Goal: Task Accomplishment & Management: Manage account settings

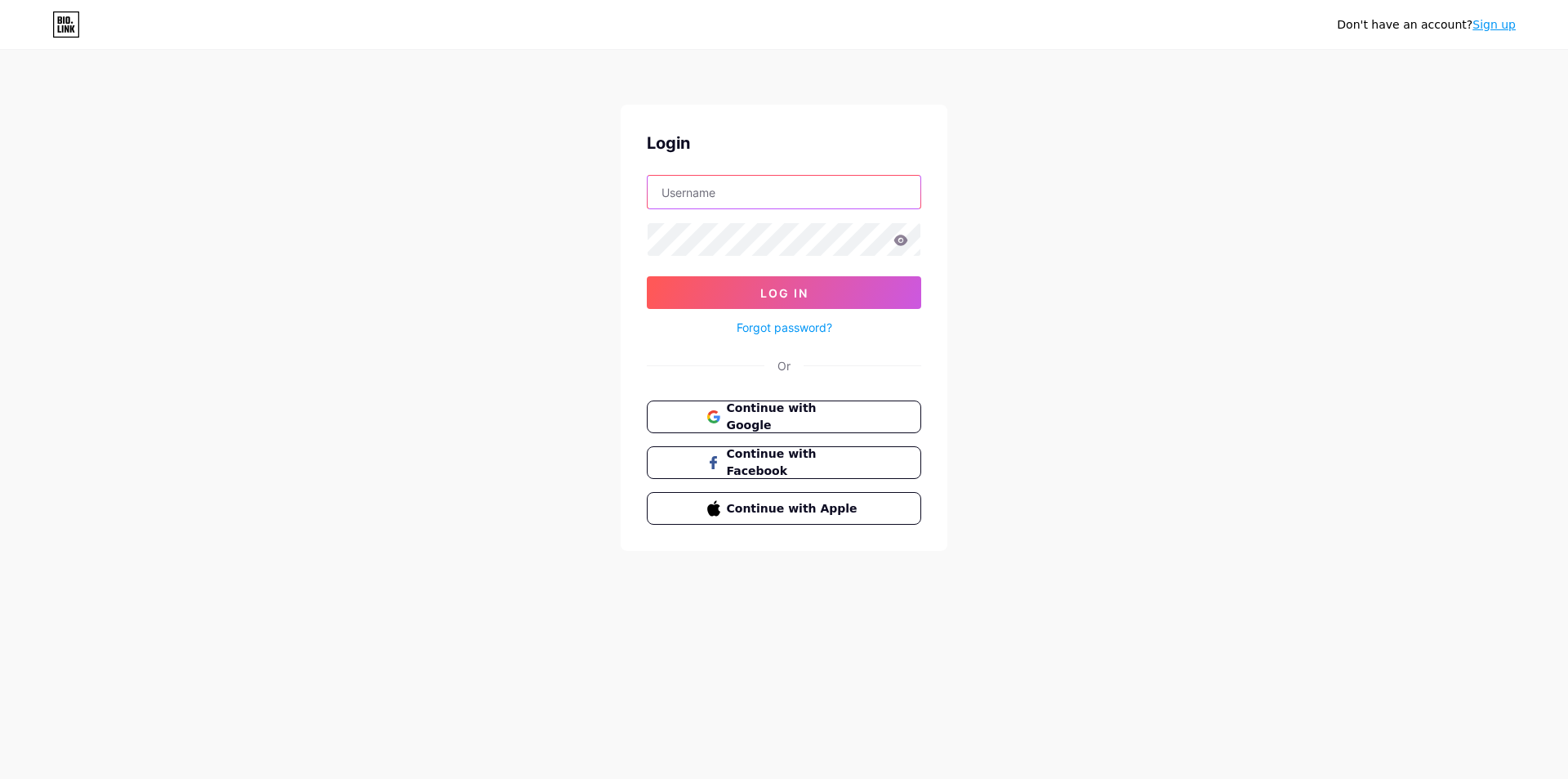
type input "[EMAIL_ADDRESS][DOMAIN_NAME]"
click at [769, 183] on input "[EMAIL_ADDRESS][DOMAIN_NAME]" at bounding box center [784, 192] width 273 height 32
click at [983, 169] on div "Don't have an account? Sign up Login [EMAIL_ADDRESS][DOMAIN_NAME] Log In Forgot…" at bounding box center [784, 301] width 1568 height 603
click at [905, 237] on icon at bounding box center [900, 240] width 14 height 11
click at [905, 238] on icon at bounding box center [900, 240] width 14 height 11
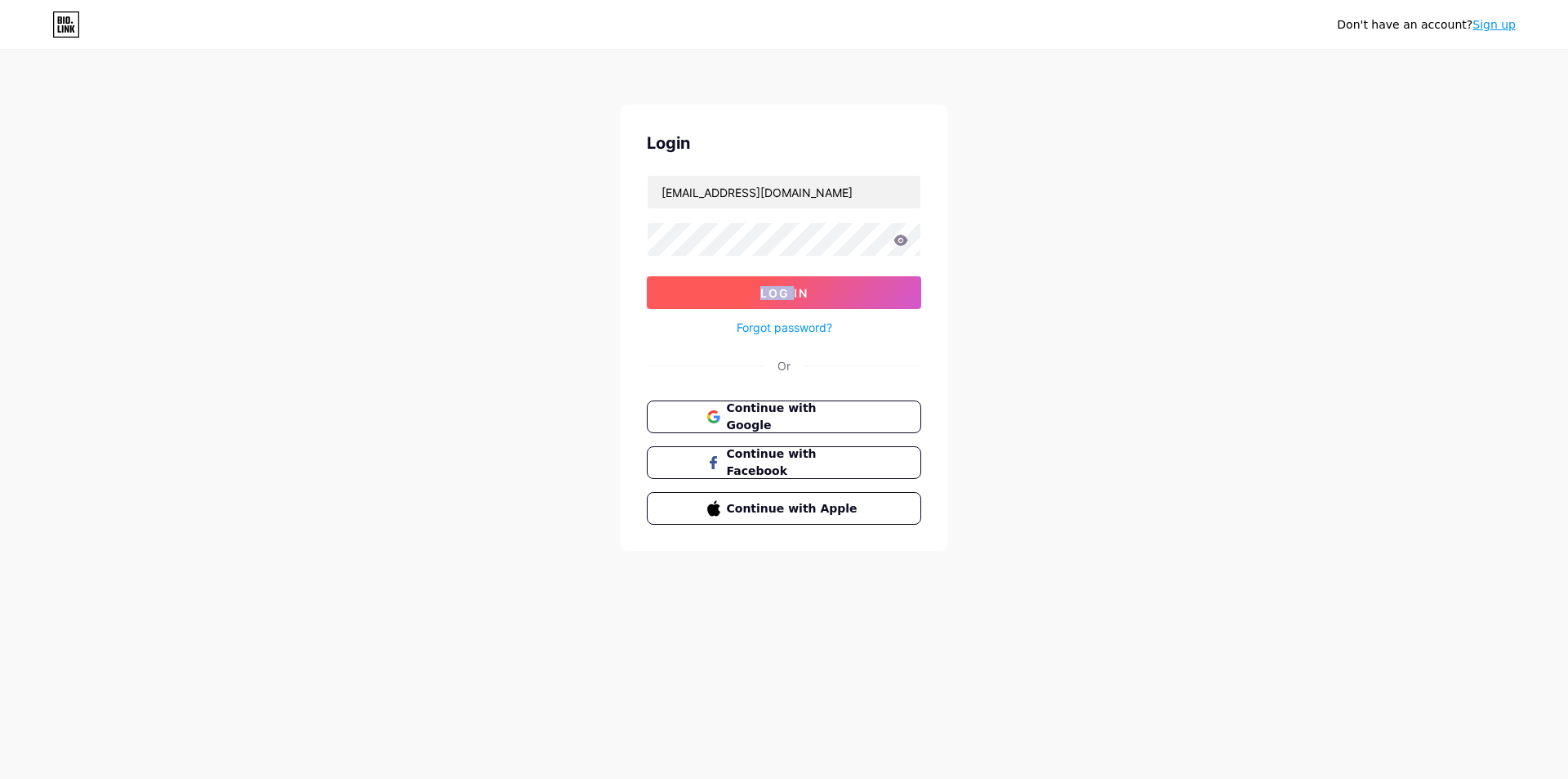
click at [817, 291] on button "Log In" at bounding box center [784, 292] width 274 height 32
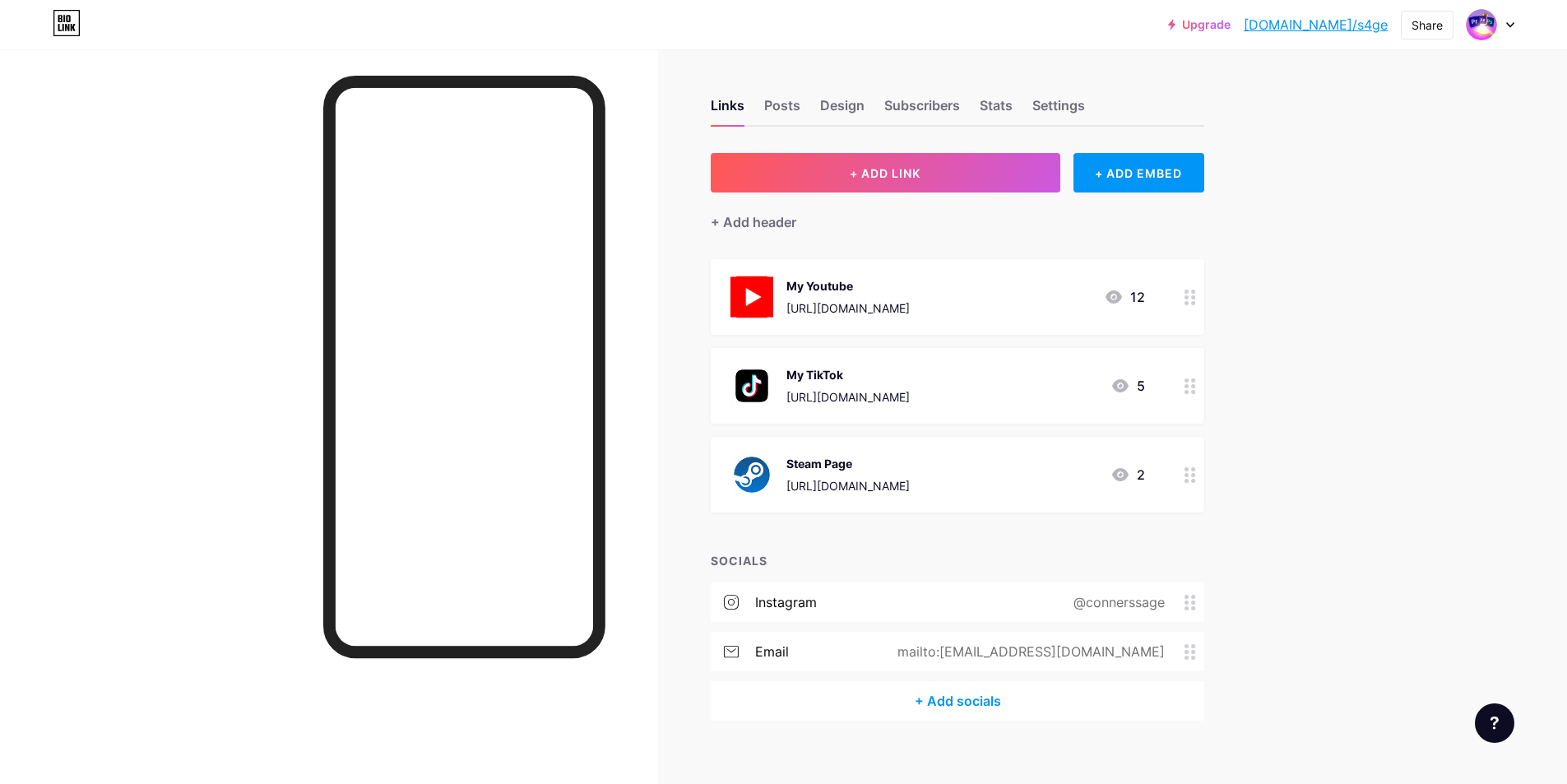
scroll to position [18, 0]
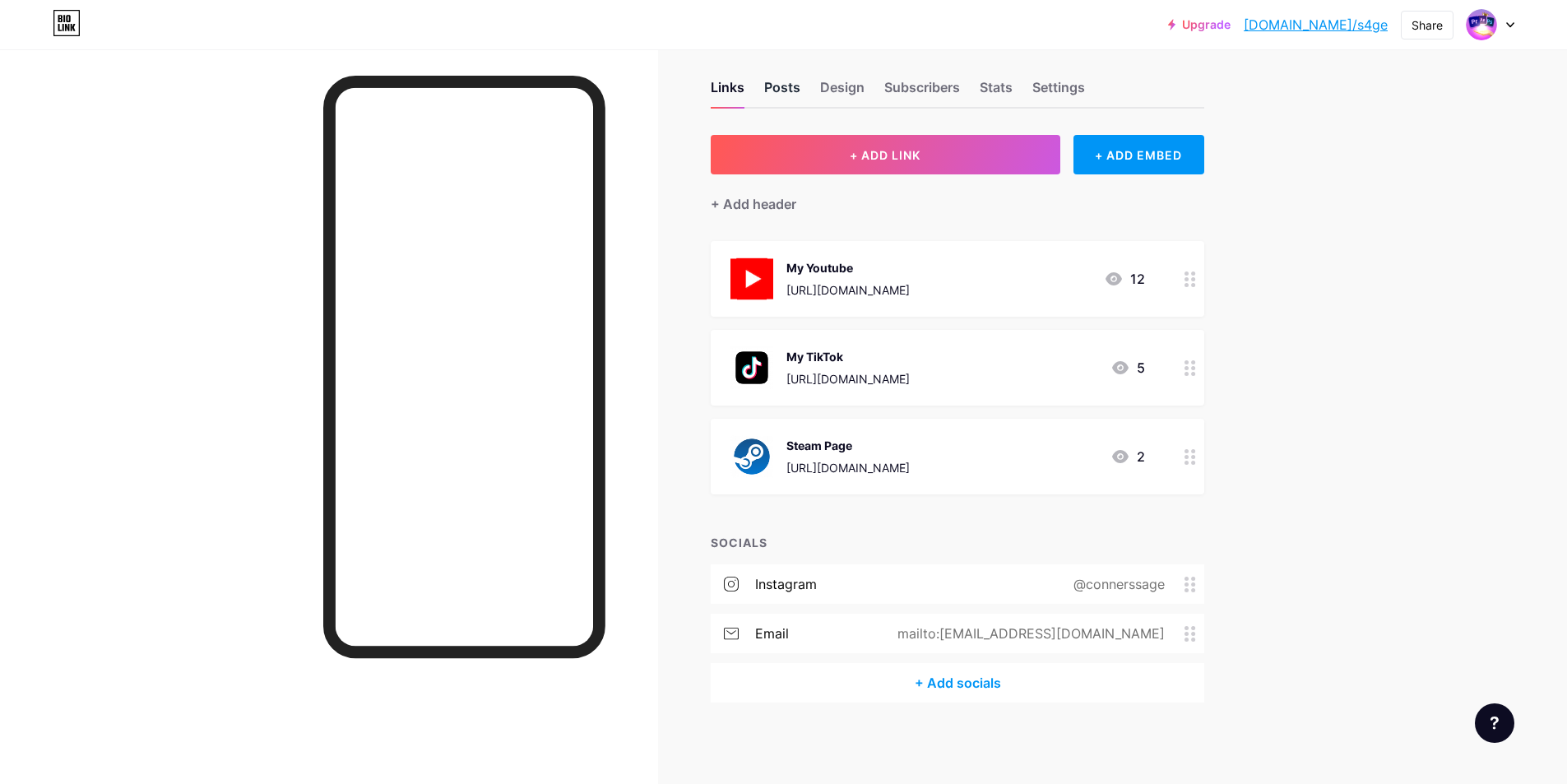
click at [801, 81] on div "Posts" at bounding box center [783, 92] width 36 height 30
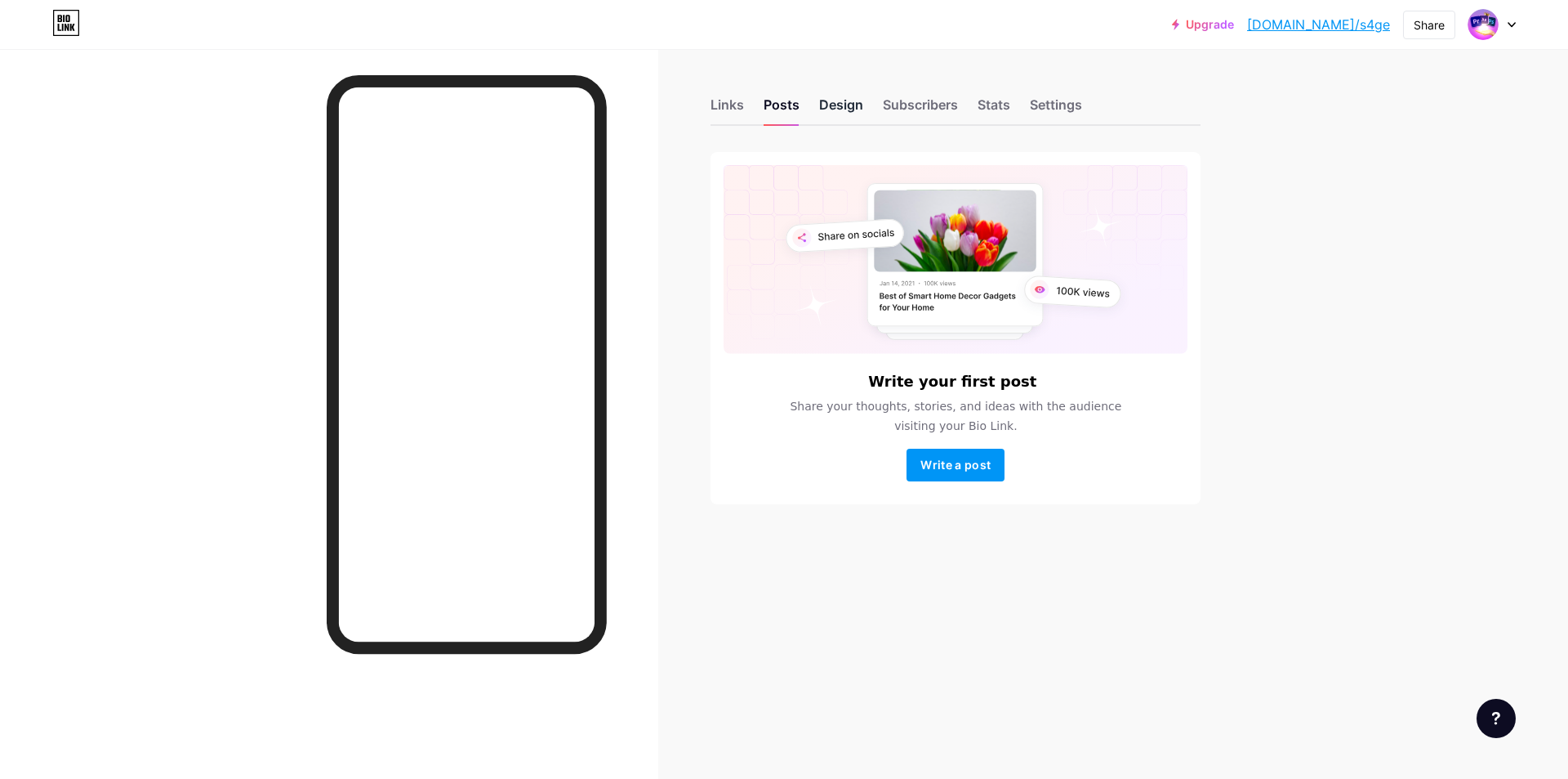
click at [846, 109] on div "Design" at bounding box center [841, 109] width 44 height 30
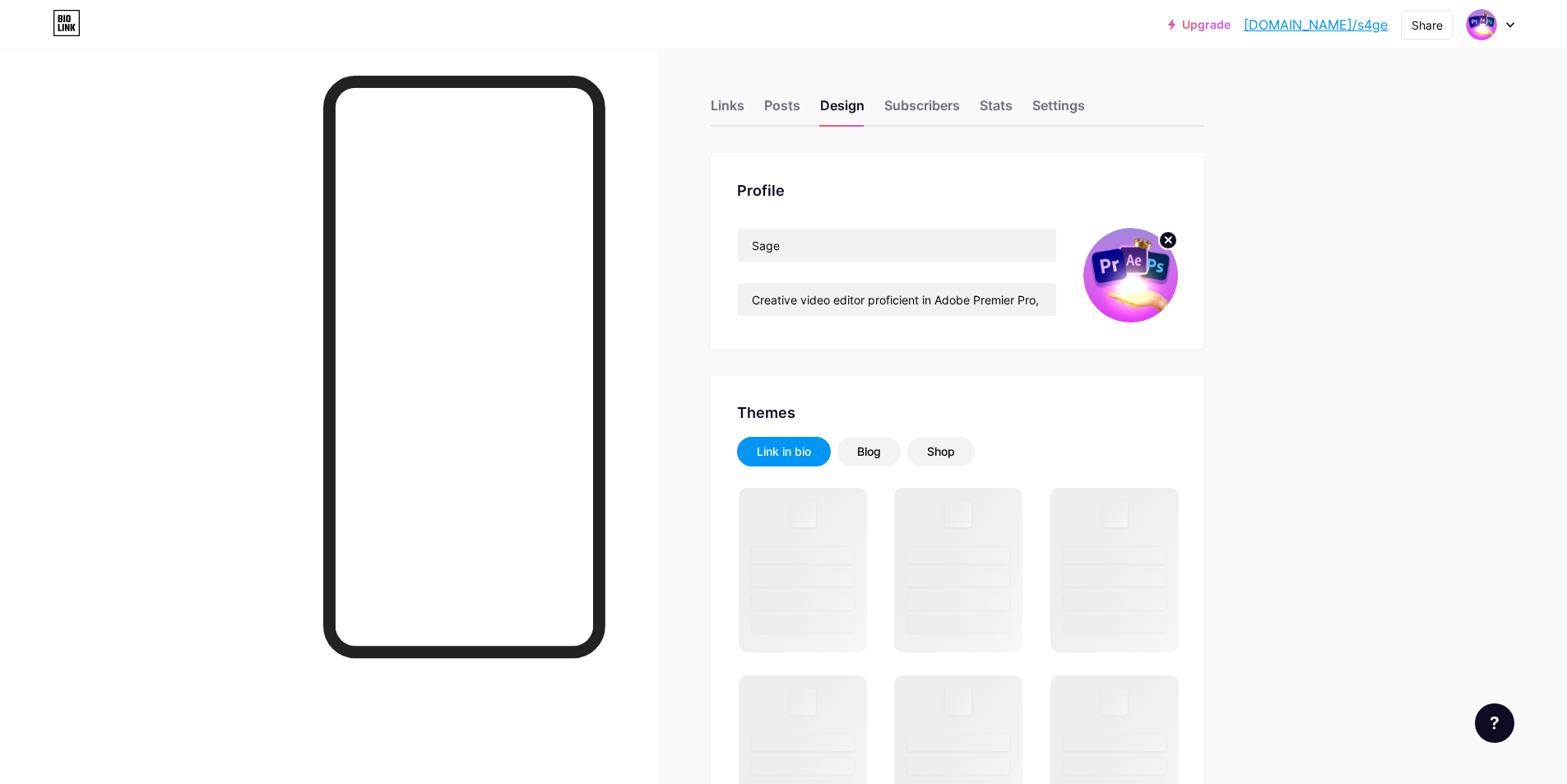
click at [1137, 270] on img at bounding box center [1131, 275] width 94 height 94
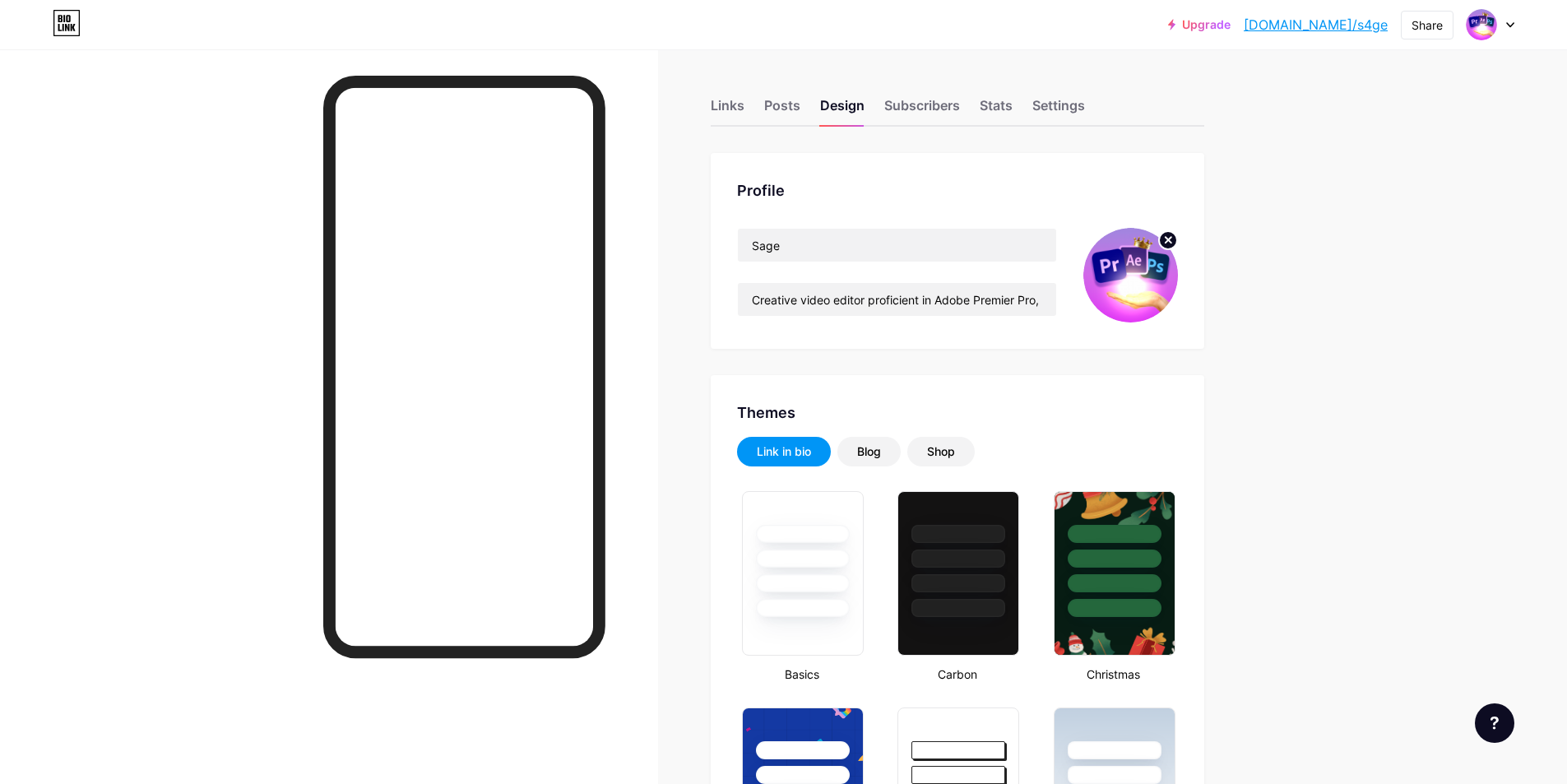
type input "#ffe5f6"
type input "#000000"
click at [1168, 251] on img at bounding box center [1131, 275] width 94 height 94
click at [1174, 236] on circle at bounding box center [1168, 240] width 18 height 18
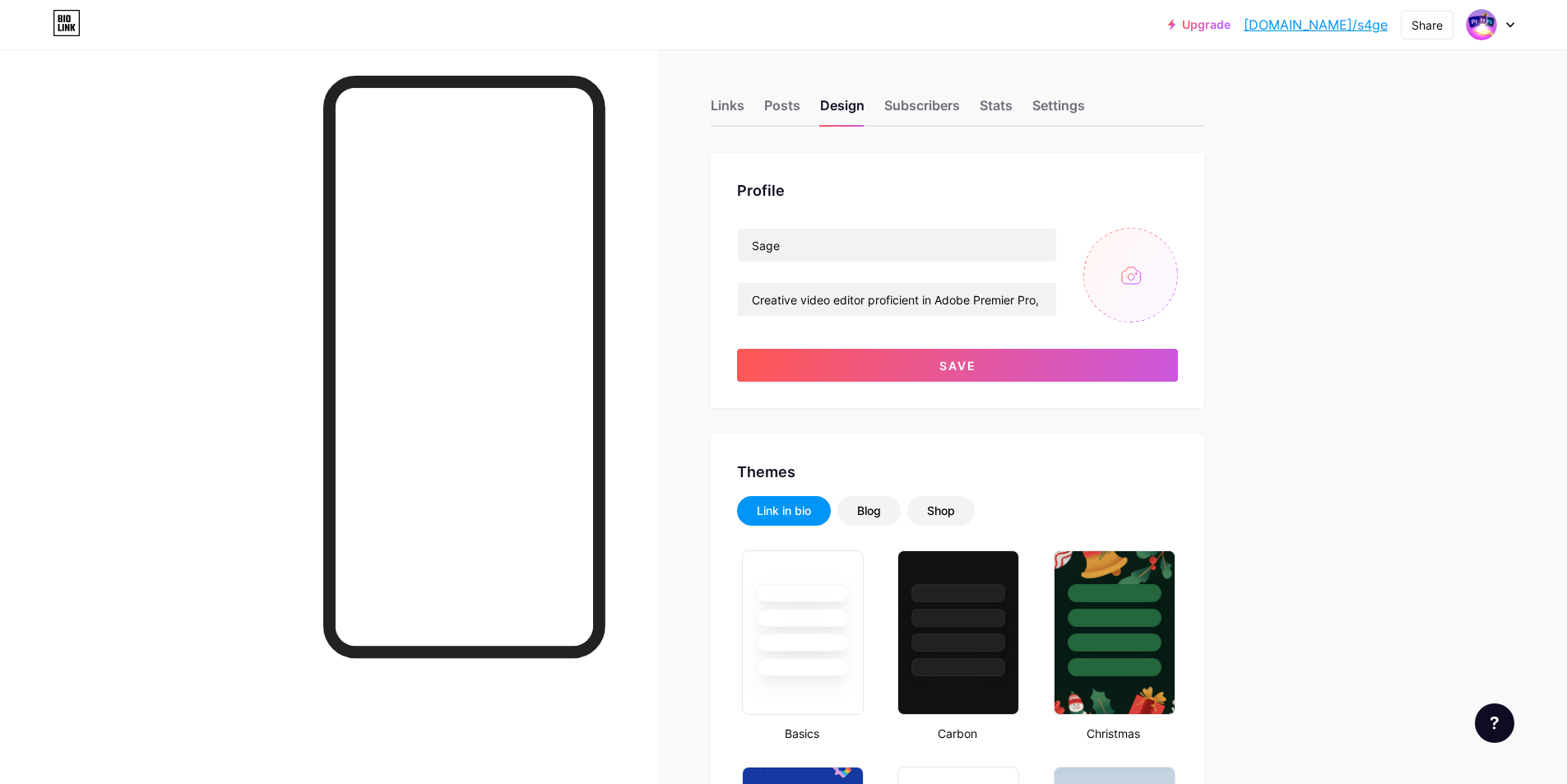
click at [1136, 290] on input "file" at bounding box center [1131, 275] width 94 height 94
type input "C:\fakepath\LogoFrame1.png"
click at [1144, 280] on img at bounding box center [1131, 275] width 94 height 94
click at [1176, 244] on circle at bounding box center [1168, 240] width 18 height 18
click at [1142, 268] on input "file" at bounding box center [1131, 275] width 94 height 94
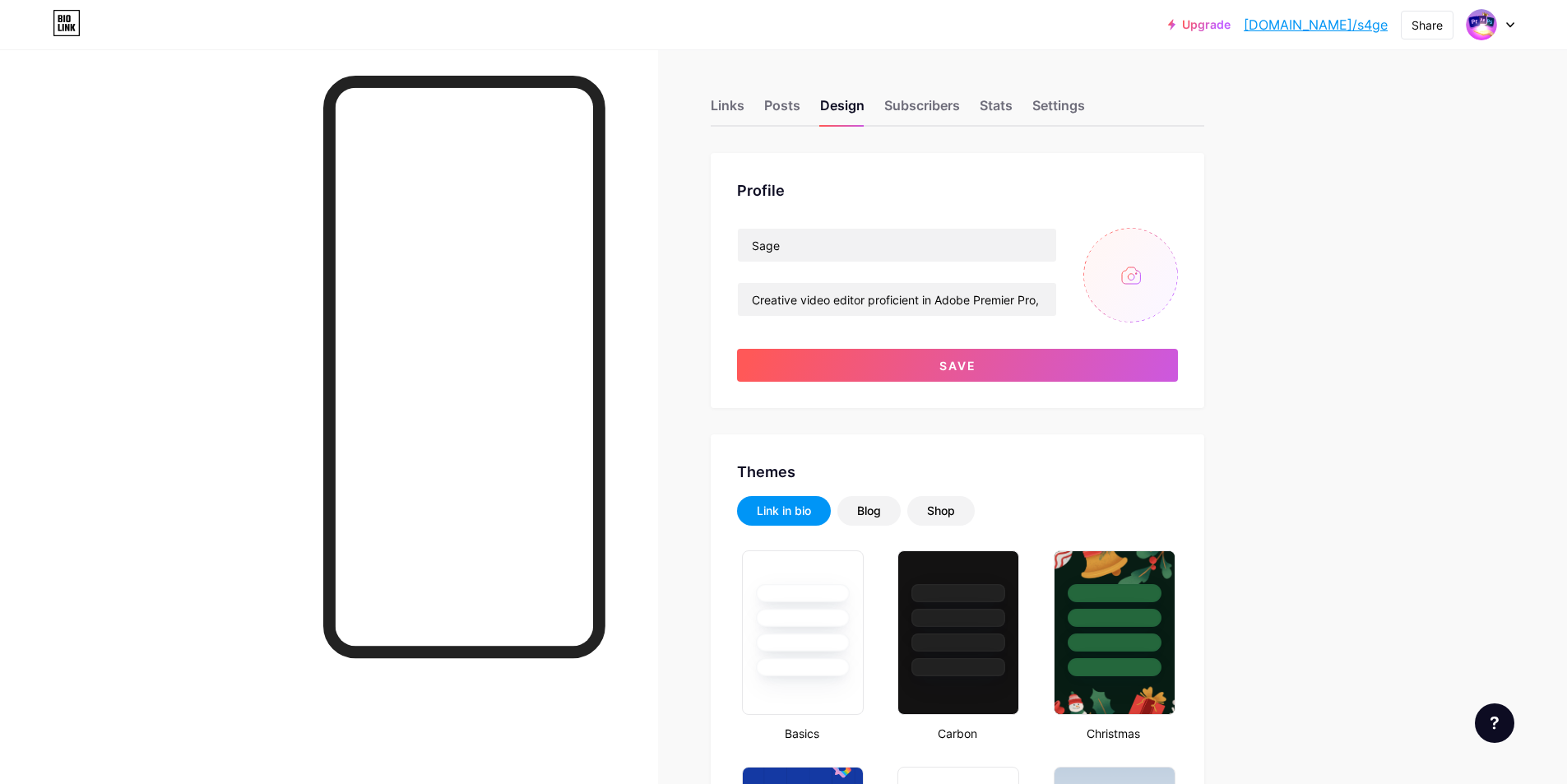
type input "C:\fakepath\Logo1.png"
click at [1148, 273] on img at bounding box center [1131, 275] width 94 height 94
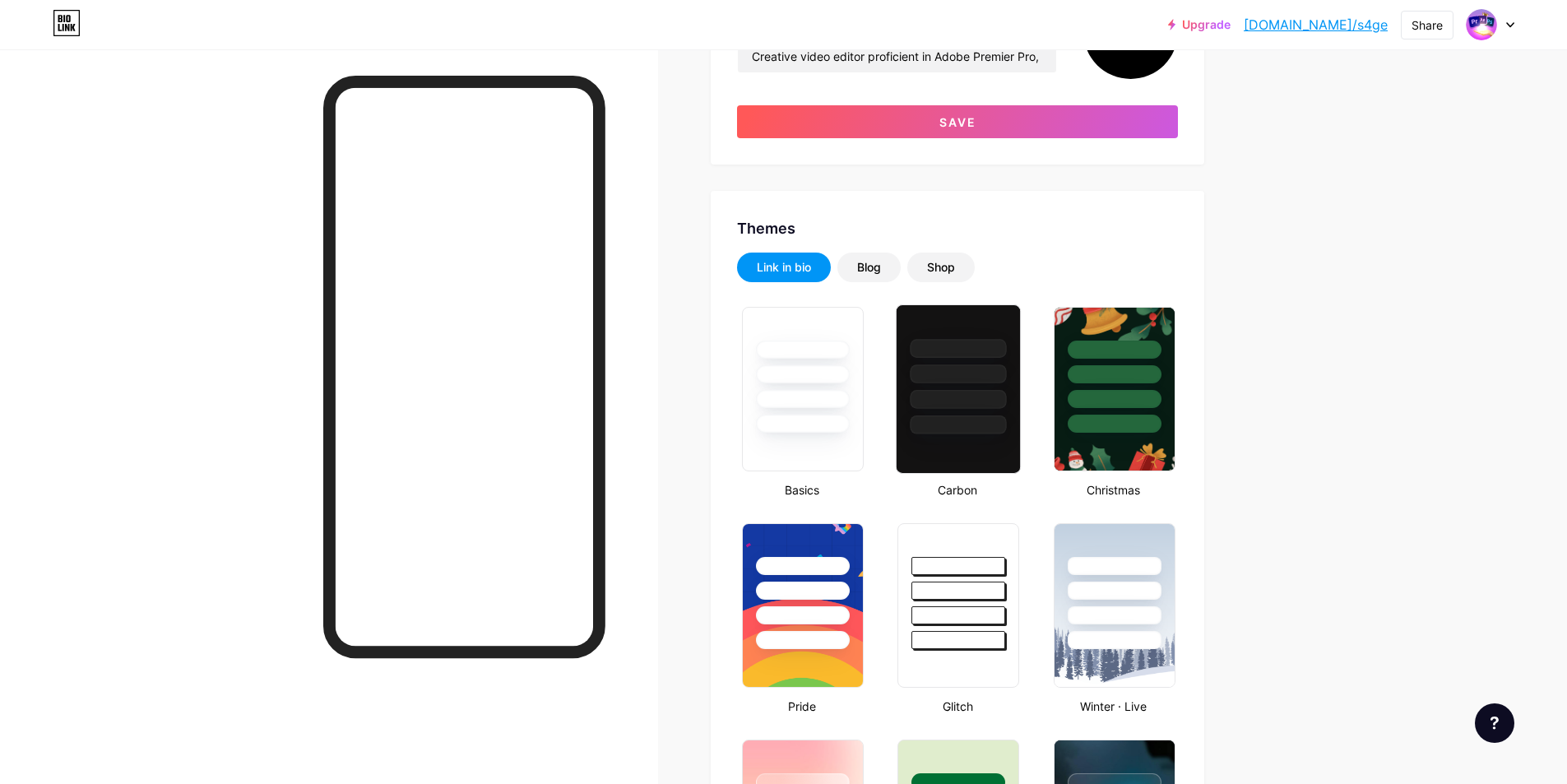
scroll to position [247, 0]
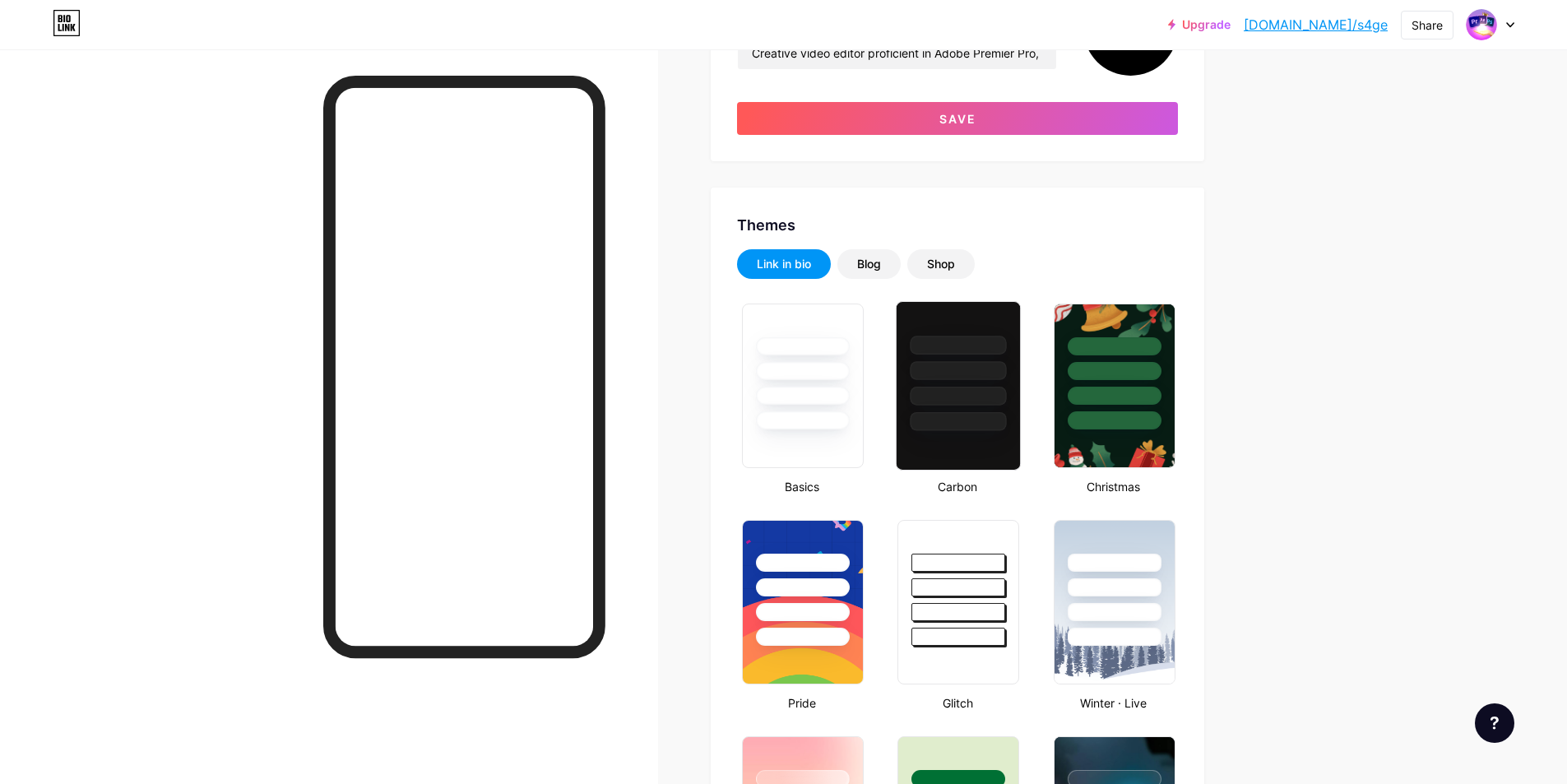
click at [976, 394] on div at bounding box center [959, 396] width 96 height 19
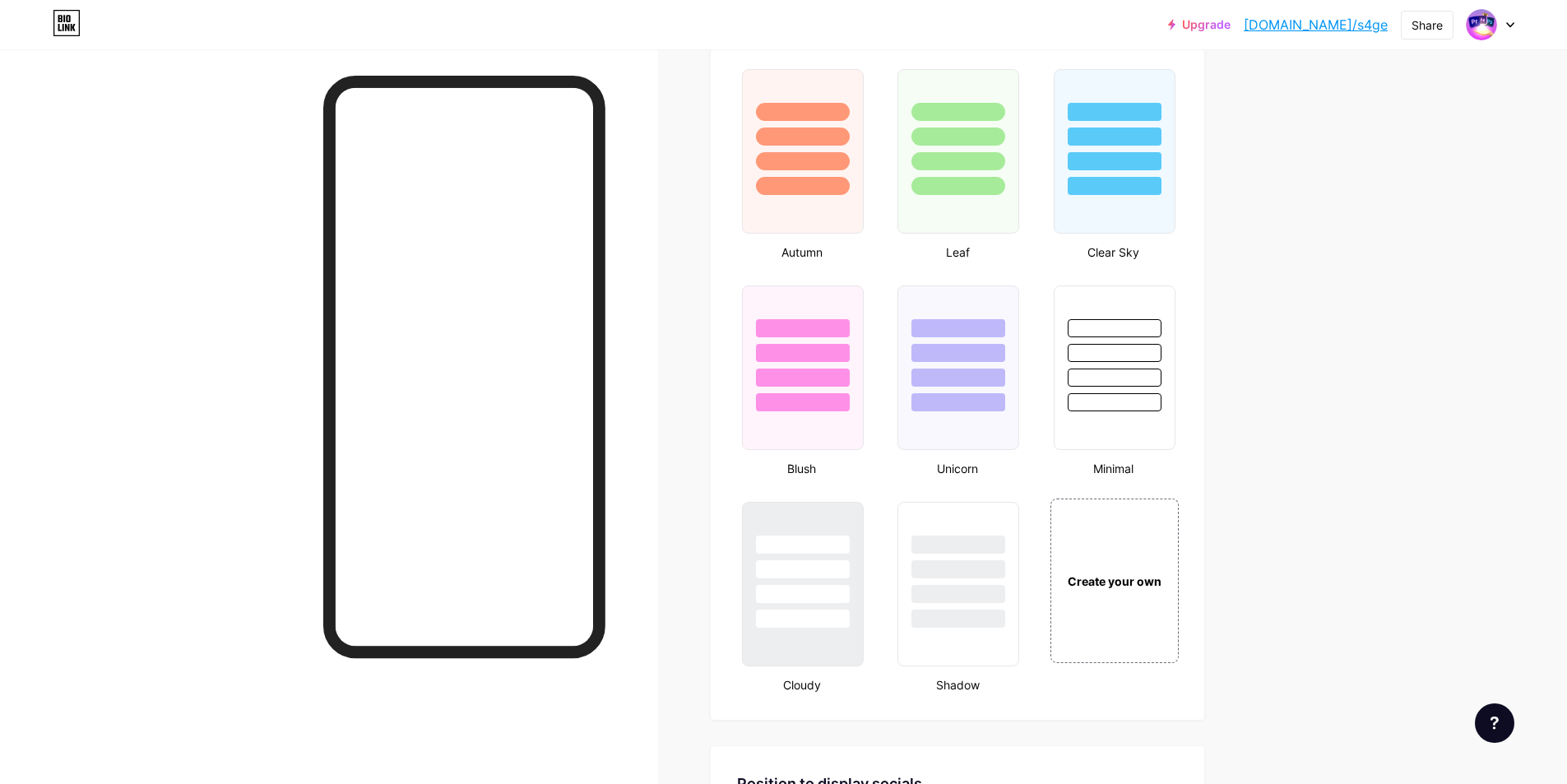
scroll to position [986, 0]
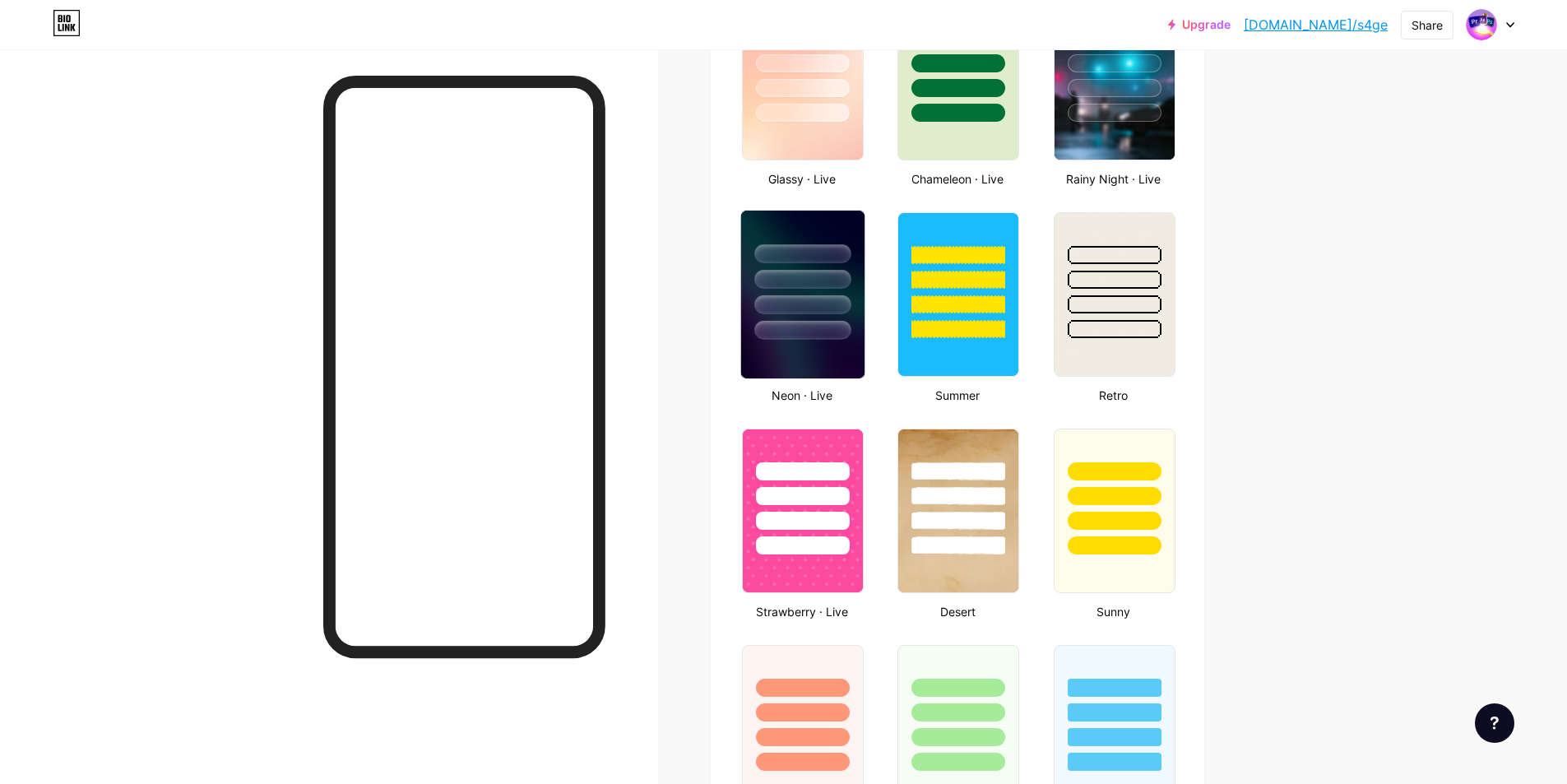
click at [812, 331] on div at bounding box center [803, 329] width 96 height 19
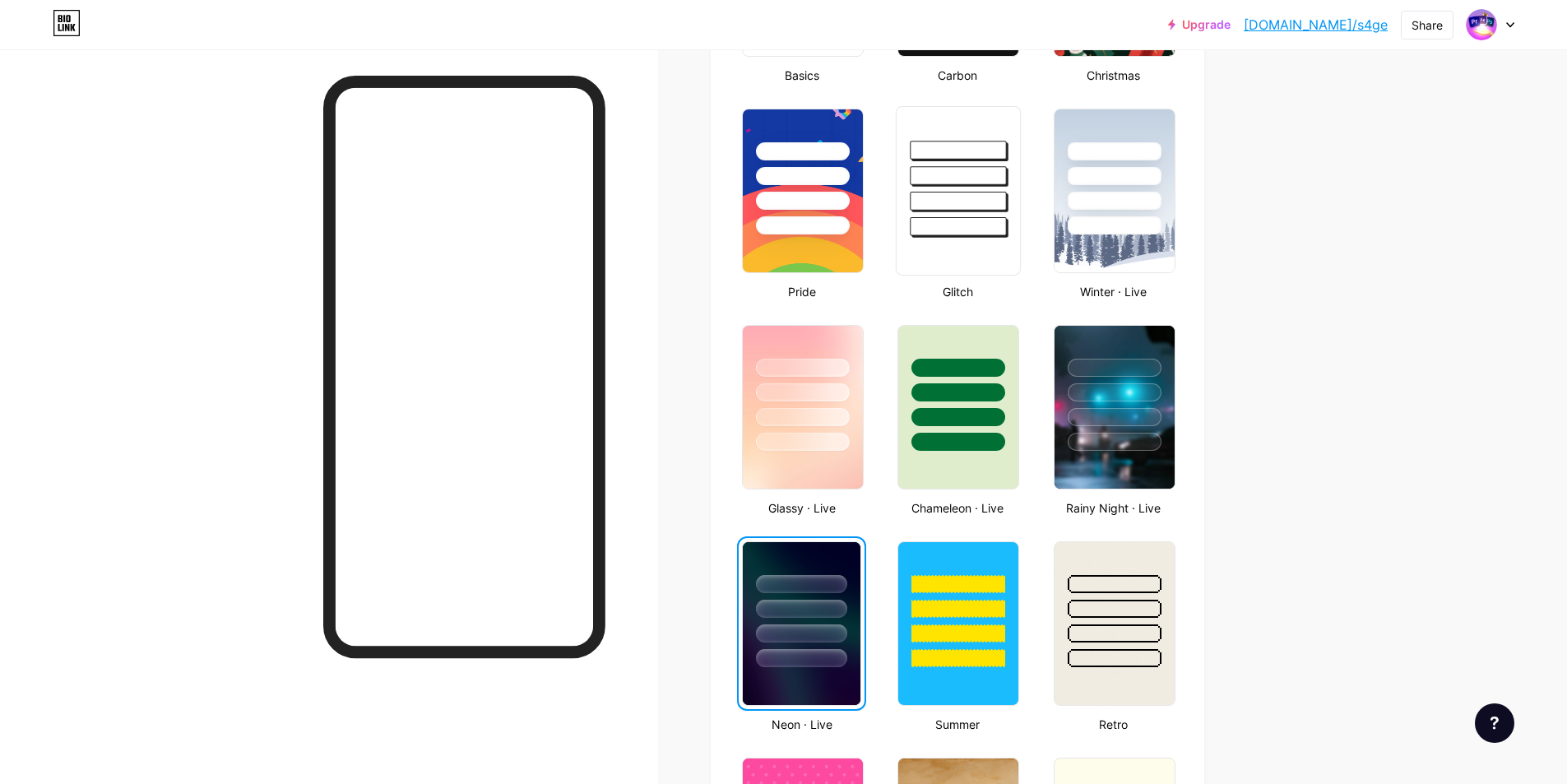
scroll to position [328, 0]
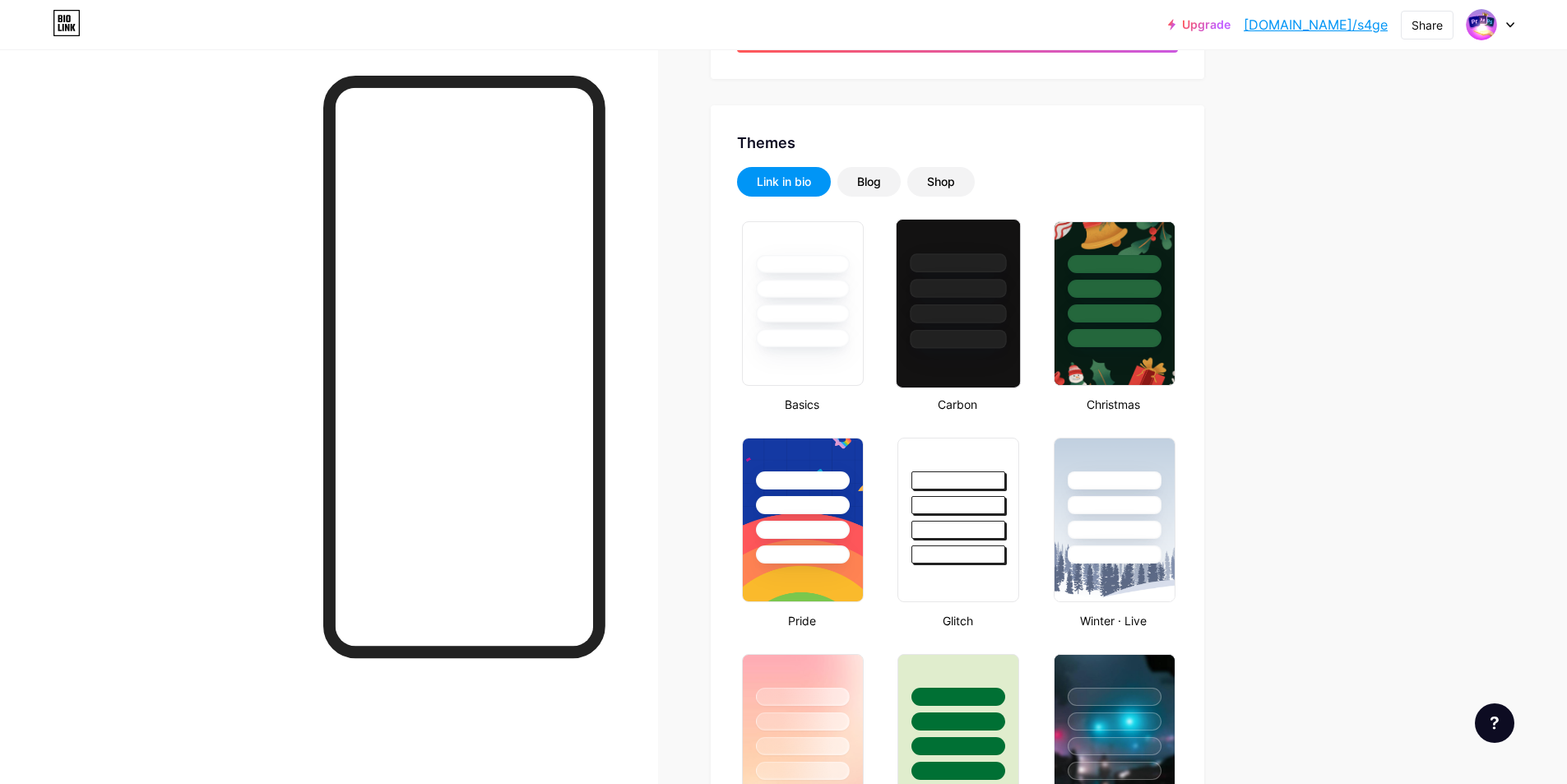
click at [967, 332] on div at bounding box center [959, 338] width 96 height 19
click at [899, 181] on div "Blog" at bounding box center [870, 181] width 64 height 30
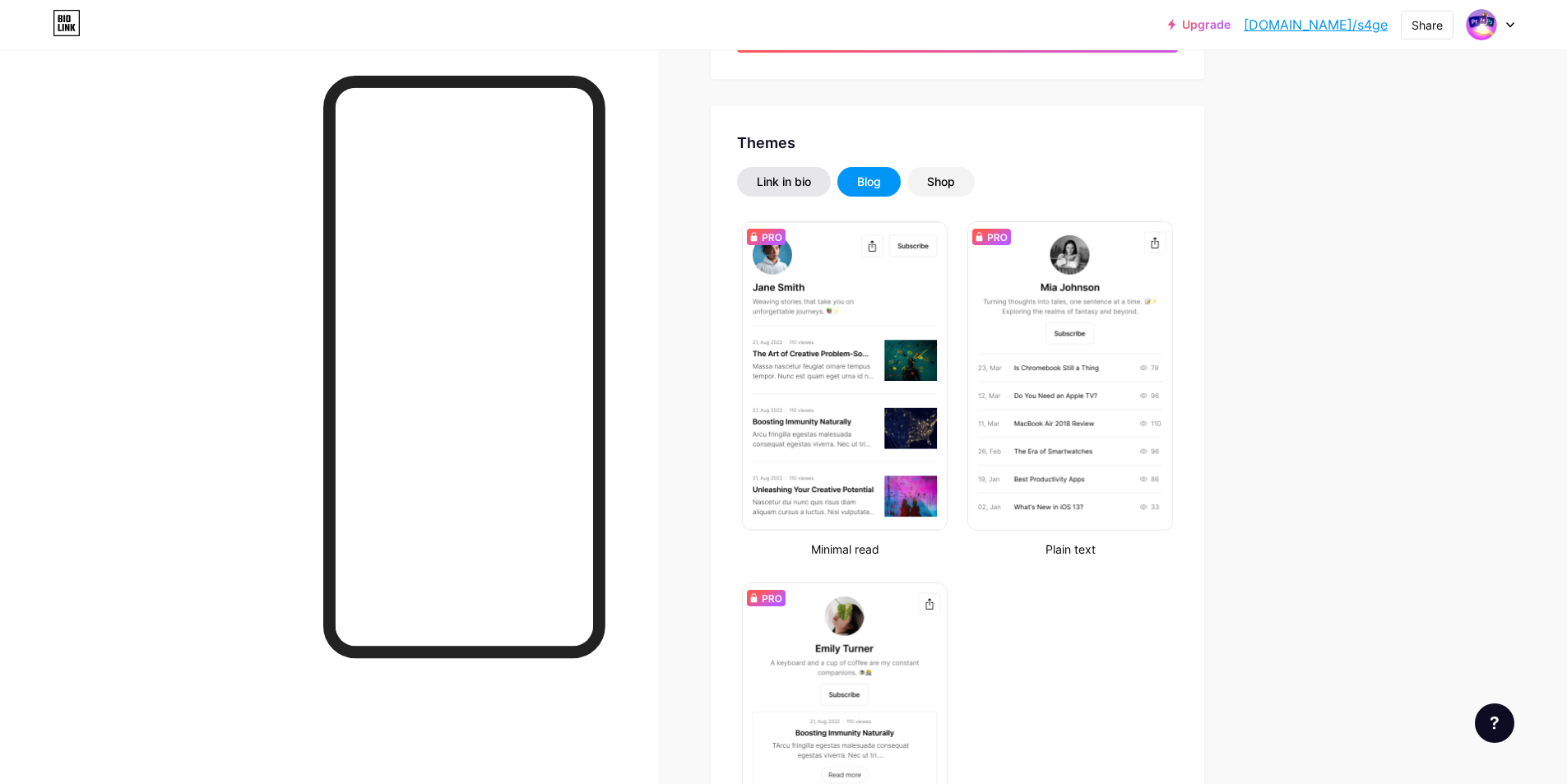
click at [823, 191] on div "Link in bio" at bounding box center [784, 181] width 94 height 30
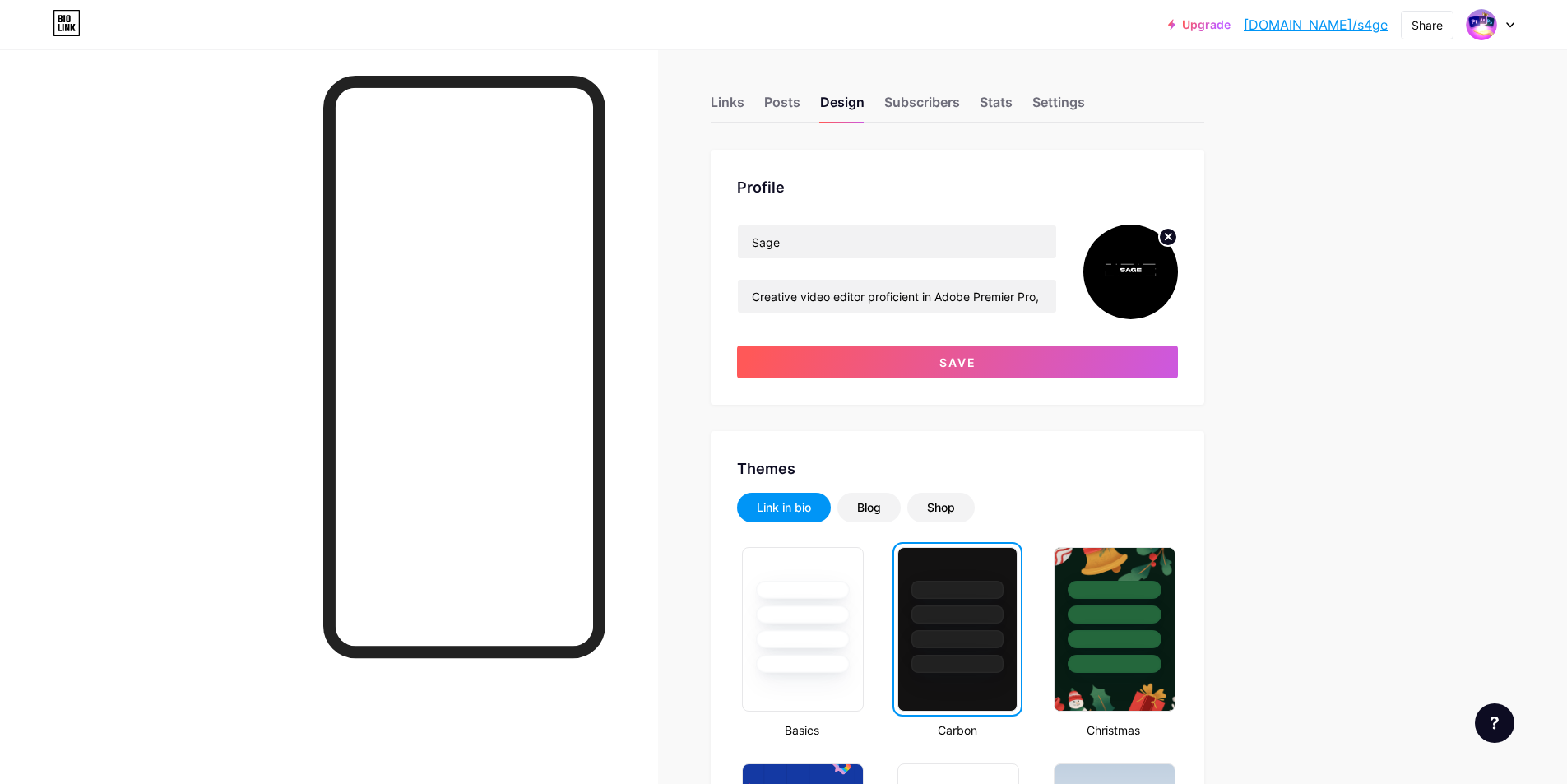
scroll to position [0, 0]
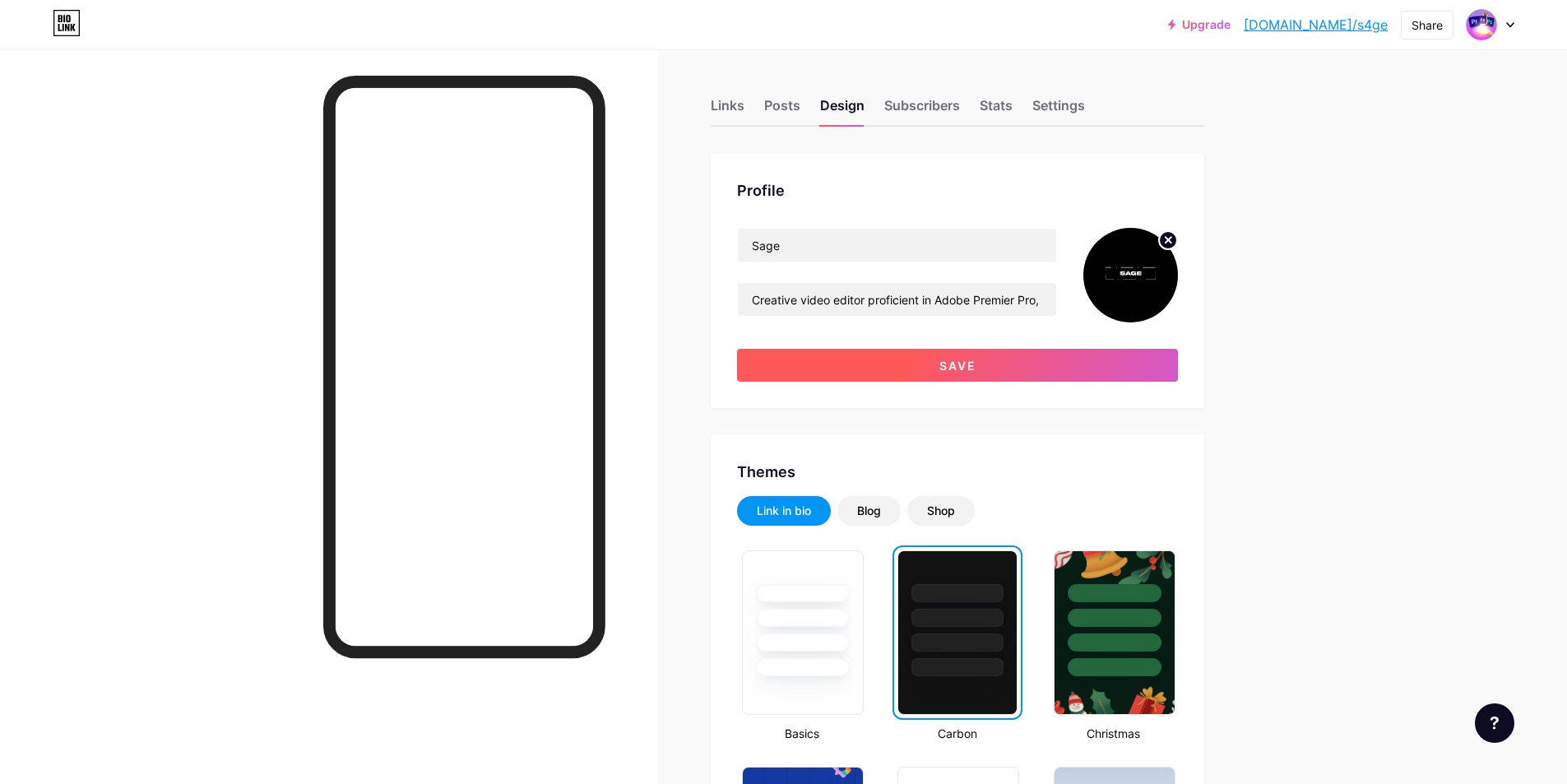
click at [905, 368] on button "Save" at bounding box center [958, 365] width 441 height 33
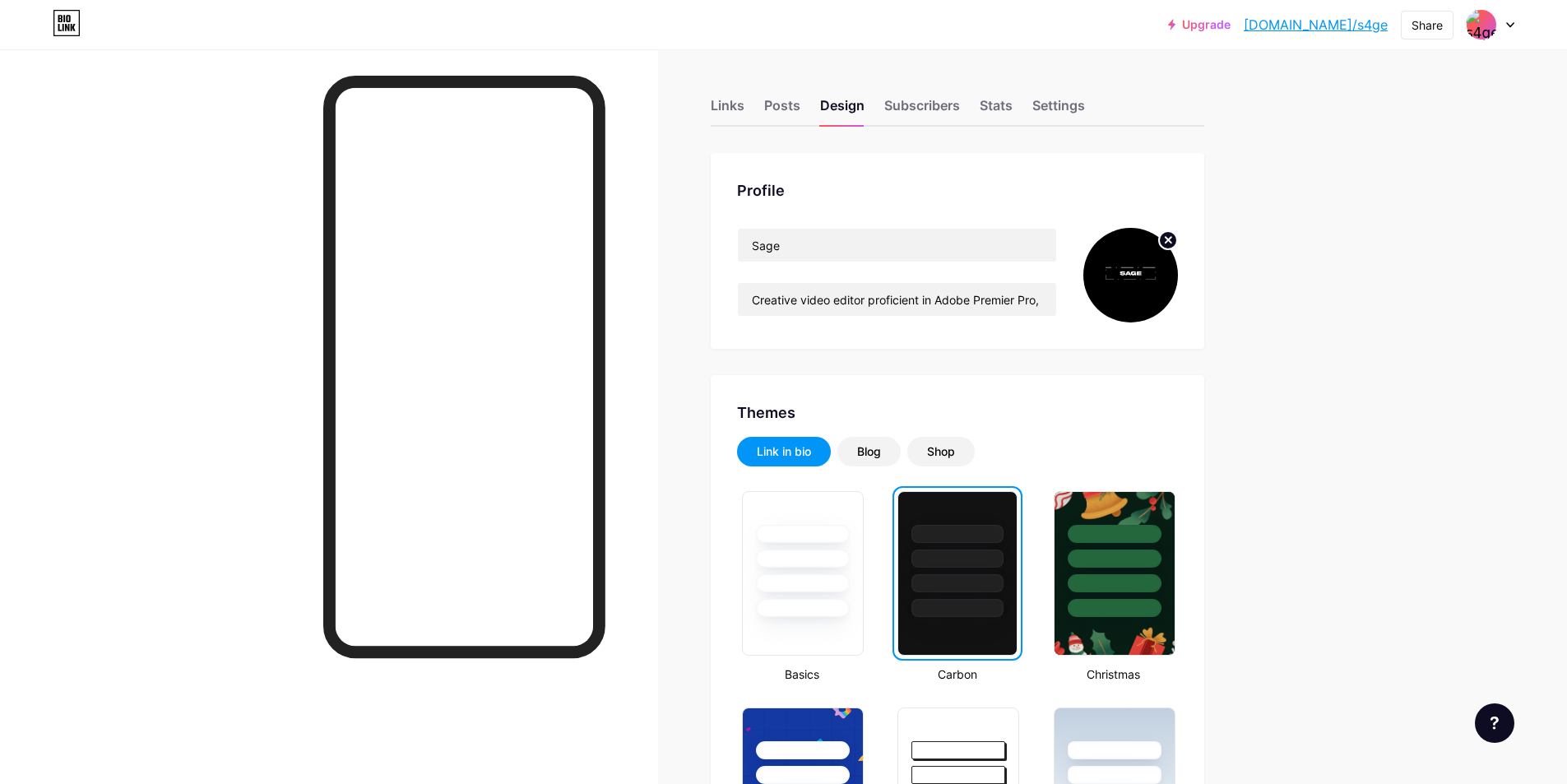
click at [1119, 272] on img at bounding box center [1131, 275] width 94 height 94
click at [1172, 232] on circle at bounding box center [1168, 240] width 18 height 18
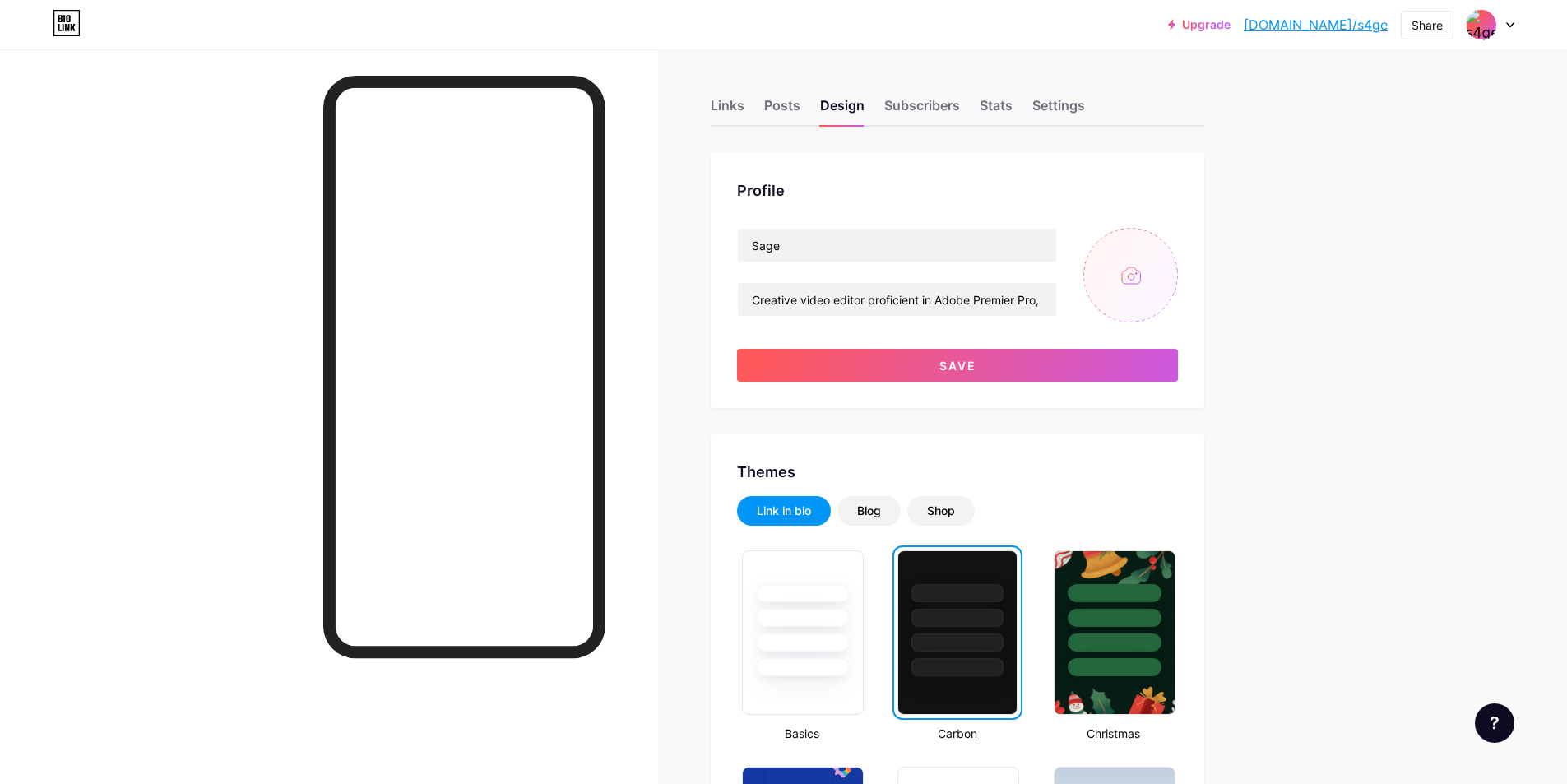
click at [1149, 283] on input "file" at bounding box center [1131, 275] width 94 height 94
type input "C:\fakepath\LogoFrame1.png"
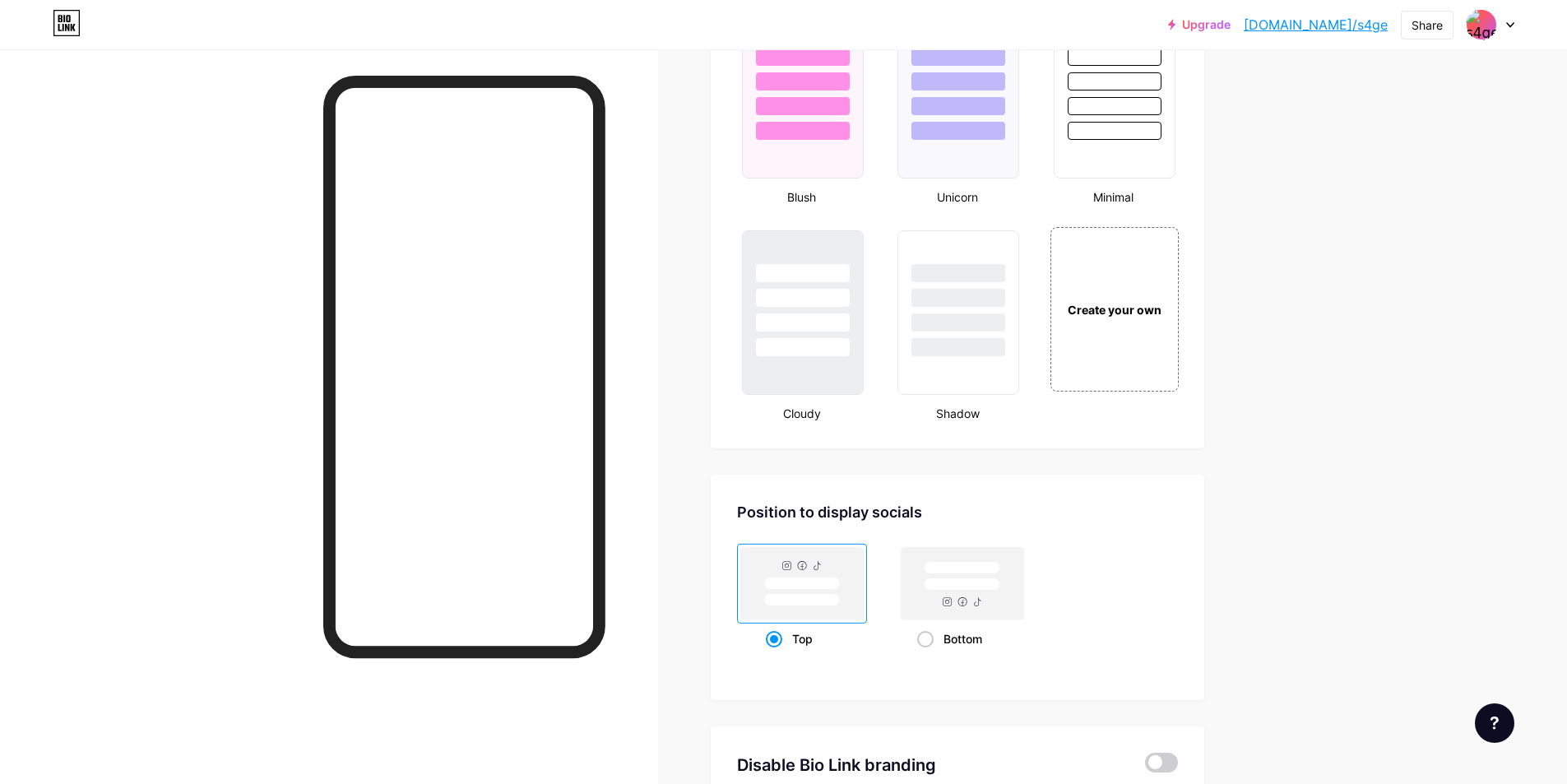
scroll to position [1828, 0]
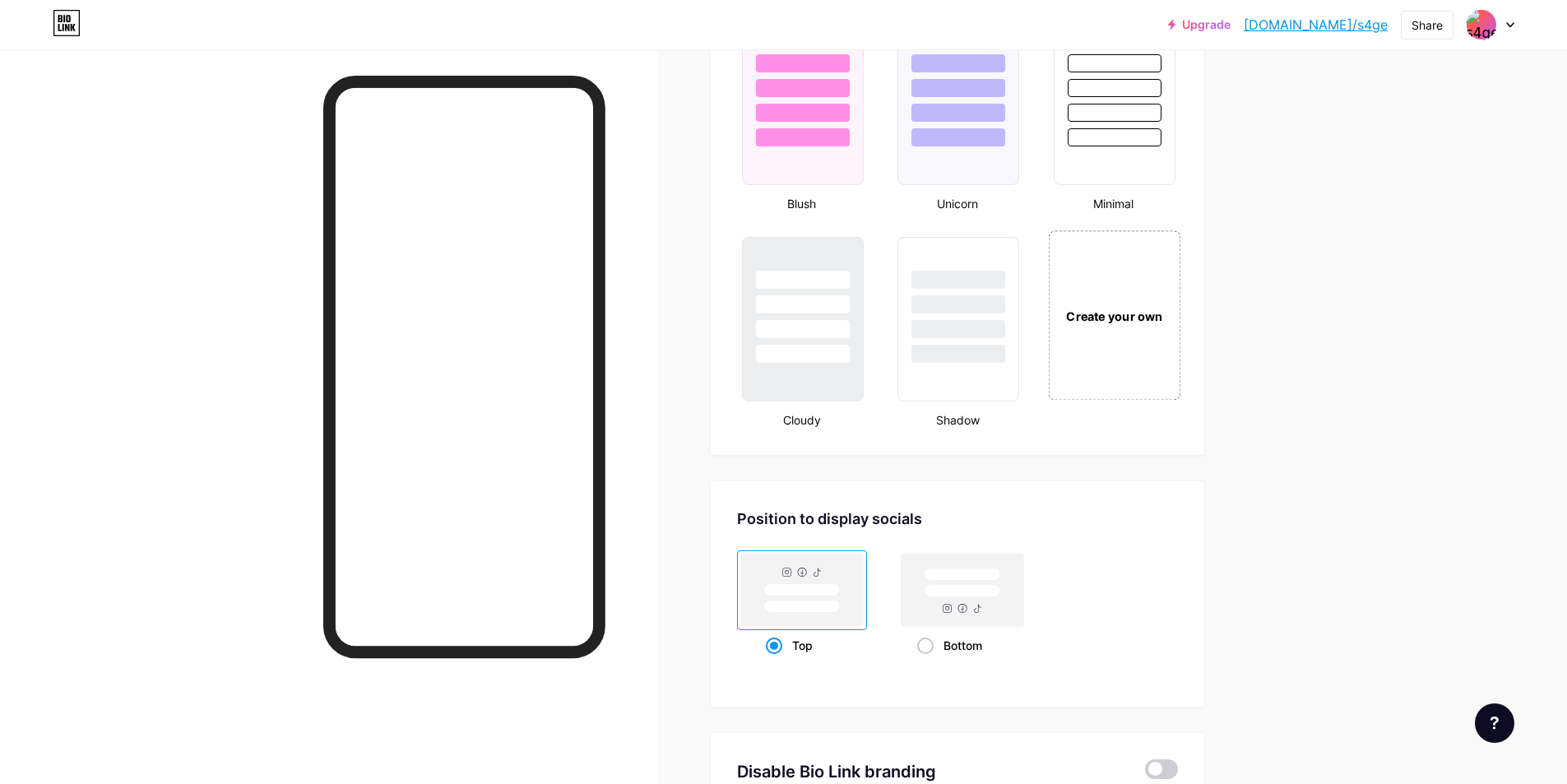
click at [1098, 367] on div "Create your own" at bounding box center [1115, 315] width 133 height 170
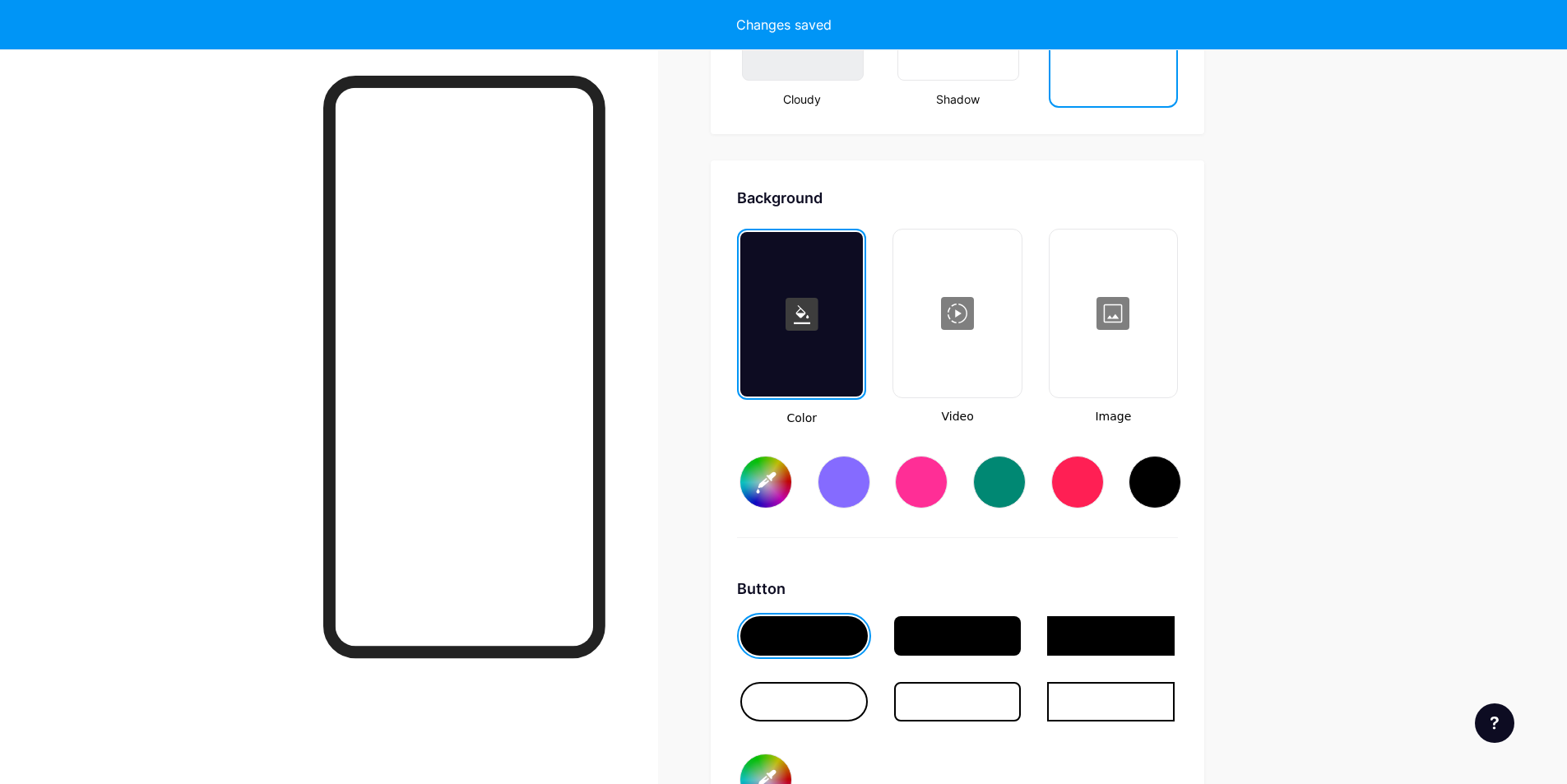
type input "#ffffff"
type input "#000000"
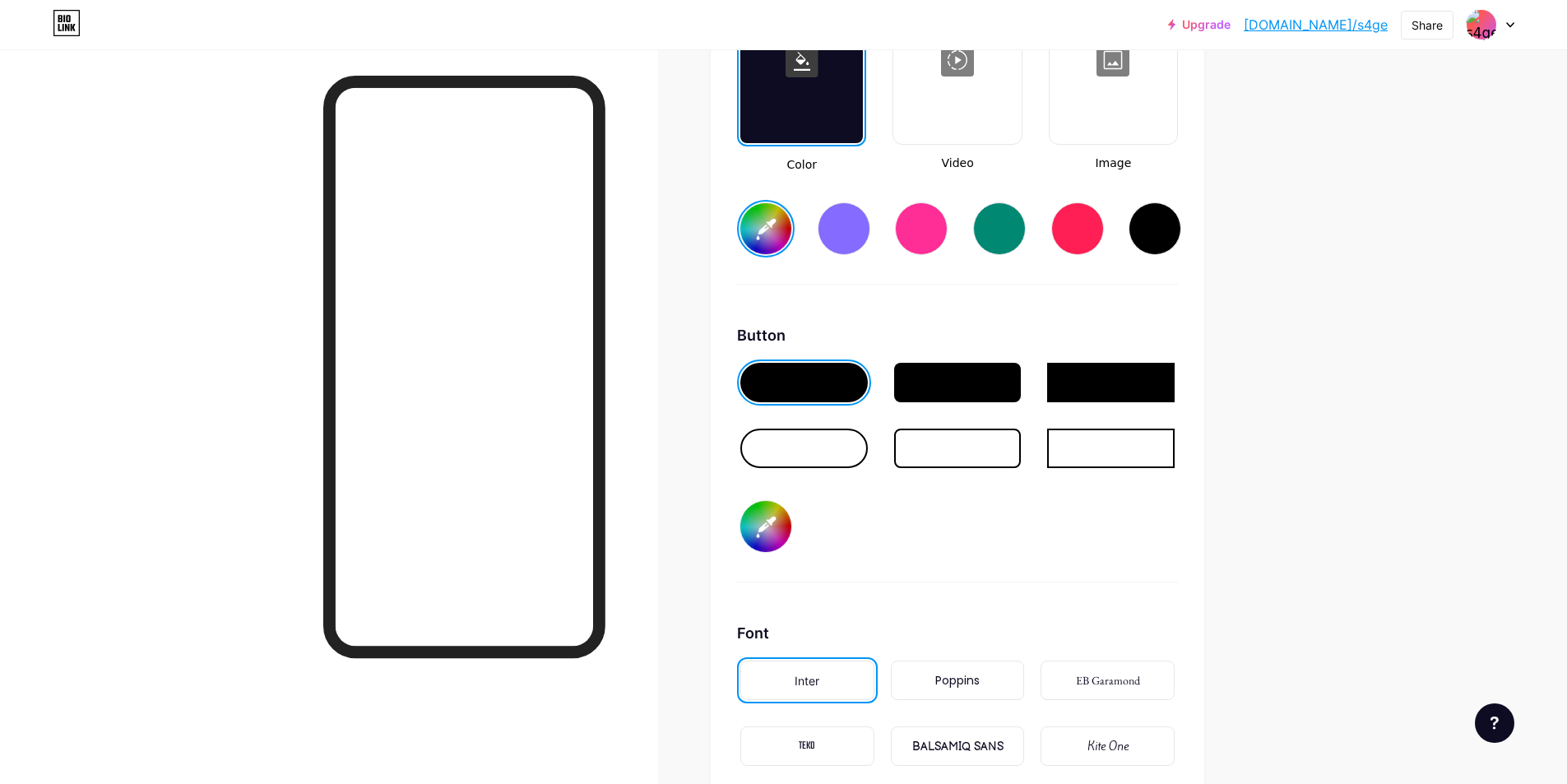
scroll to position [2386, 0]
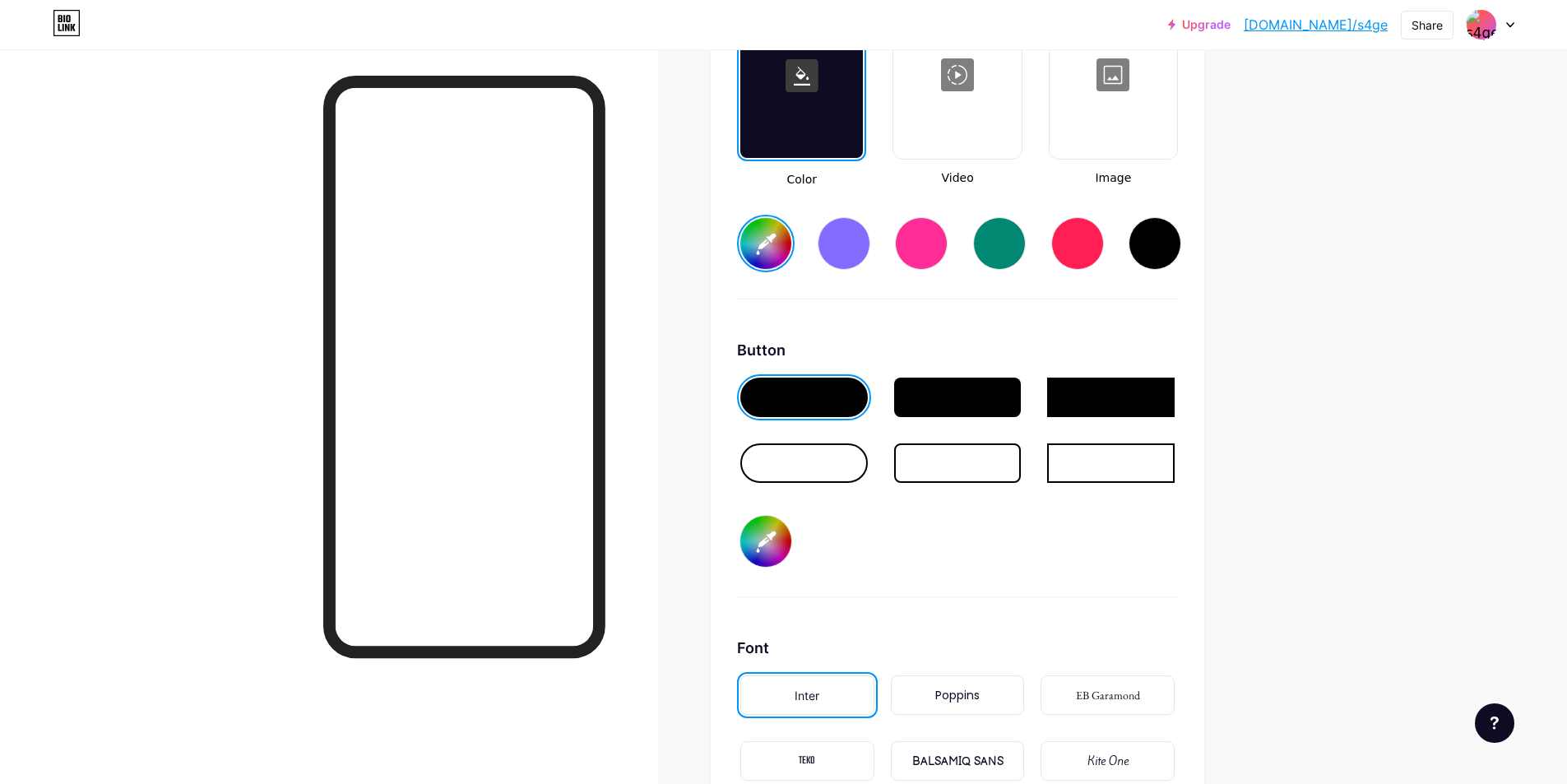
click at [1010, 415] on div at bounding box center [958, 397] width 127 height 39
click at [979, 405] on div at bounding box center [958, 397] width 127 height 39
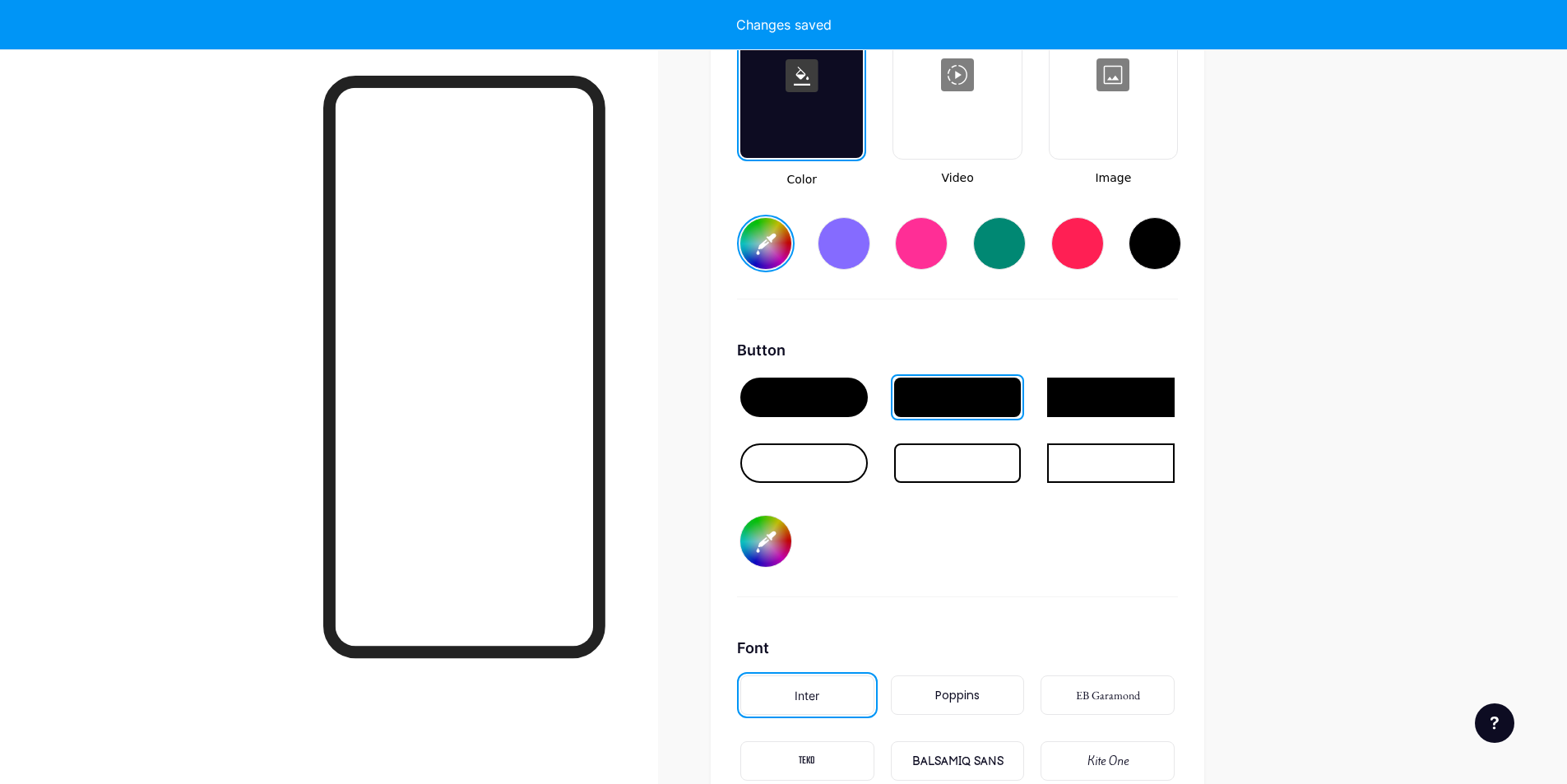
click at [844, 396] on div at bounding box center [804, 397] width 127 height 39
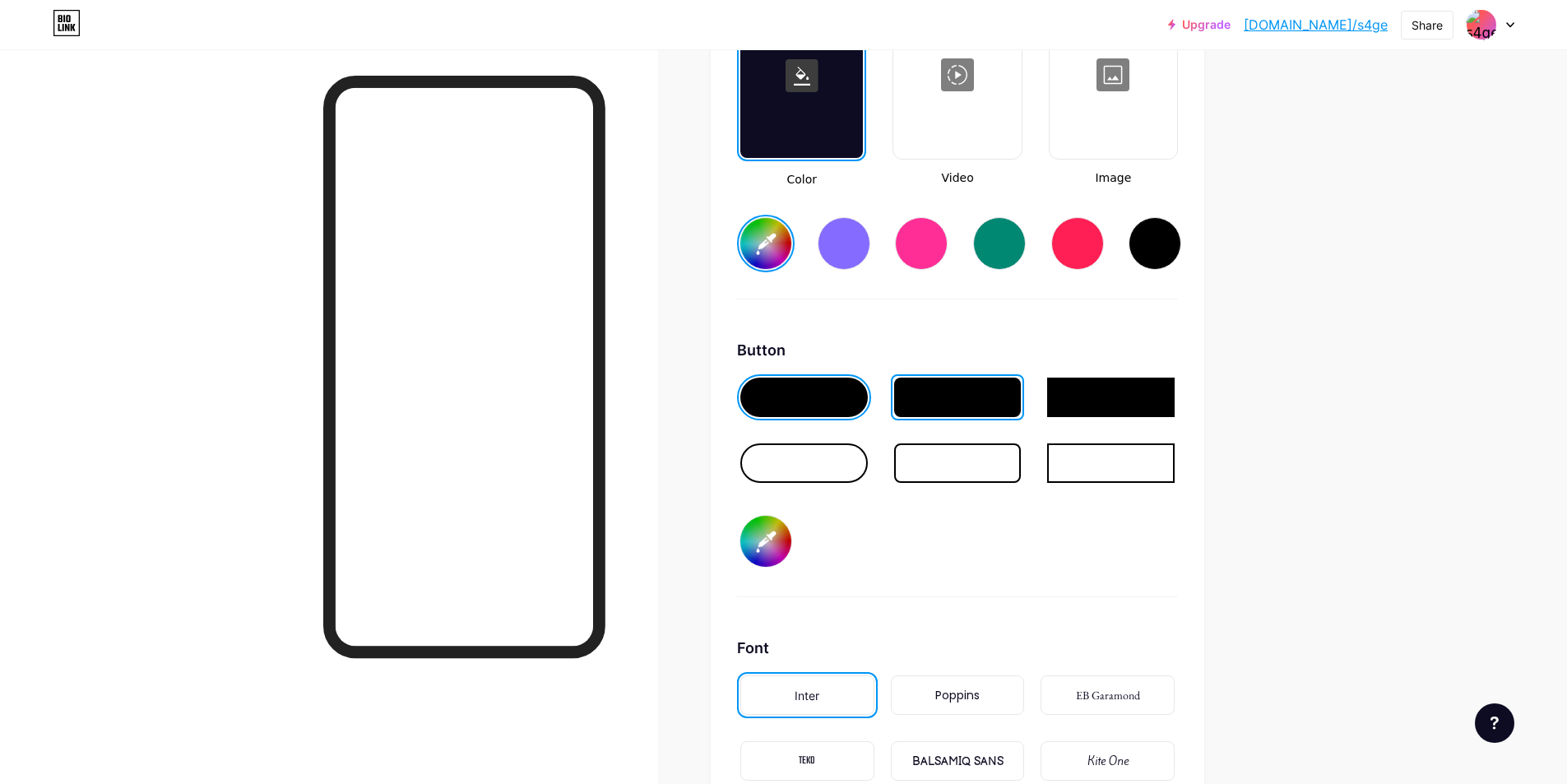
click at [940, 391] on div at bounding box center [958, 397] width 127 height 39
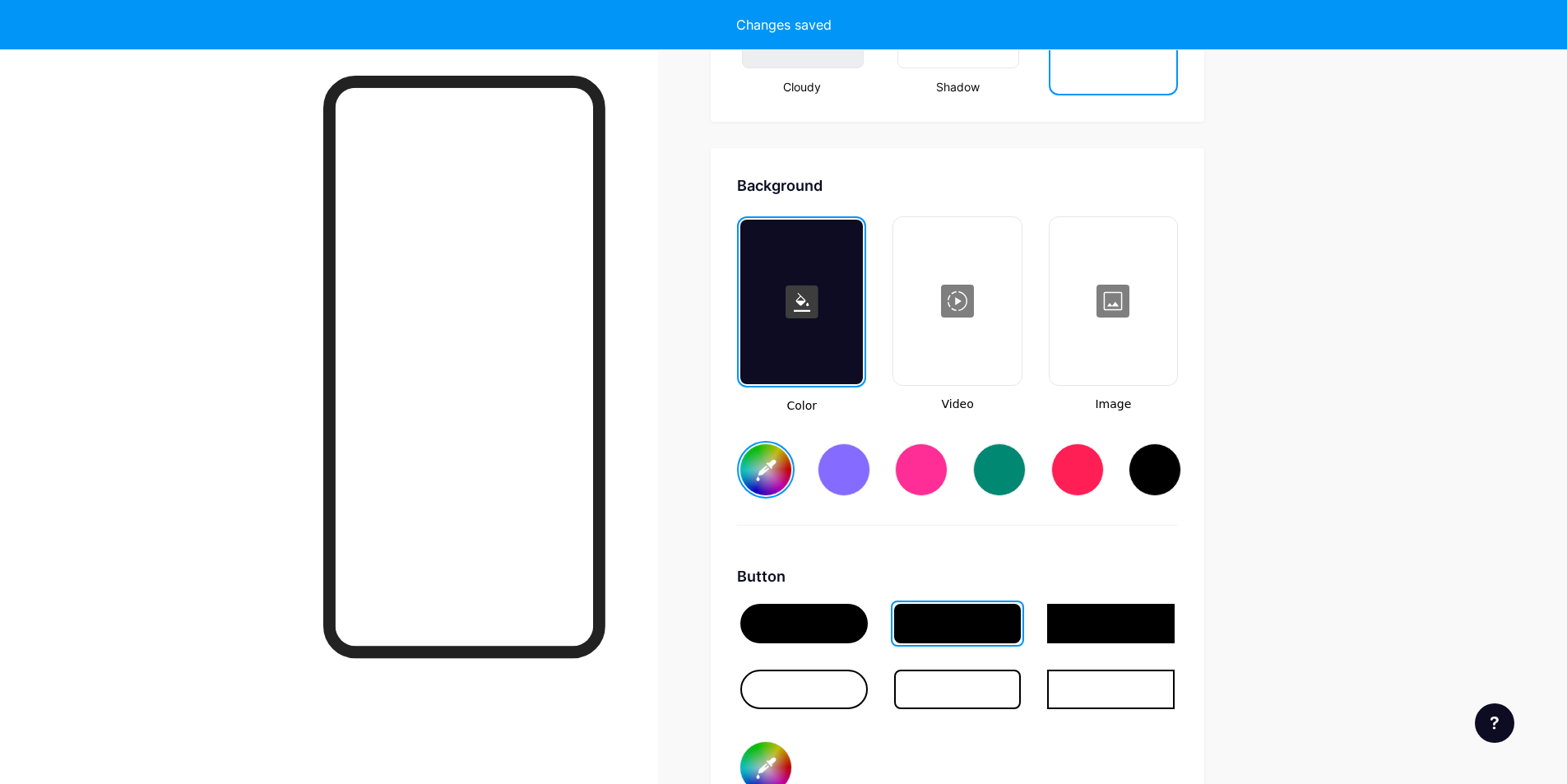
scroll to position [2140, 0]
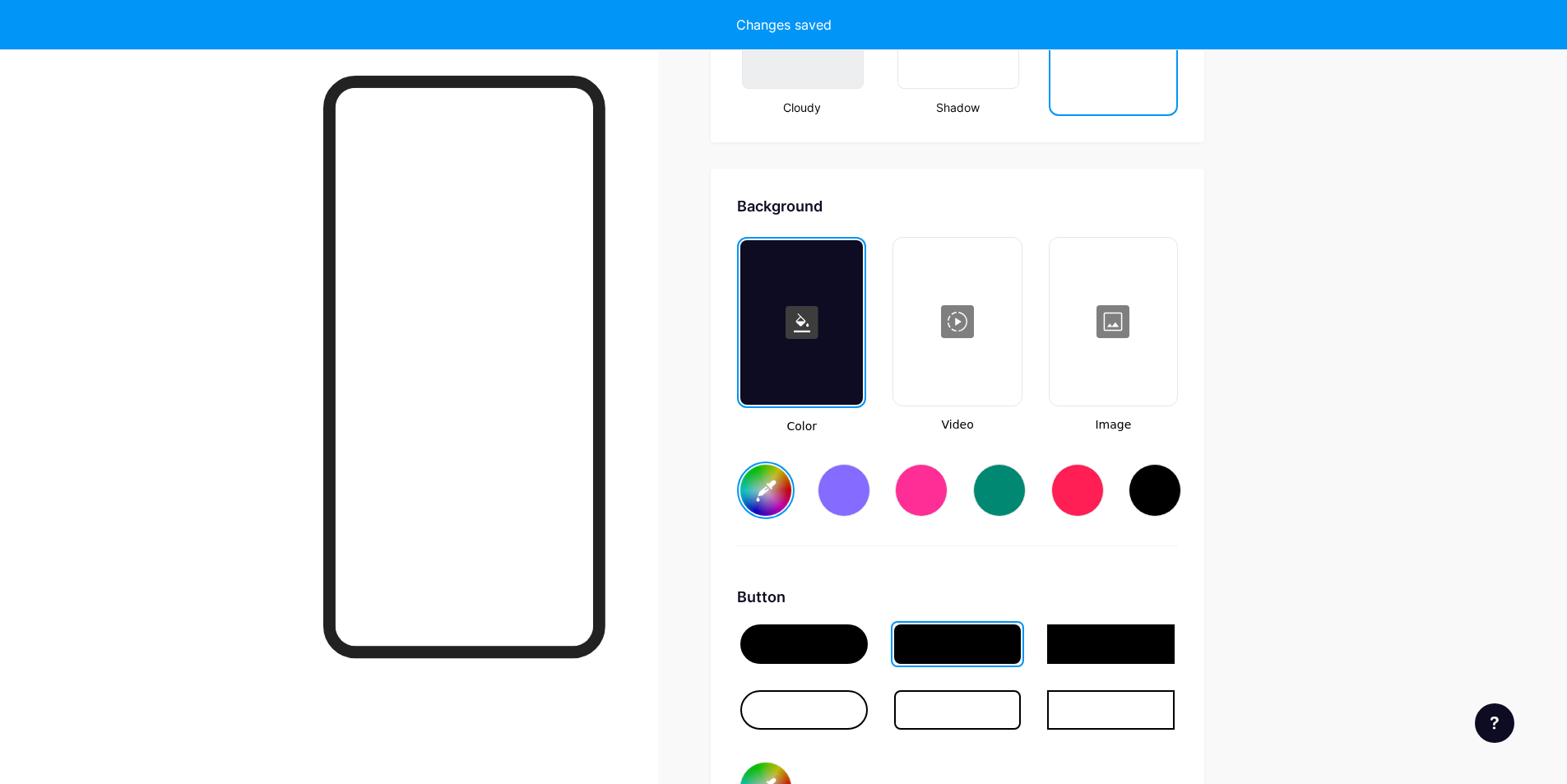
type input "#ffffff"
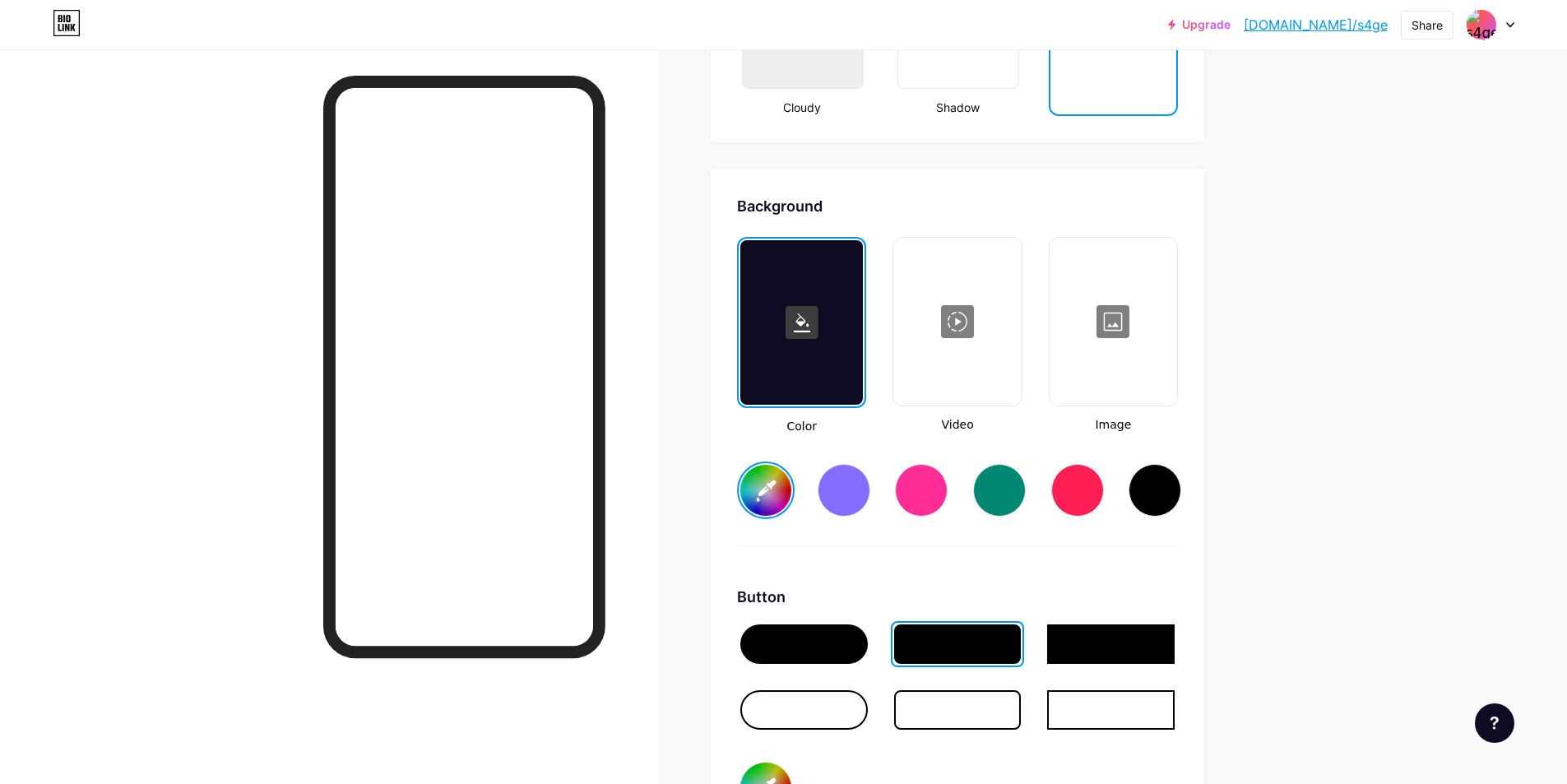
click at [1125, 334] on div at bounding box center [1113, 321] width 124 height 164
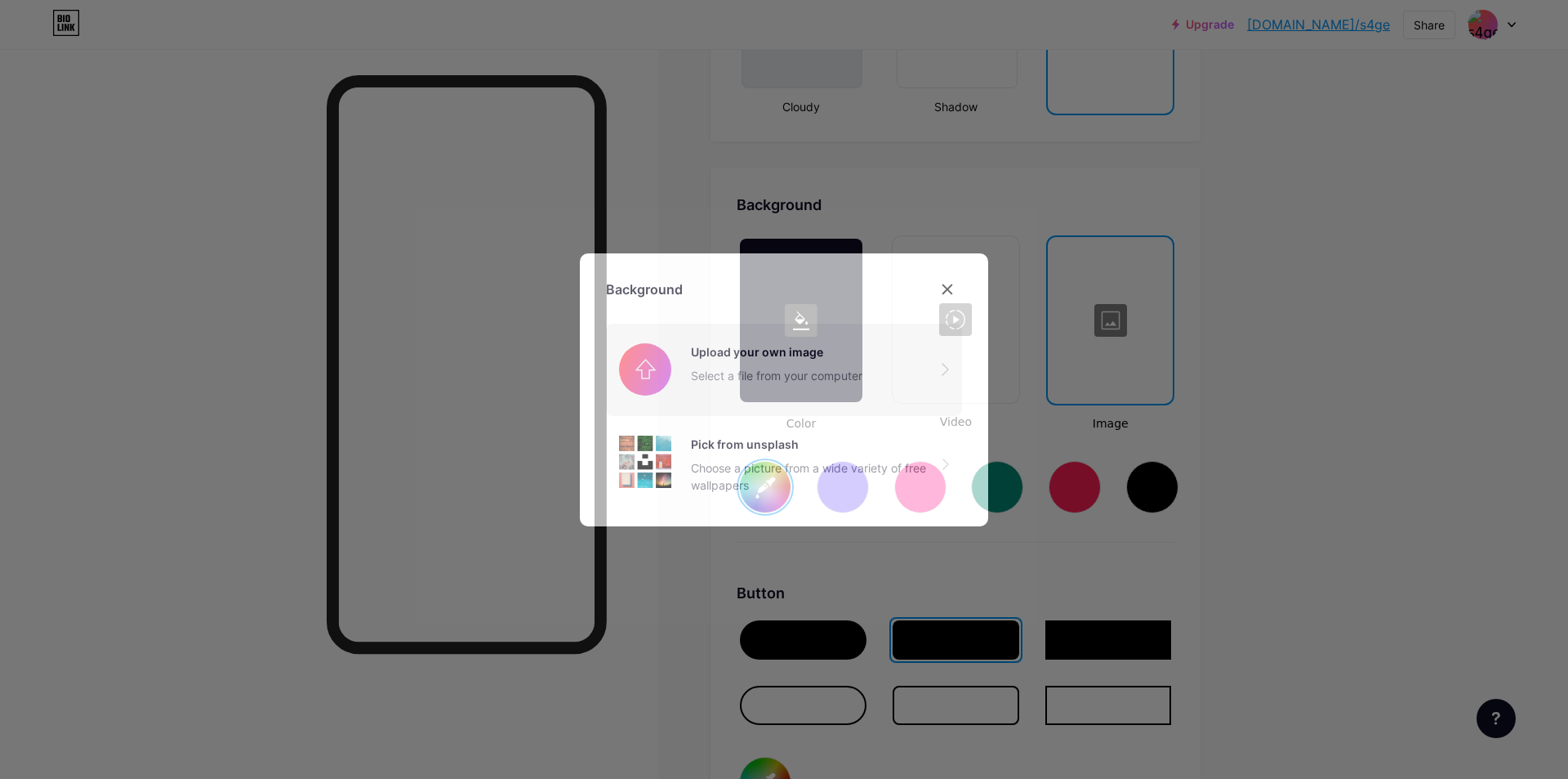
click at [804, 366] on input "file" at bounding box center [783, 369] width 356 height 91
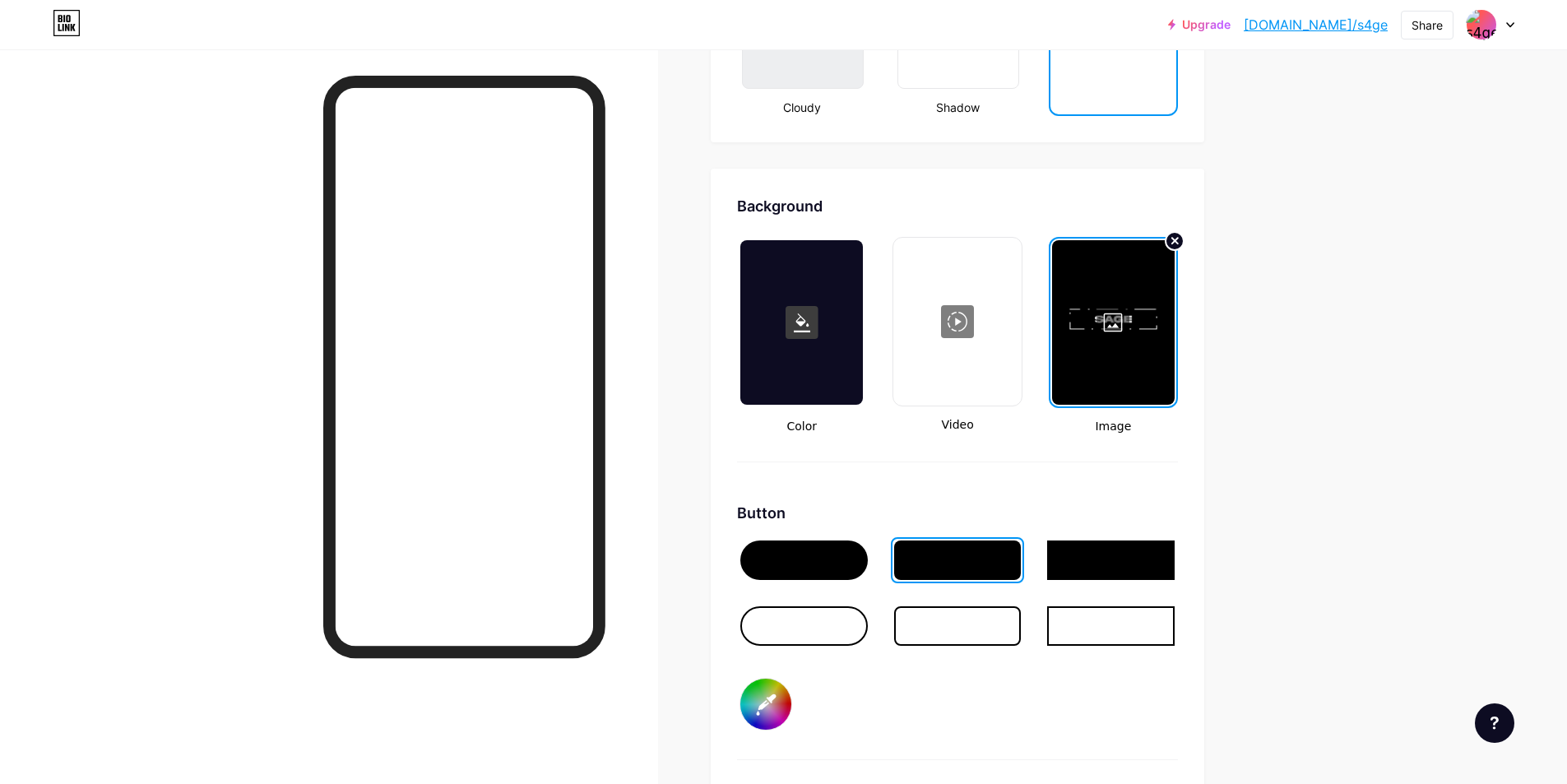
click at [1112, 347] on div at bounding box center [1113, 322] width 123 height 164
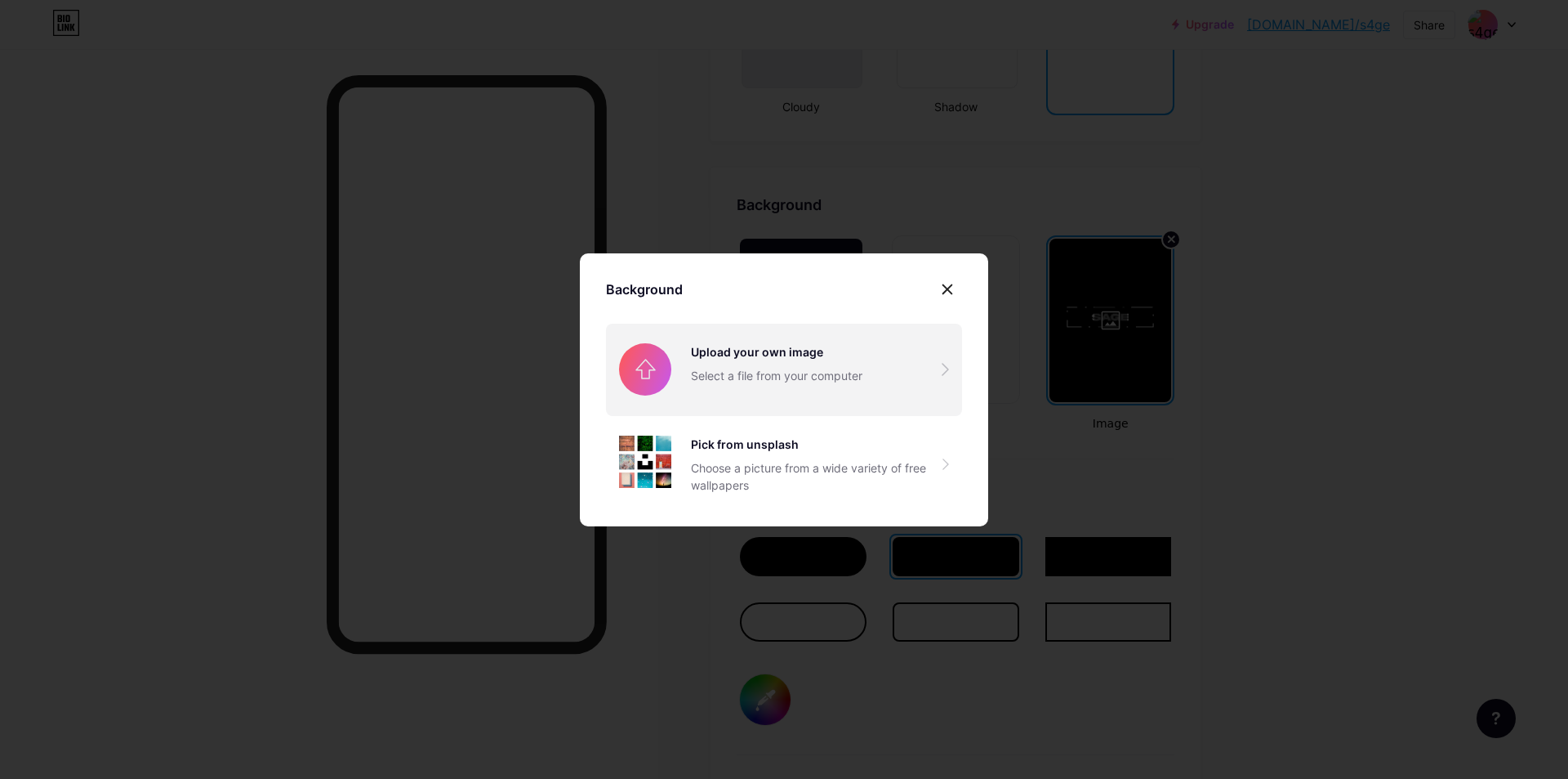
click at [808, 374] on input "file" at bounding box center [783, 369] width 356 height 91
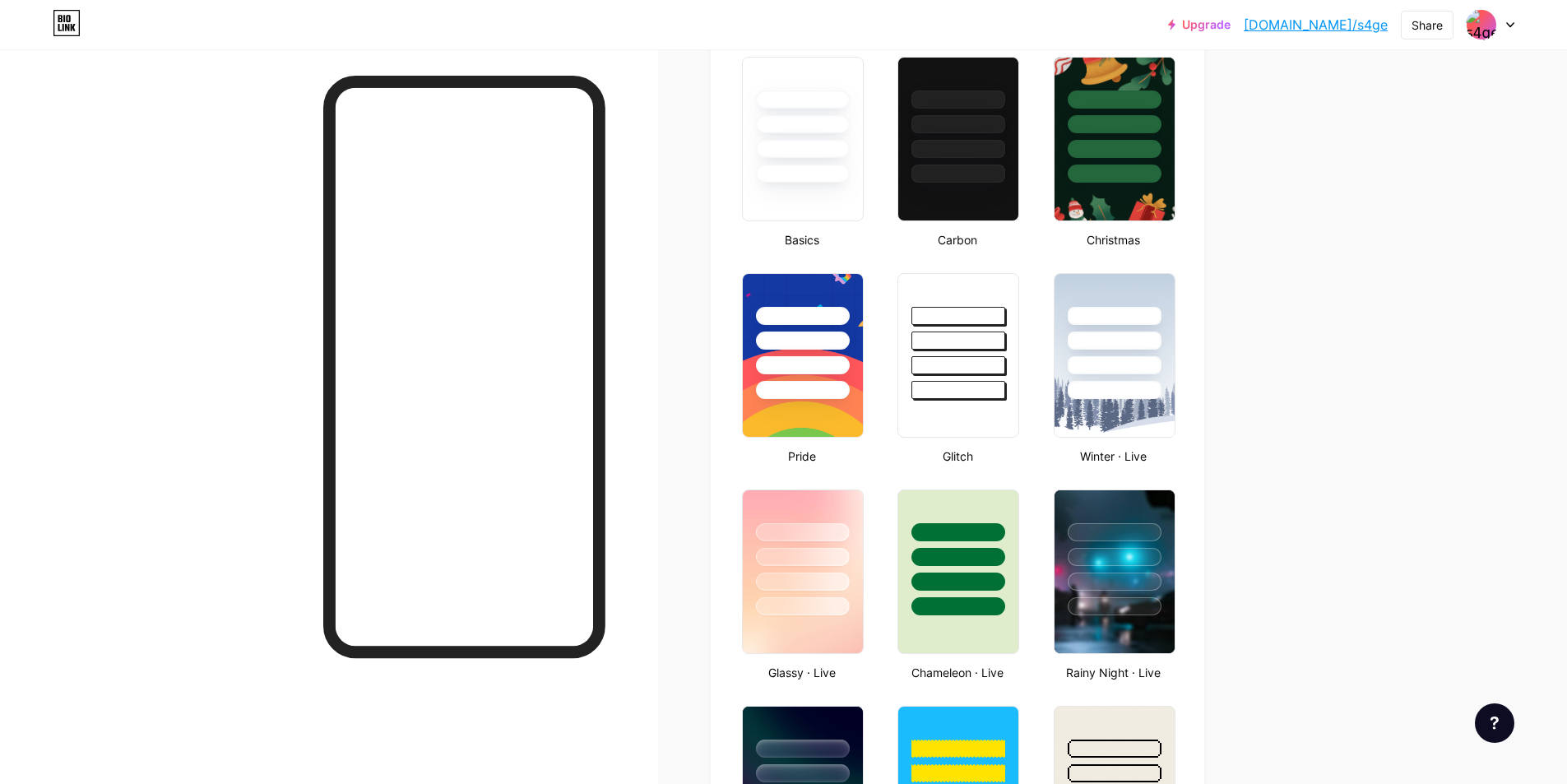
scroll to position [0, 0]
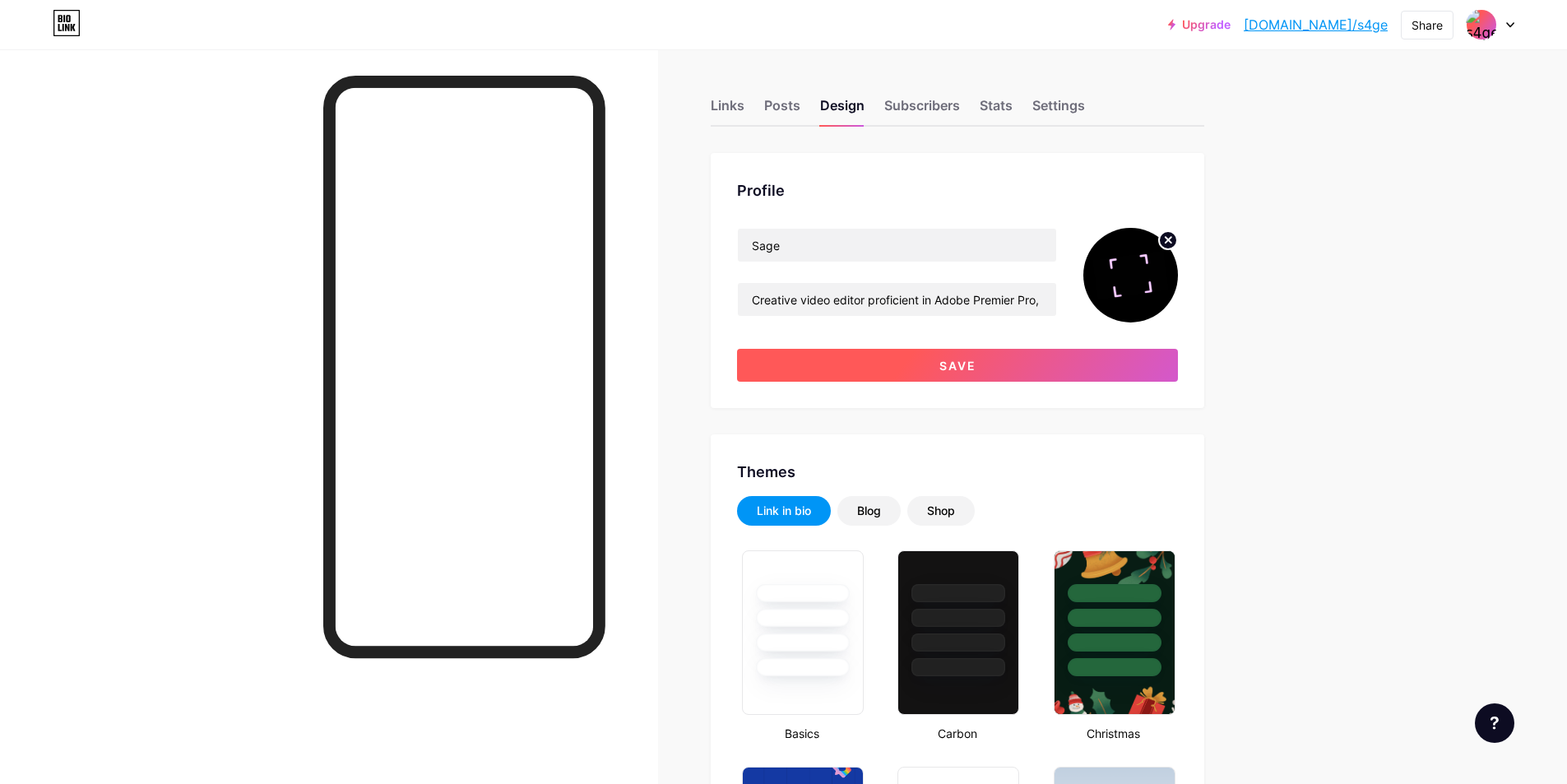
click at [971, 364] on span "Save" at bounding box center [958, 365] width 37 height 14
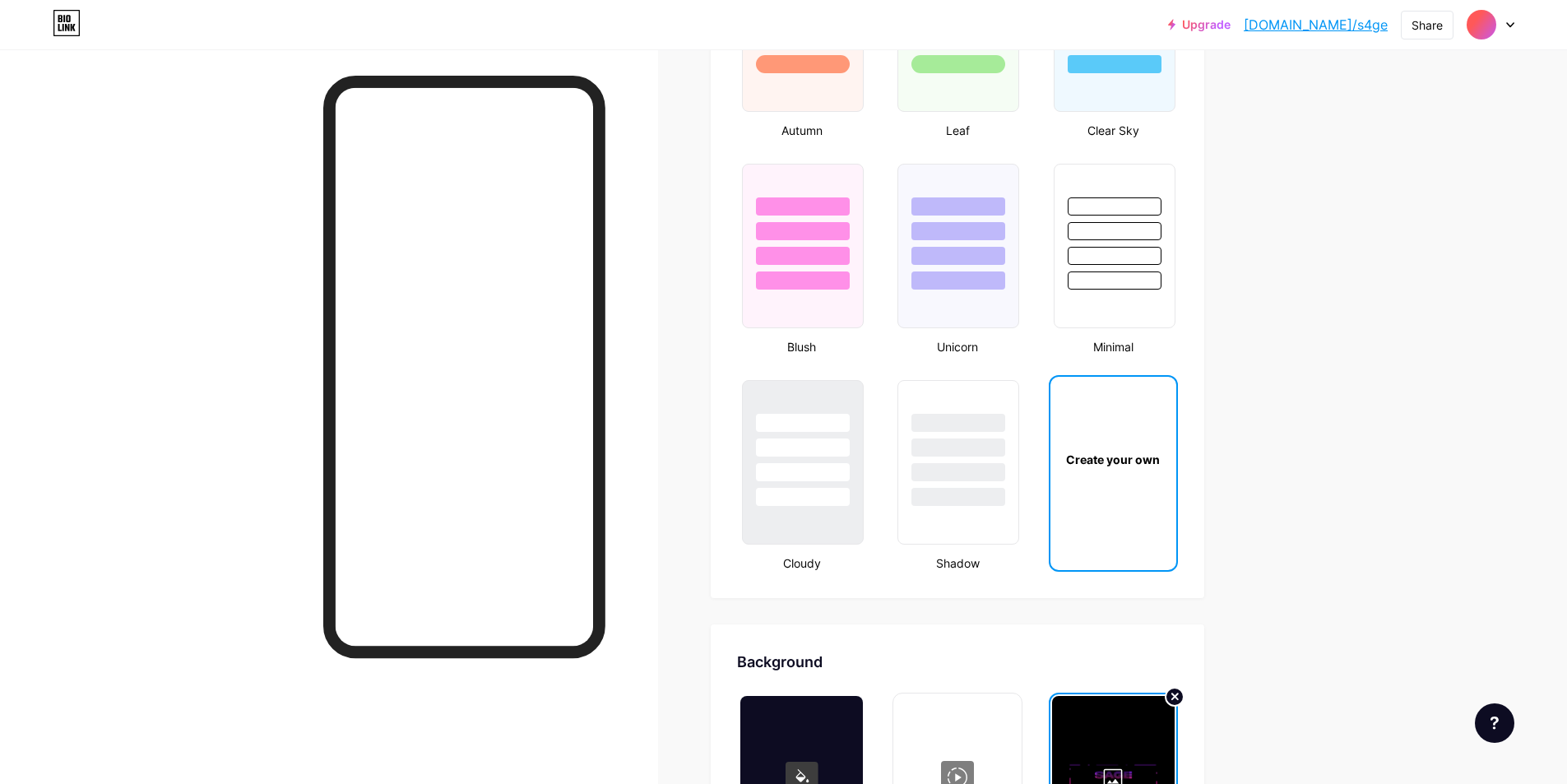
scroll to position [1644, 0]
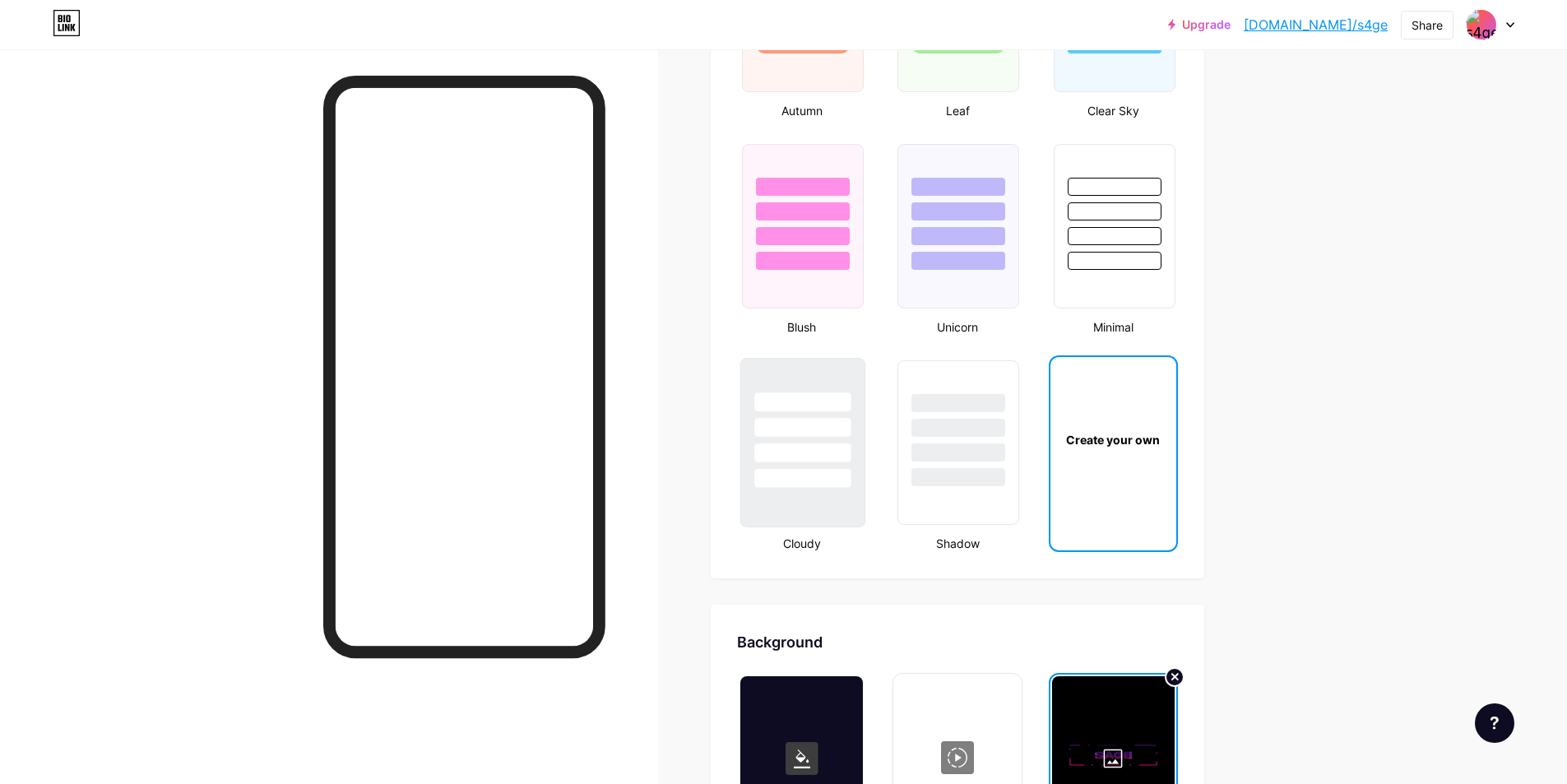
click at [789, 417] on div at bounding box center [803, 426] width 96 height 19
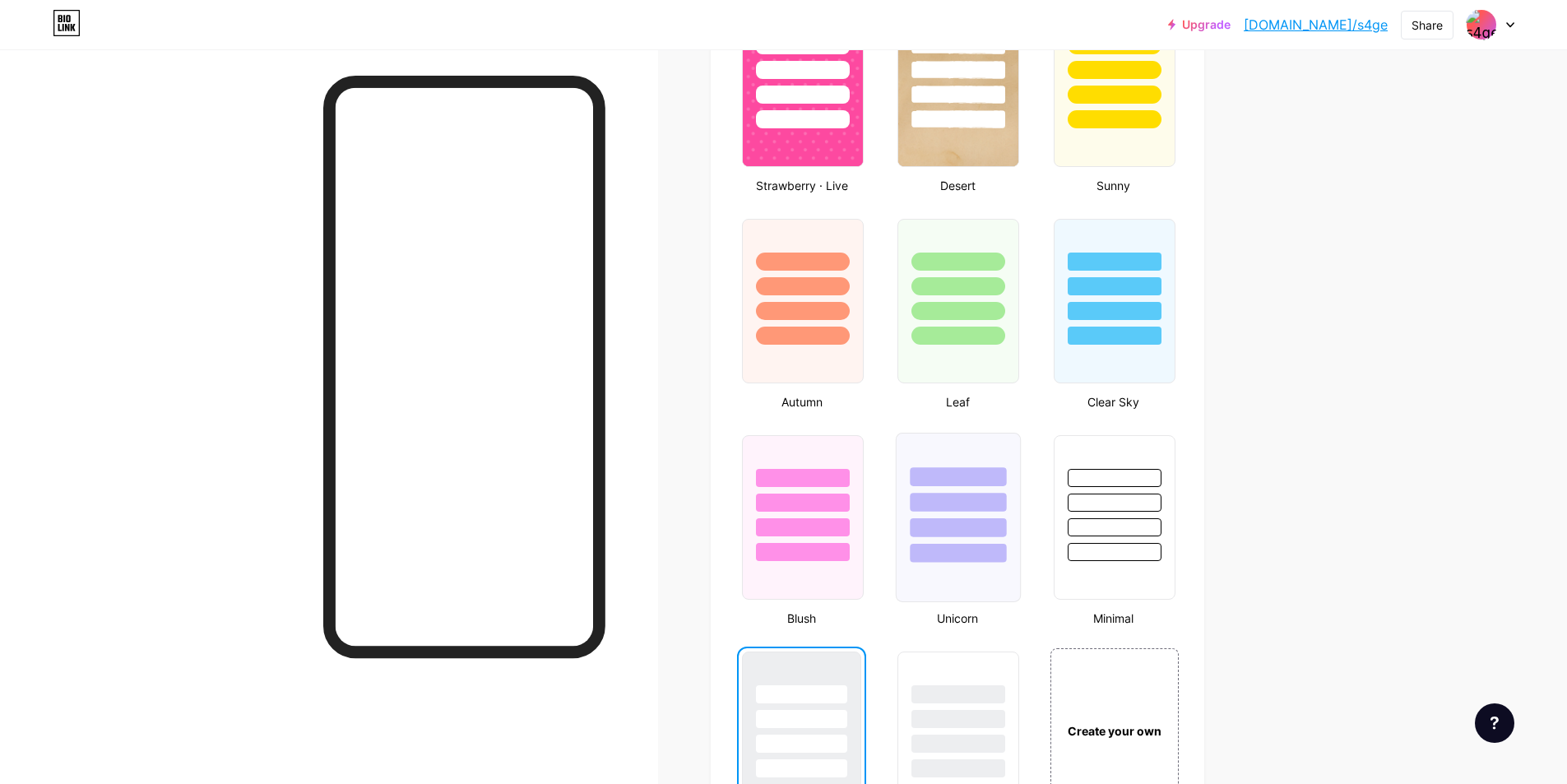
scroll to position [1357, 0]
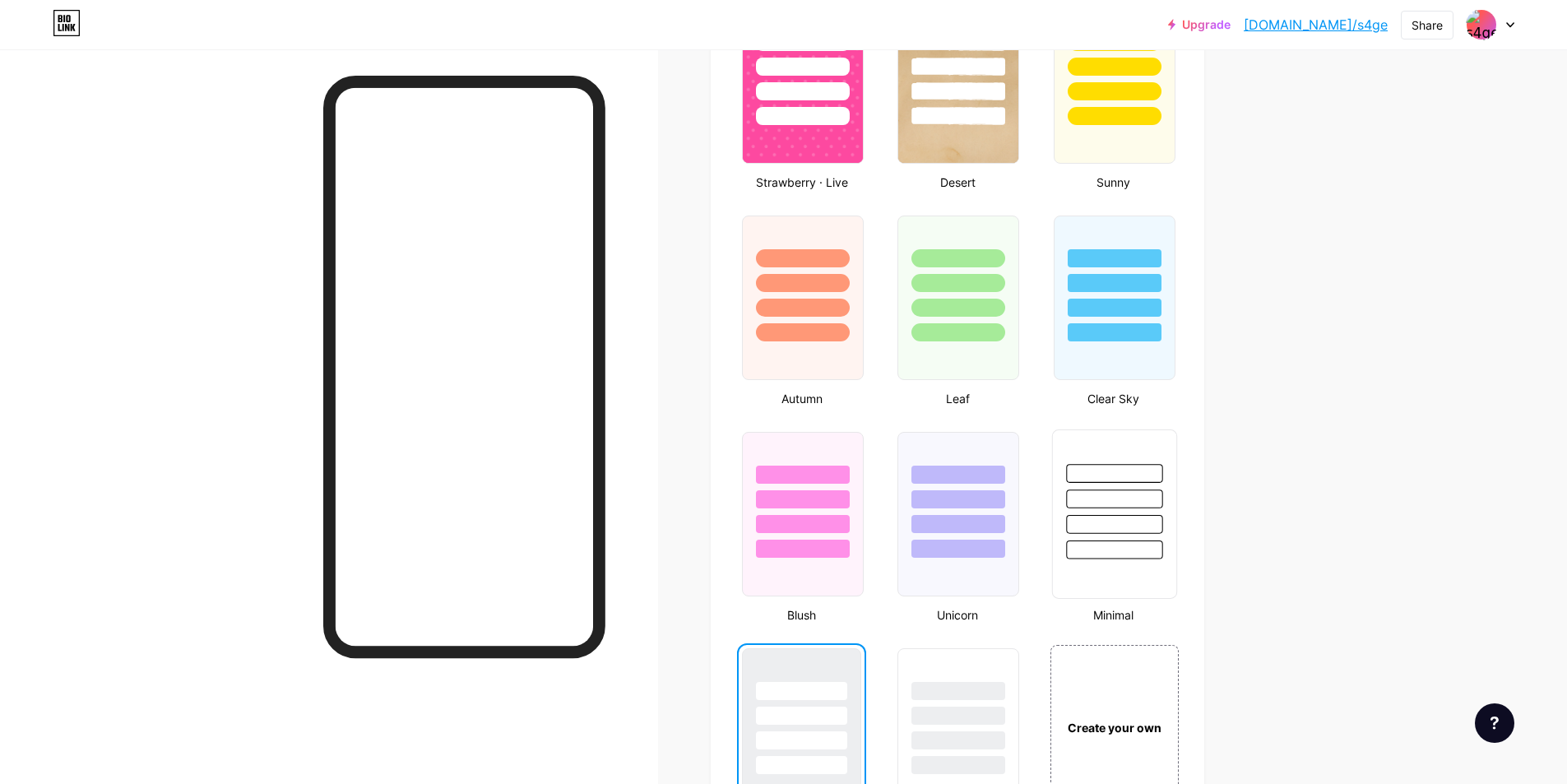
click at [1095, 537] on div at bounding box center [1115, 495] width 123 height 129
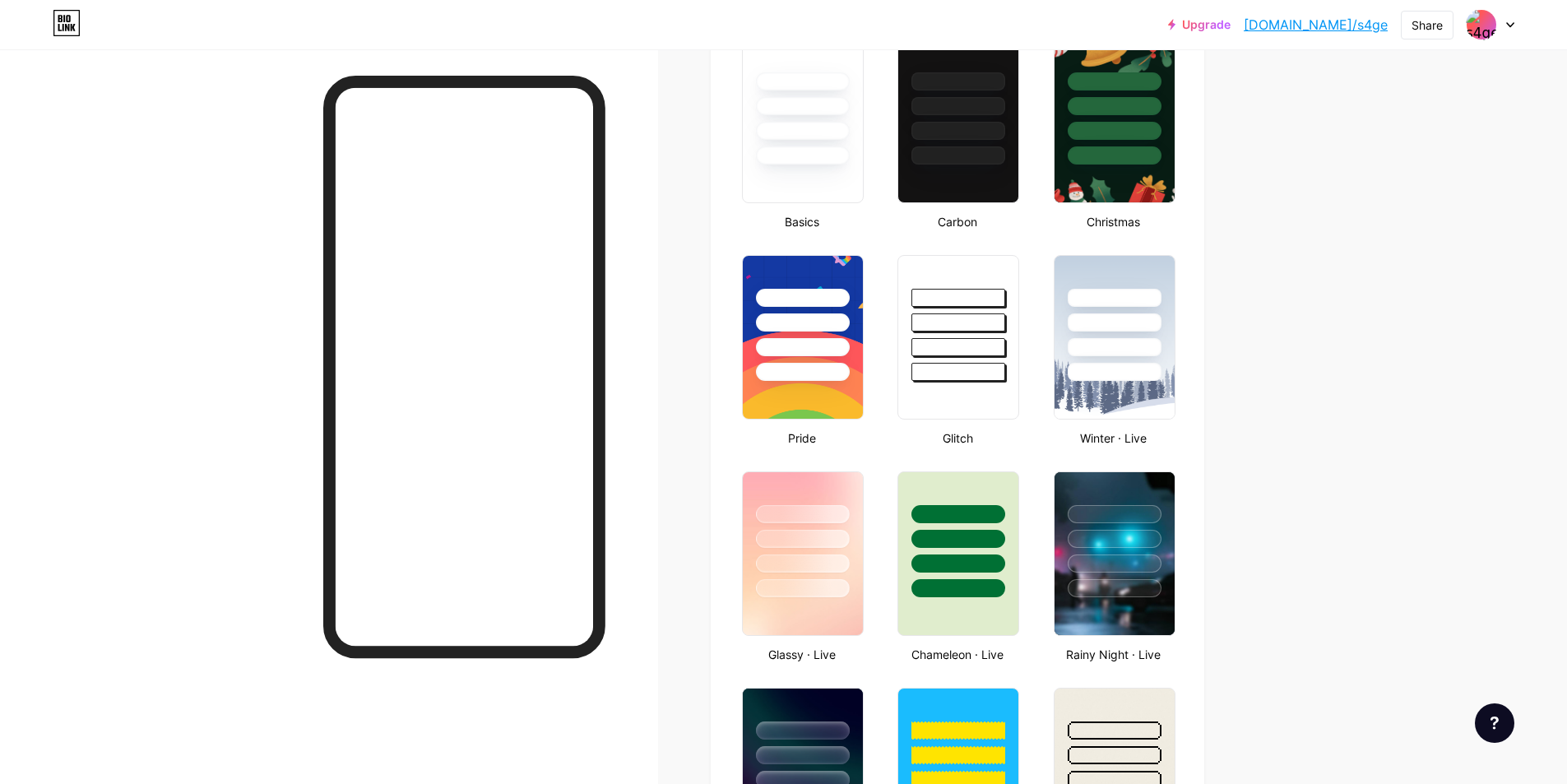
scroll to position [0, 0]
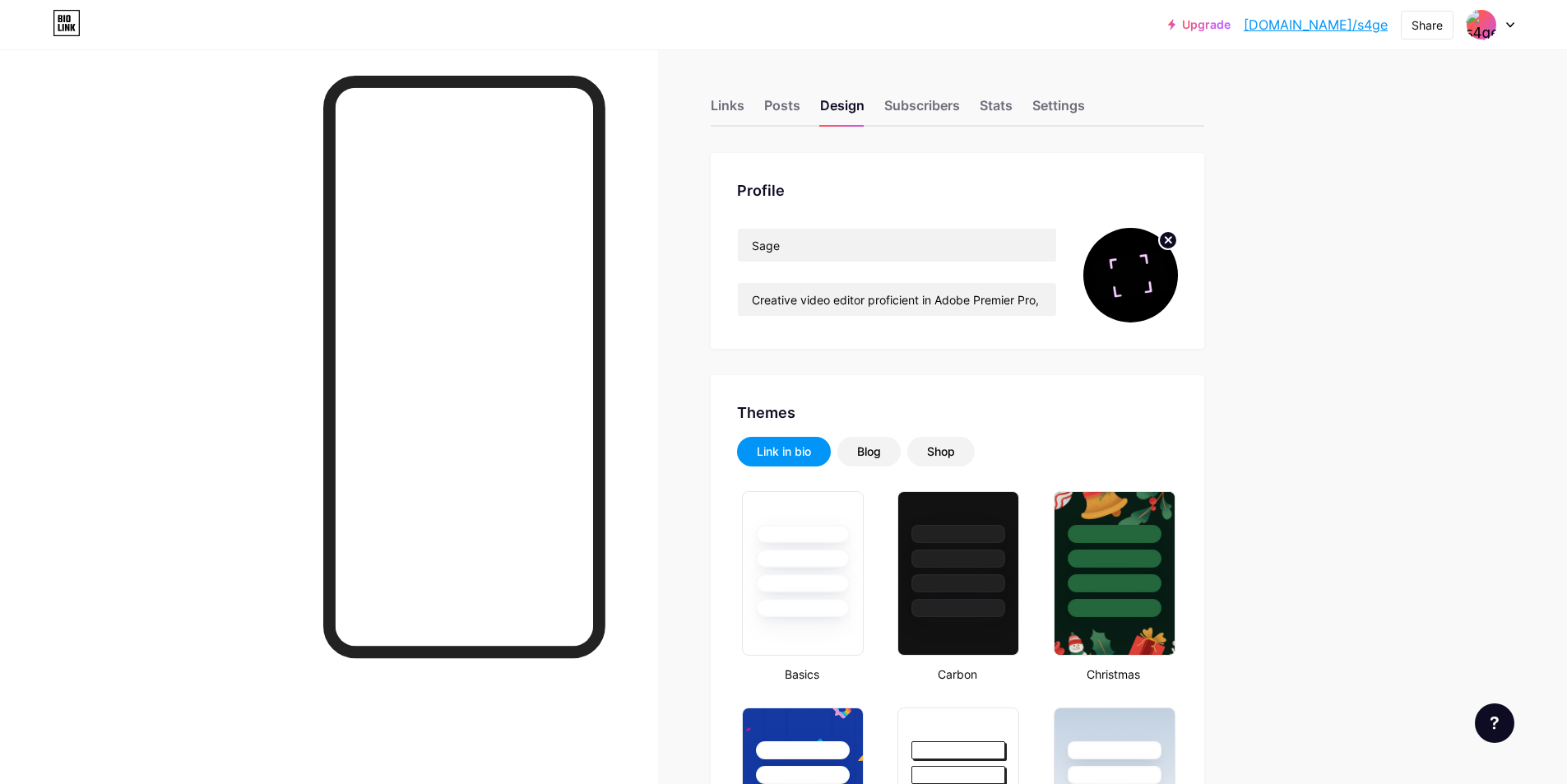
click at [1157, 279] on img at bounding box center [1131, 275] width 94 height 94
click at [1164, 245] on icon at bounding box center [1168, 240] width 20 height 20
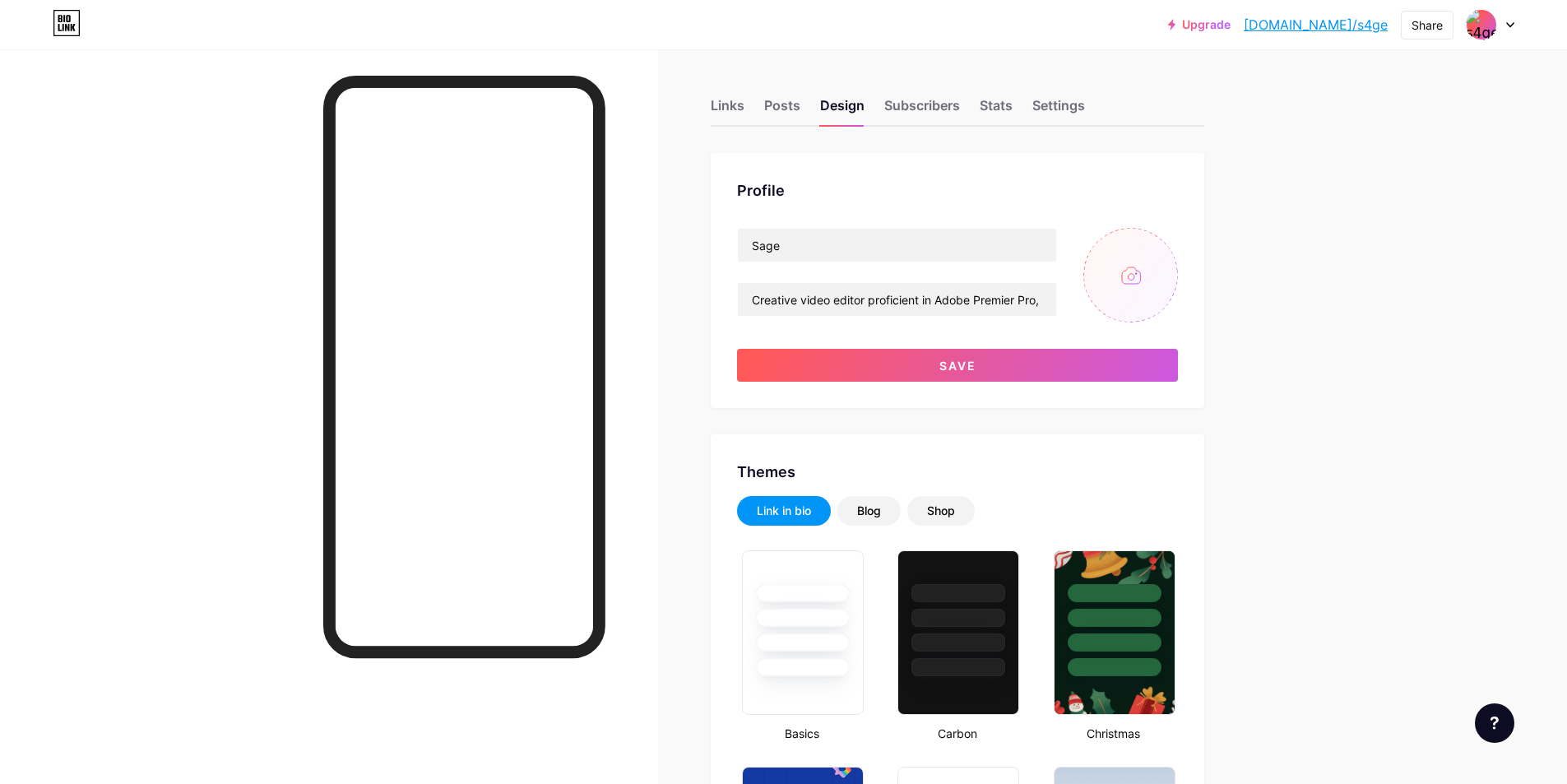
click at [1122, 293] on input "file" at bounding box center [1131, 275] width 94 height 94
type input "C:\fakepath\Editing softwares.png"
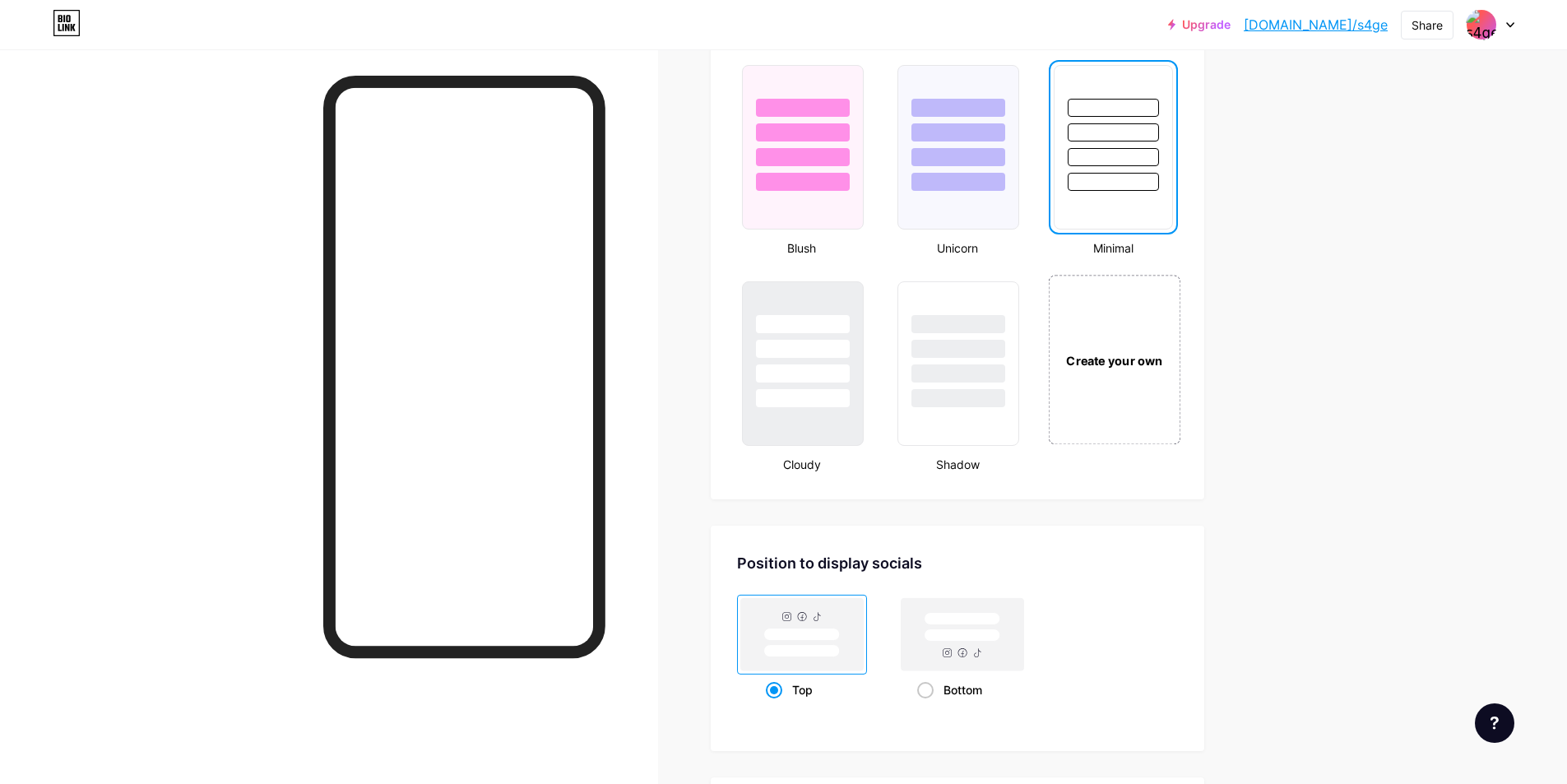
scroll to position [1809, 0]
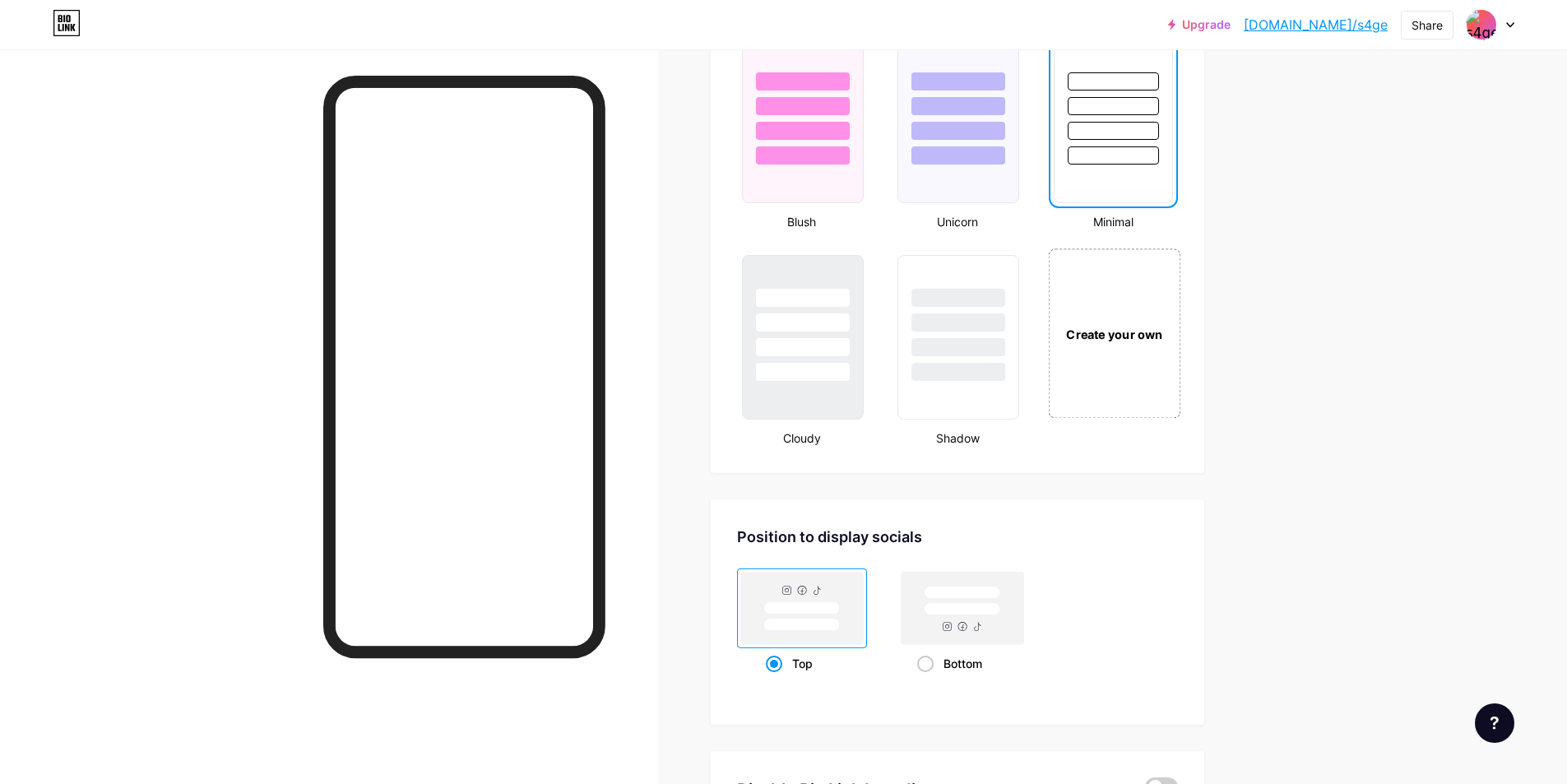
click at [1122, 397] on div "Create your own" at bounding box center [1115, 333] width 133 height 170
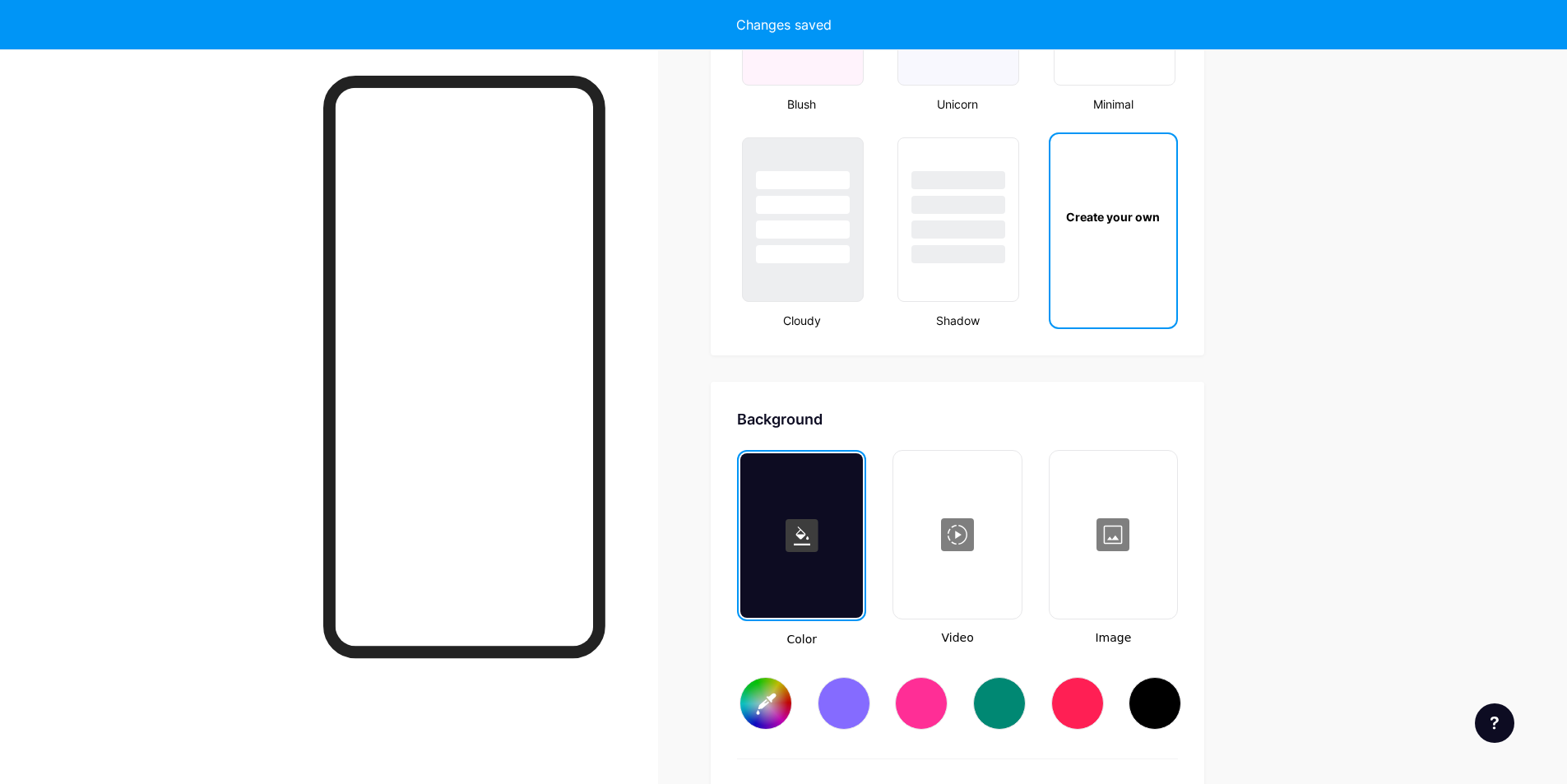
type input "#ffffff"
type input "#000000"
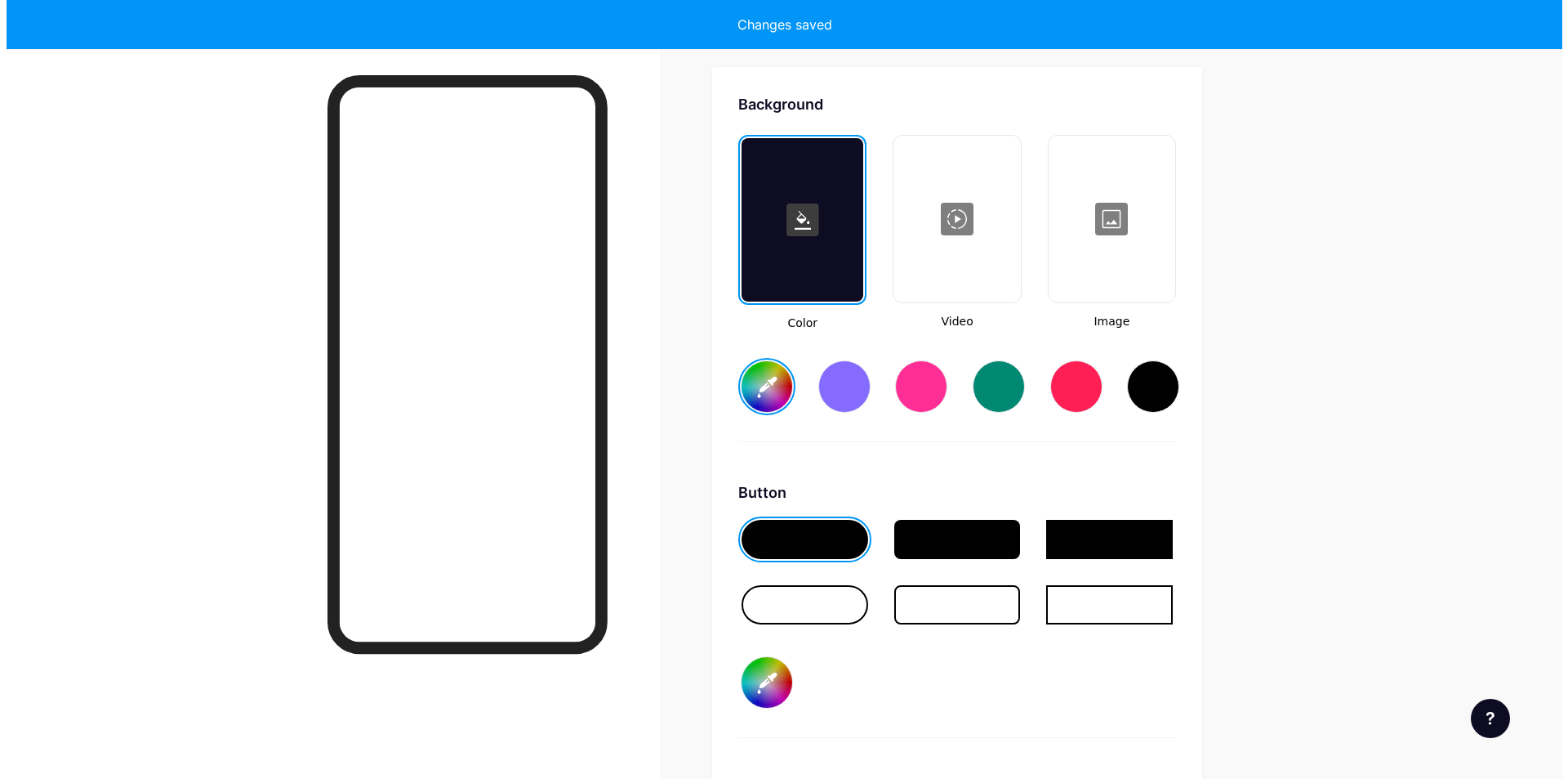
scroll to position [2228, 0]
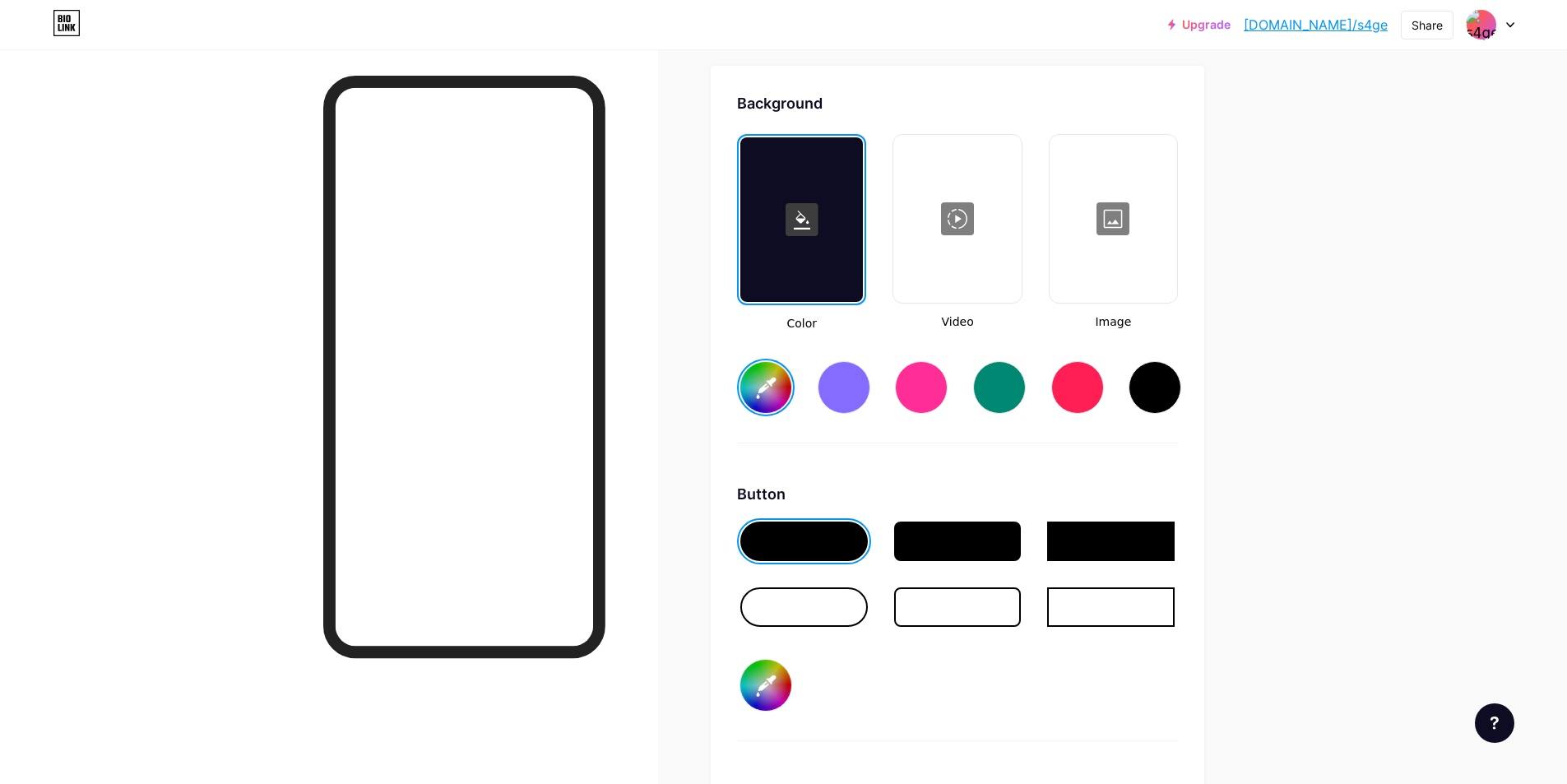
click at [1119, 247] on div at bounding box center [1113, 218] width 124 height 164
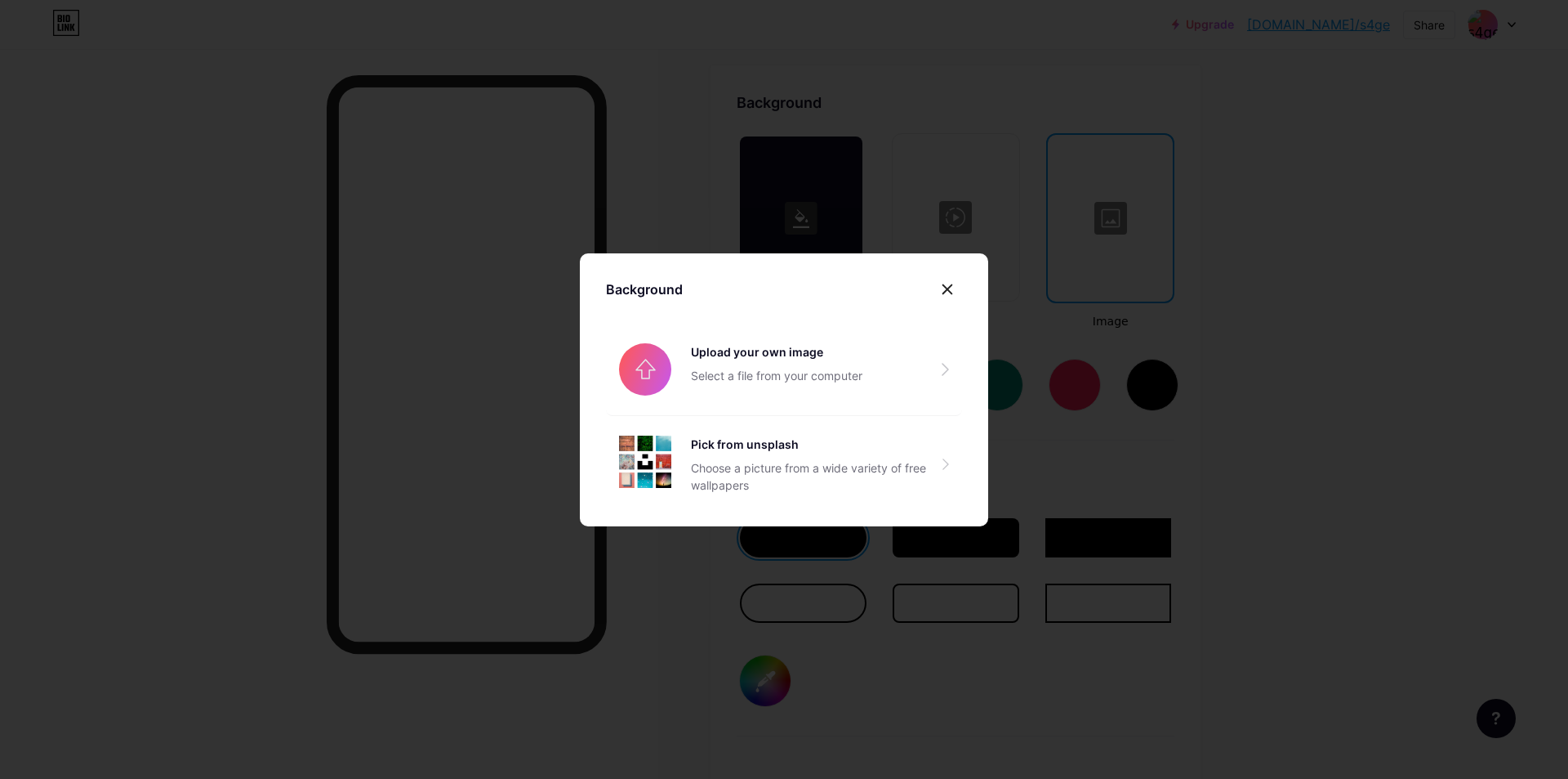
drag, startPoint x: 849, startPoint y: 360, endPoint x: 877, endPoint y: 292, distance: 73.5
click at [877, 292] on div "Background Upload your own image Select a file from your computer Pick from uns…" at bounding box center [783, 393] width 356 height 239
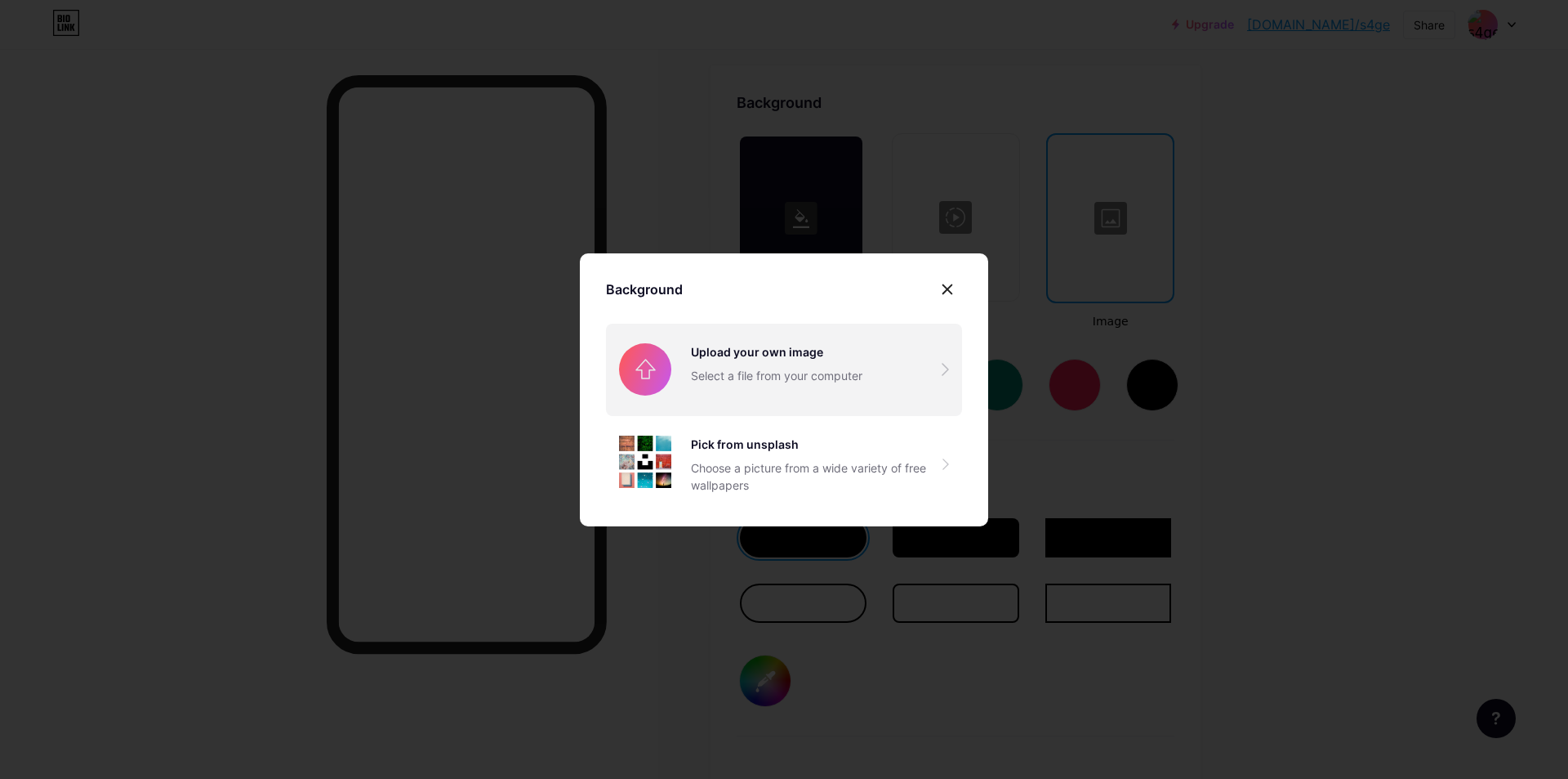
click at [834, 372] on input "file" at bounding box center [783, 369] width 356 height 91
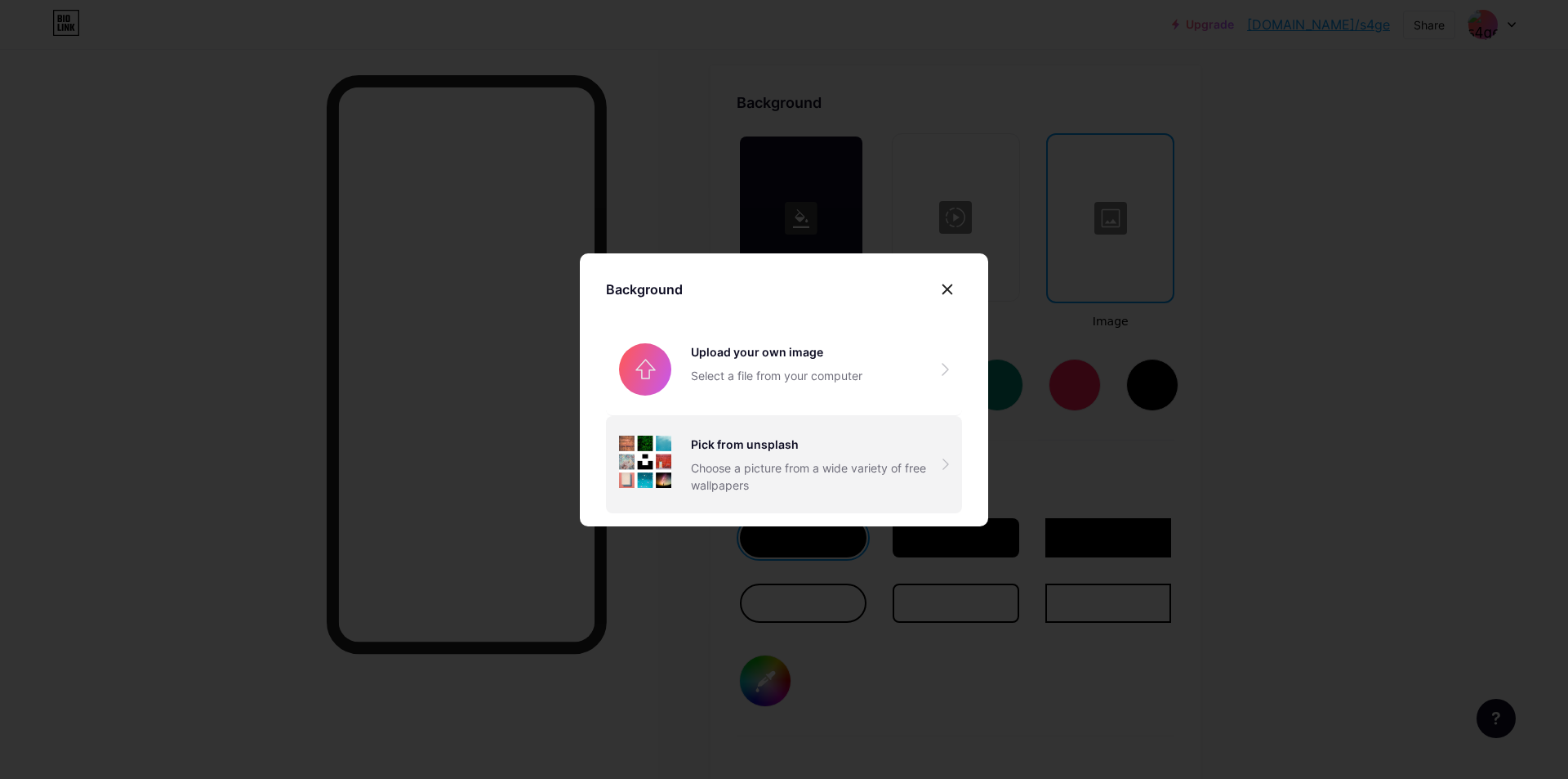
click at [783, 441] on div "Pick from unsplash" at bounding box center [816, 444] width 251 height 17
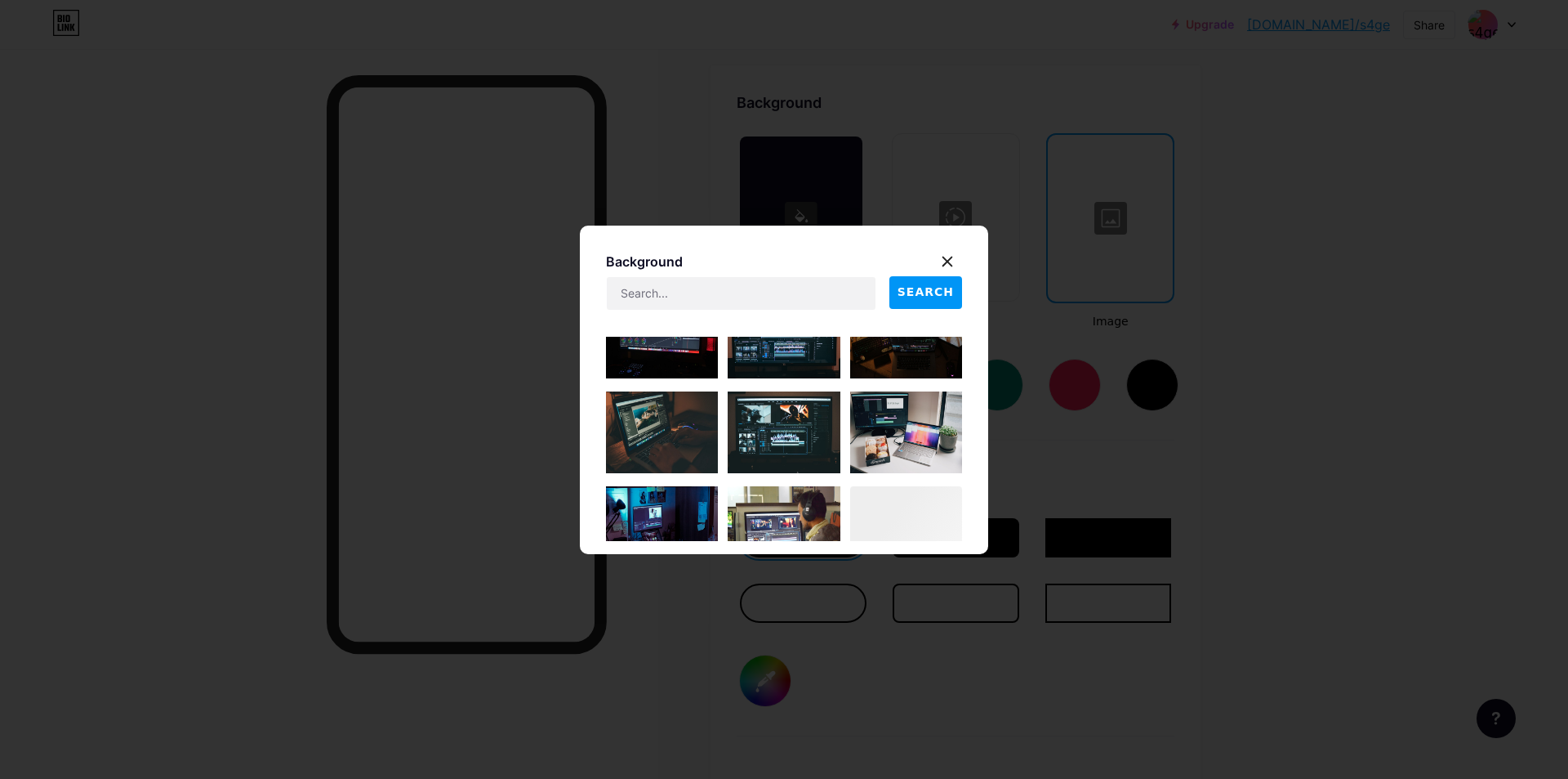
scroll to position [459, 0]
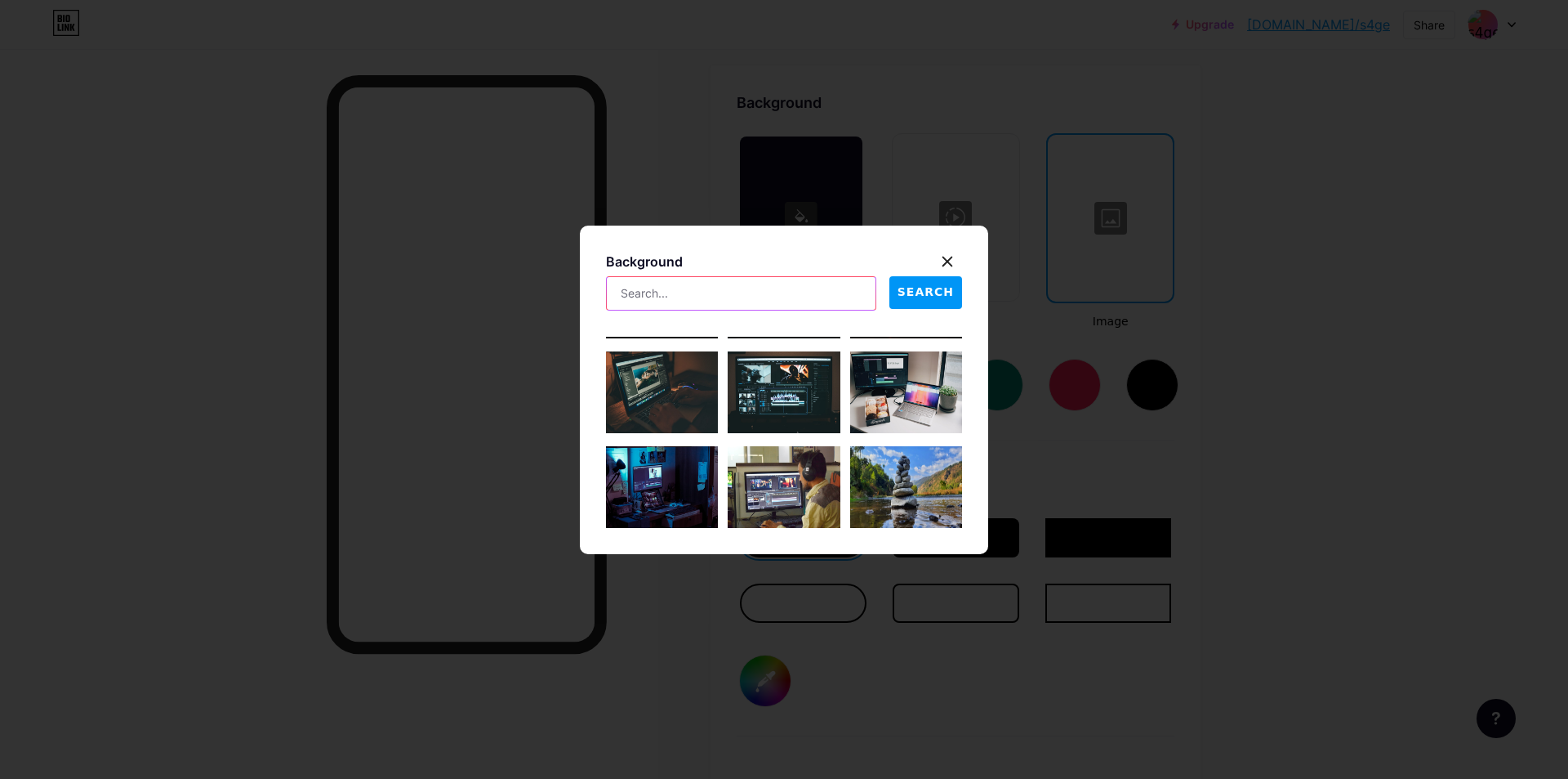
click at [715, 284] on input "text" at bounding box center [741, 293] width 269 height 32
type input "sakura"
click at [905, 289] on span "SEARCH" at bounding box center [925, 291] width 57 height 17
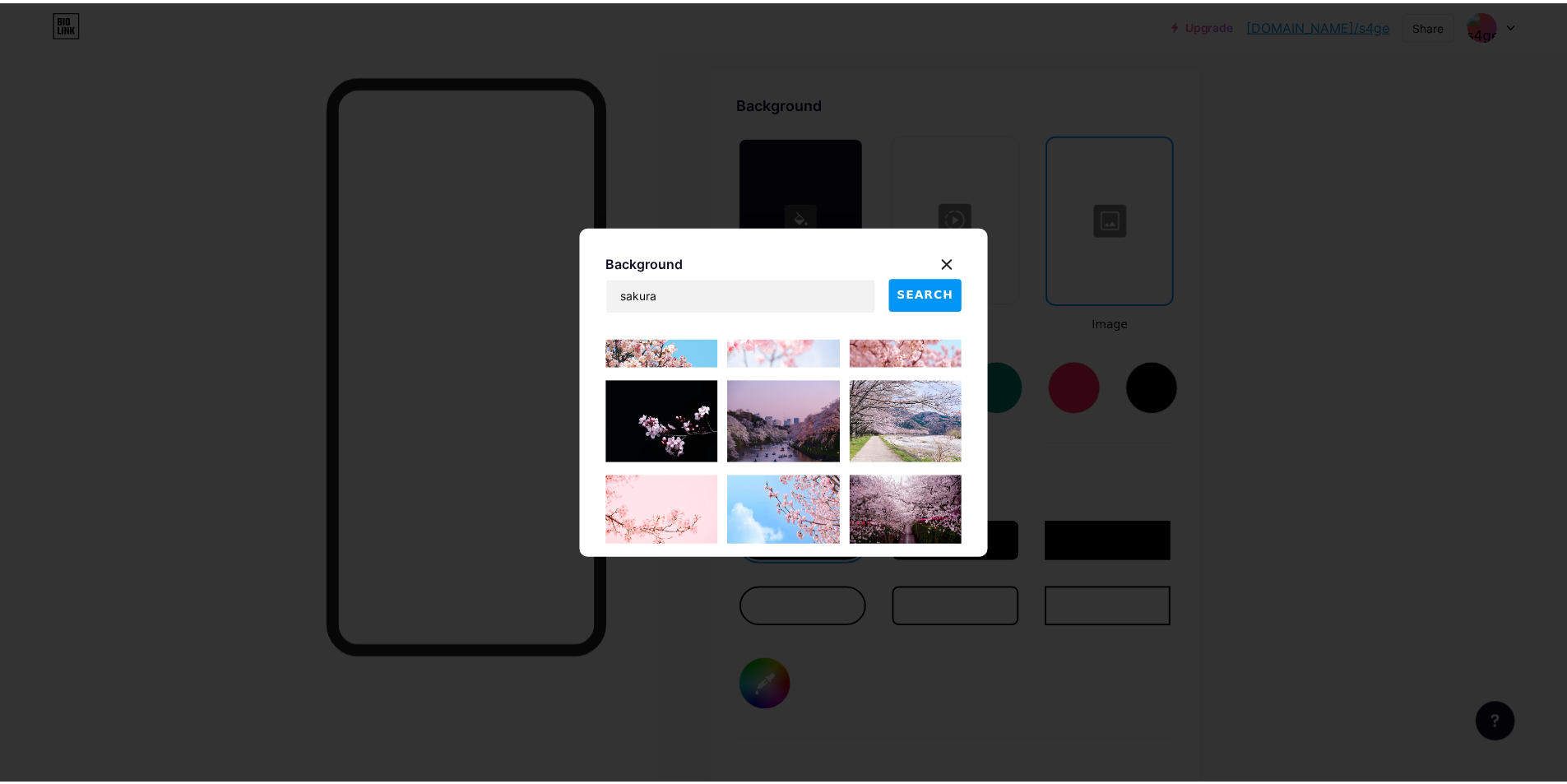
scroll to position [709, 0]
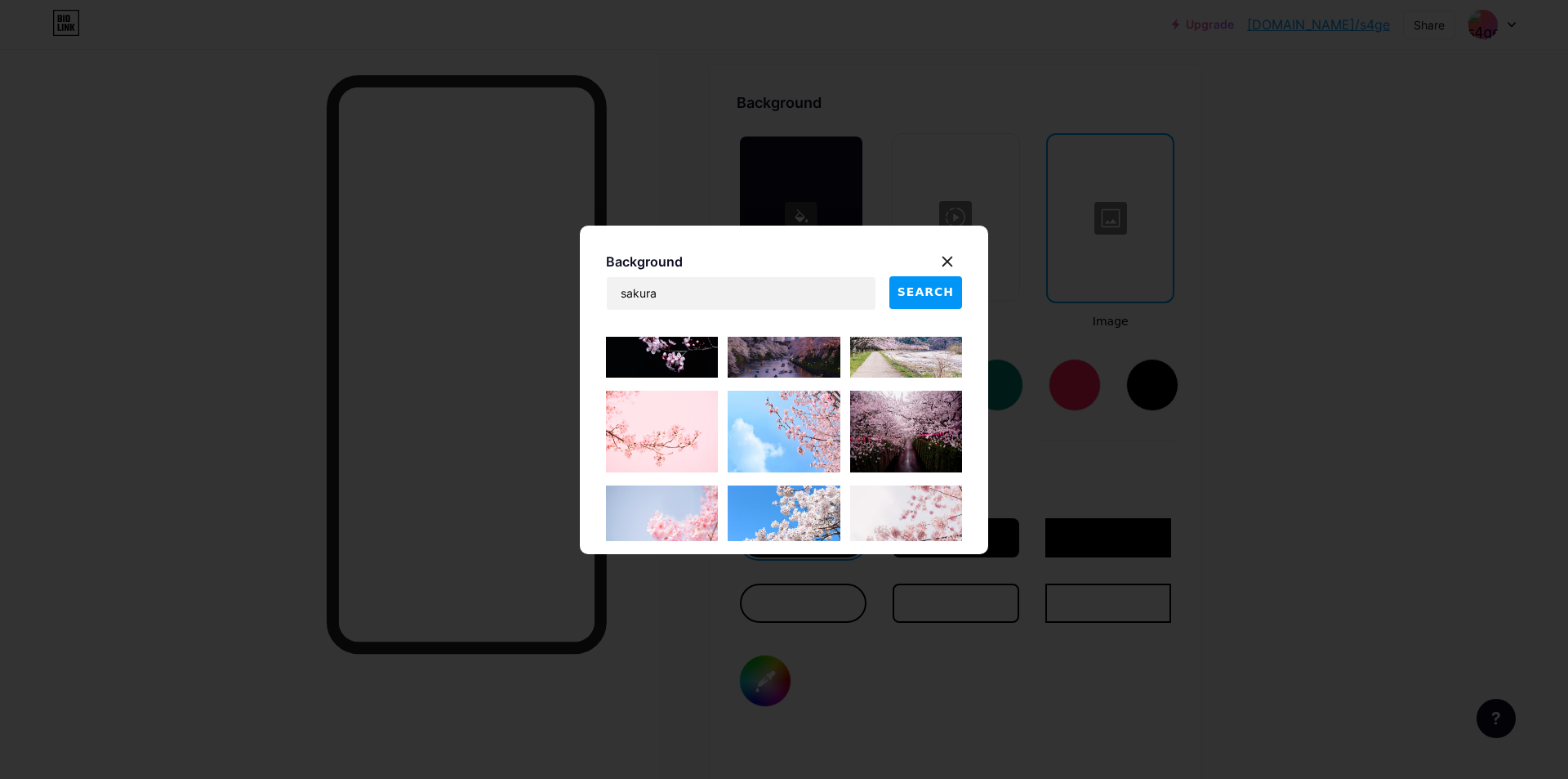
click at [894, 436] on img at bounding box center [906, 431] width 112 height 82
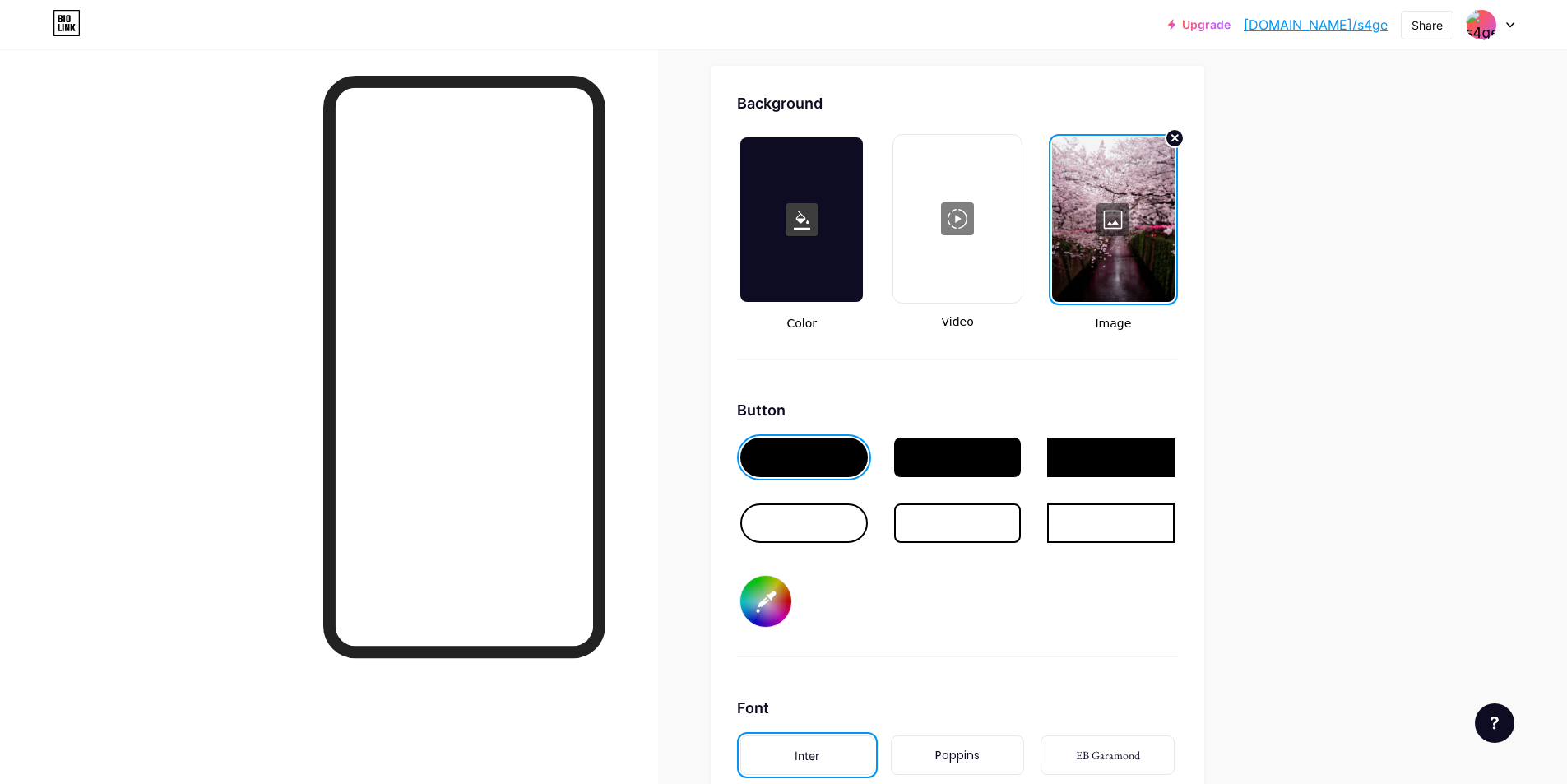
click at [953, 535] on div at bounding box center [958, 523] width 127 height 39
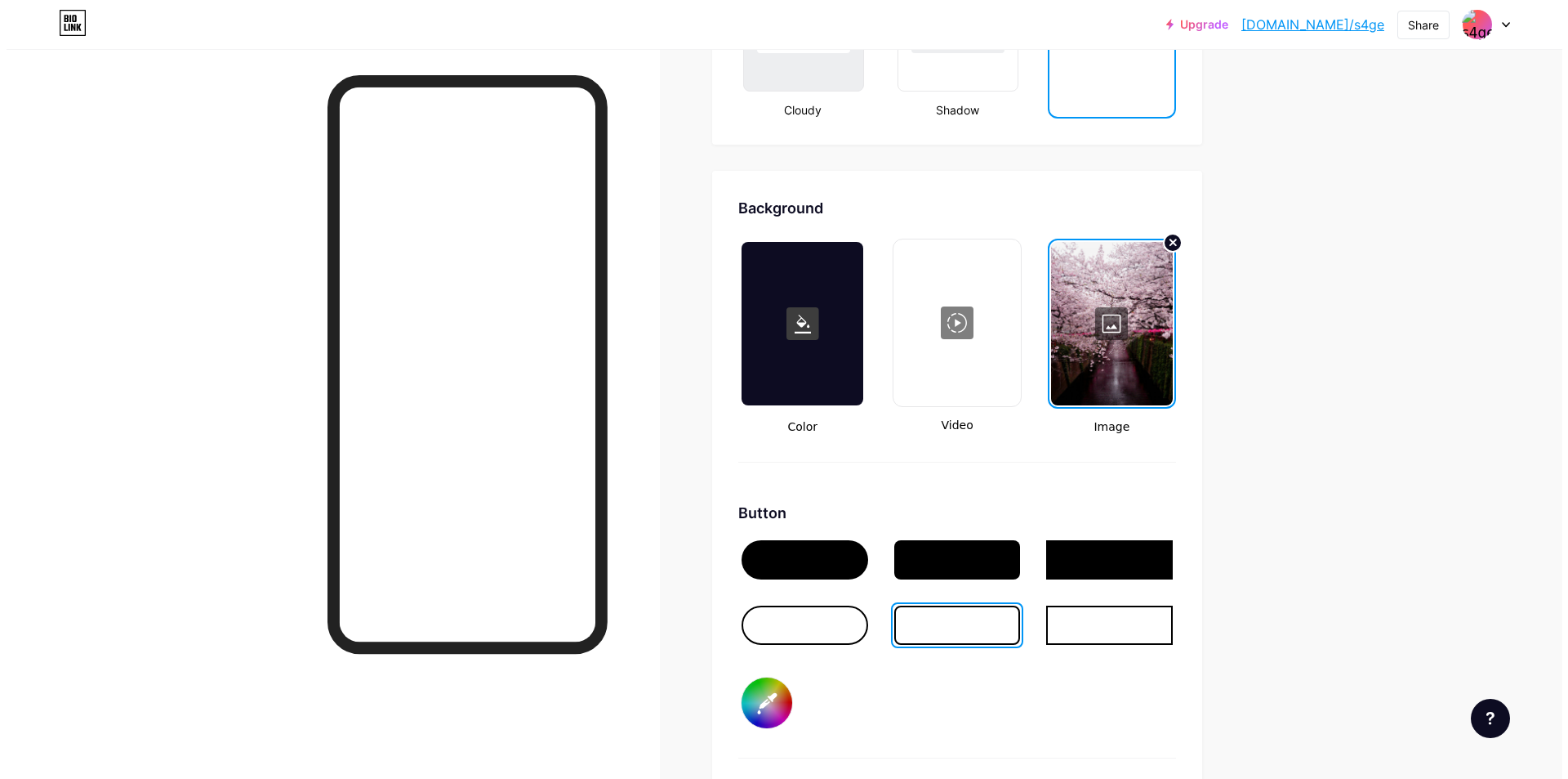
scroll to position [2147, 0]
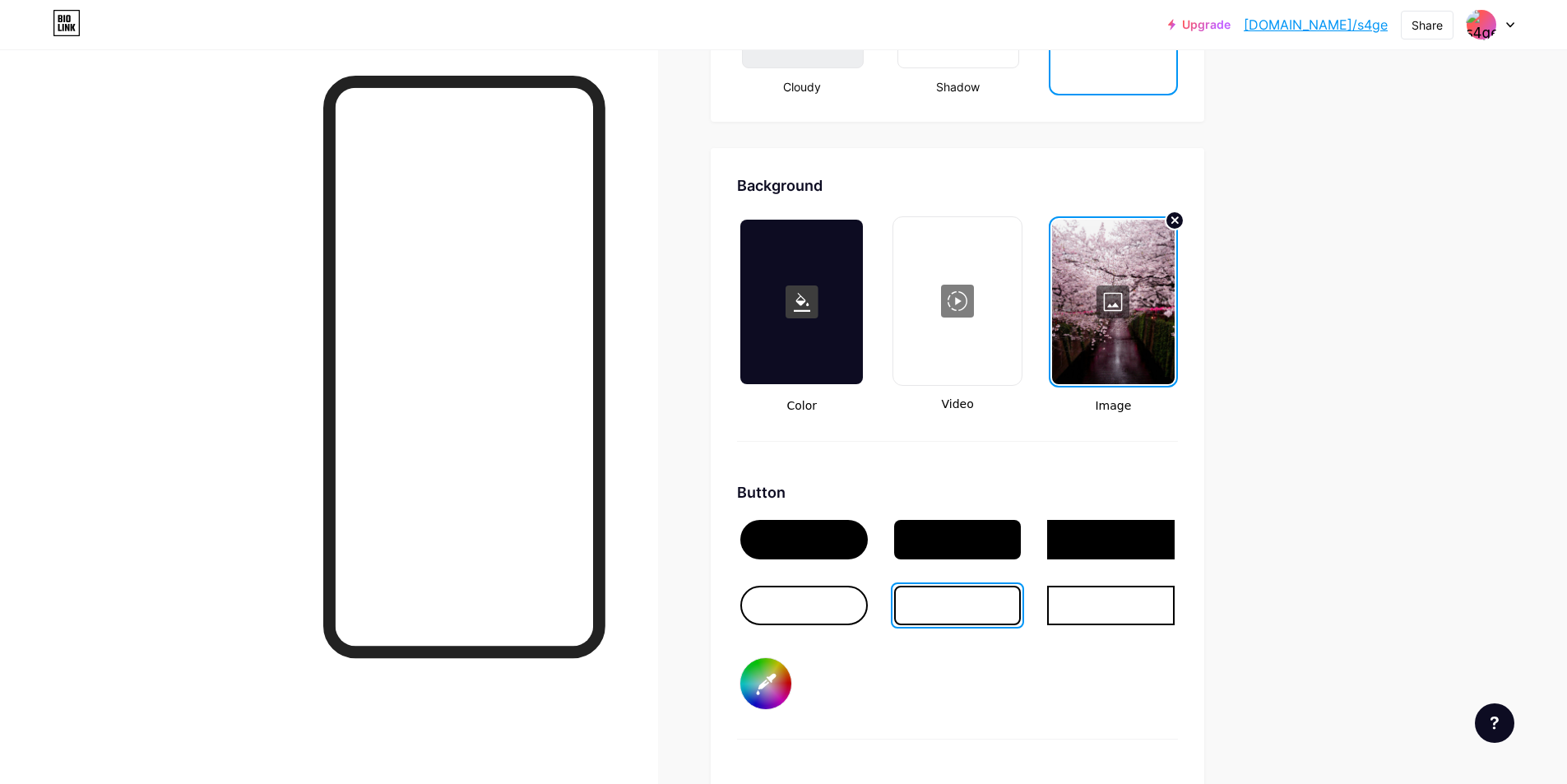
click at [993, 549] on div at bounding box center [958, 539] width 127 height 39
click at [974, 601] on div at bounding box center [958, 604] width 127 height 39
click at [1138, 339] on div at bounding box center [1113, 301] width 123 height 164
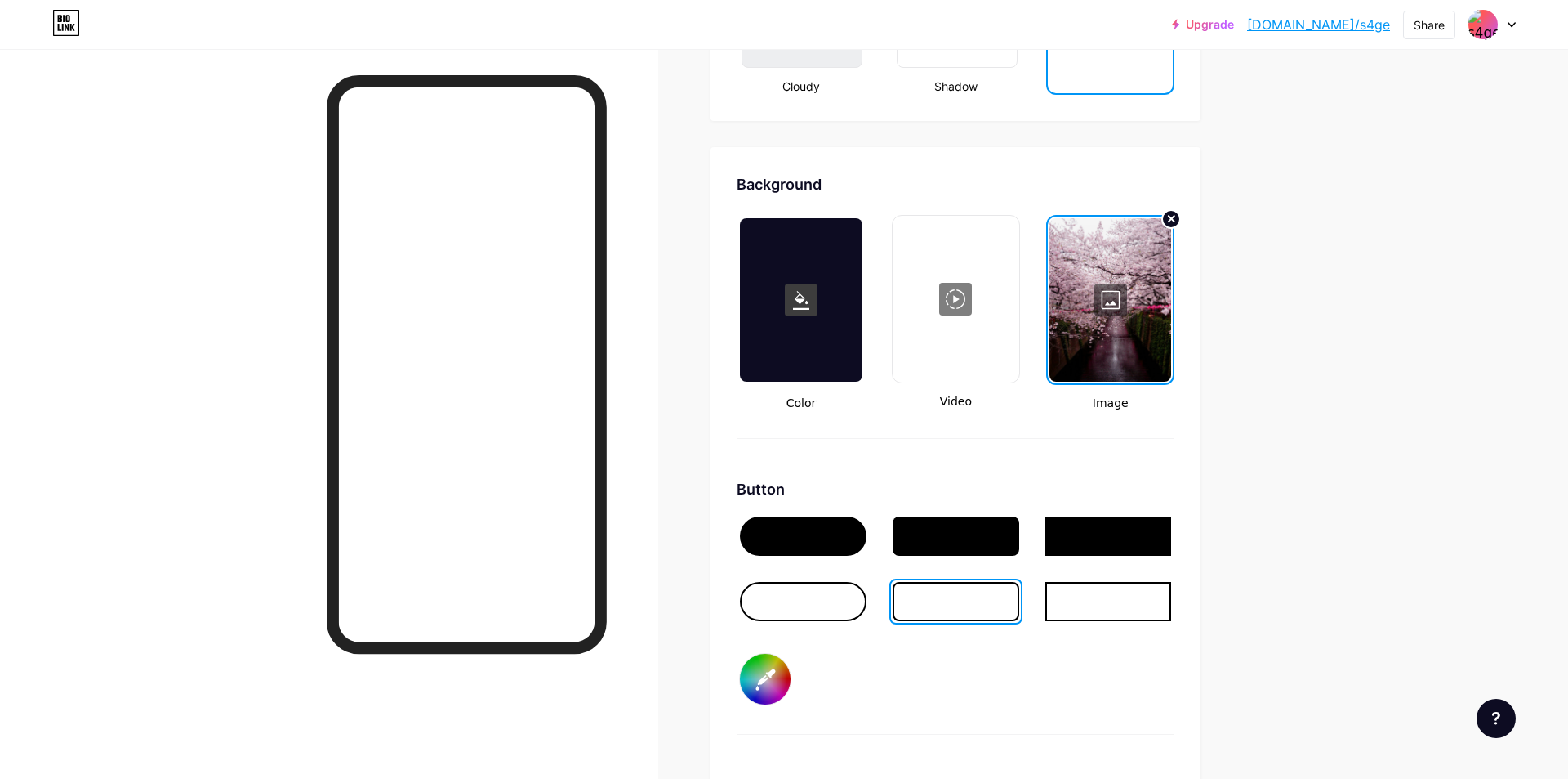
click at [849, 466] on div "Choose a picture from a wide variety of free wallpapers" at bounding box center [816, 476] width 251 height 34
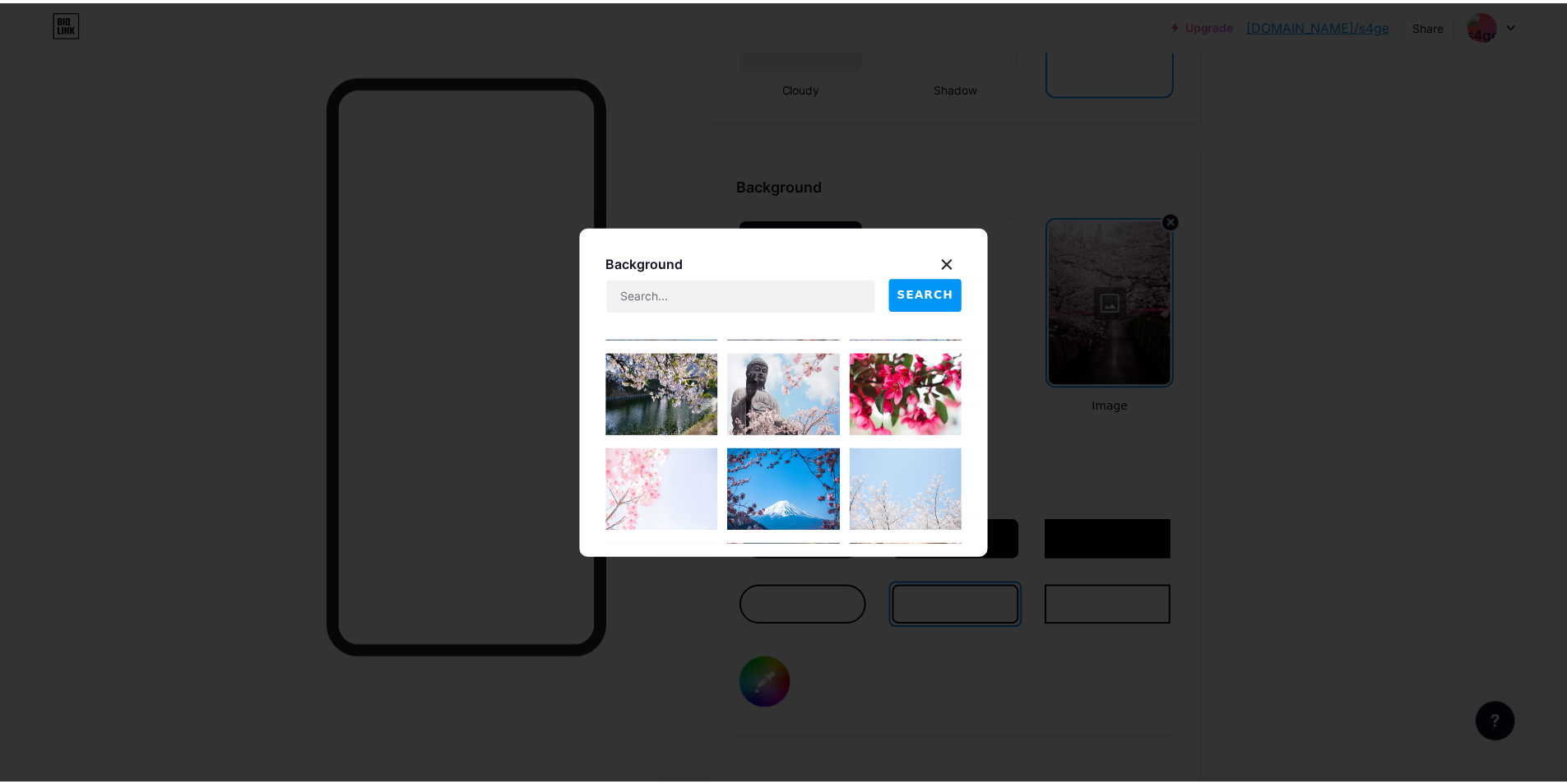
scroll to position [1644, 0]
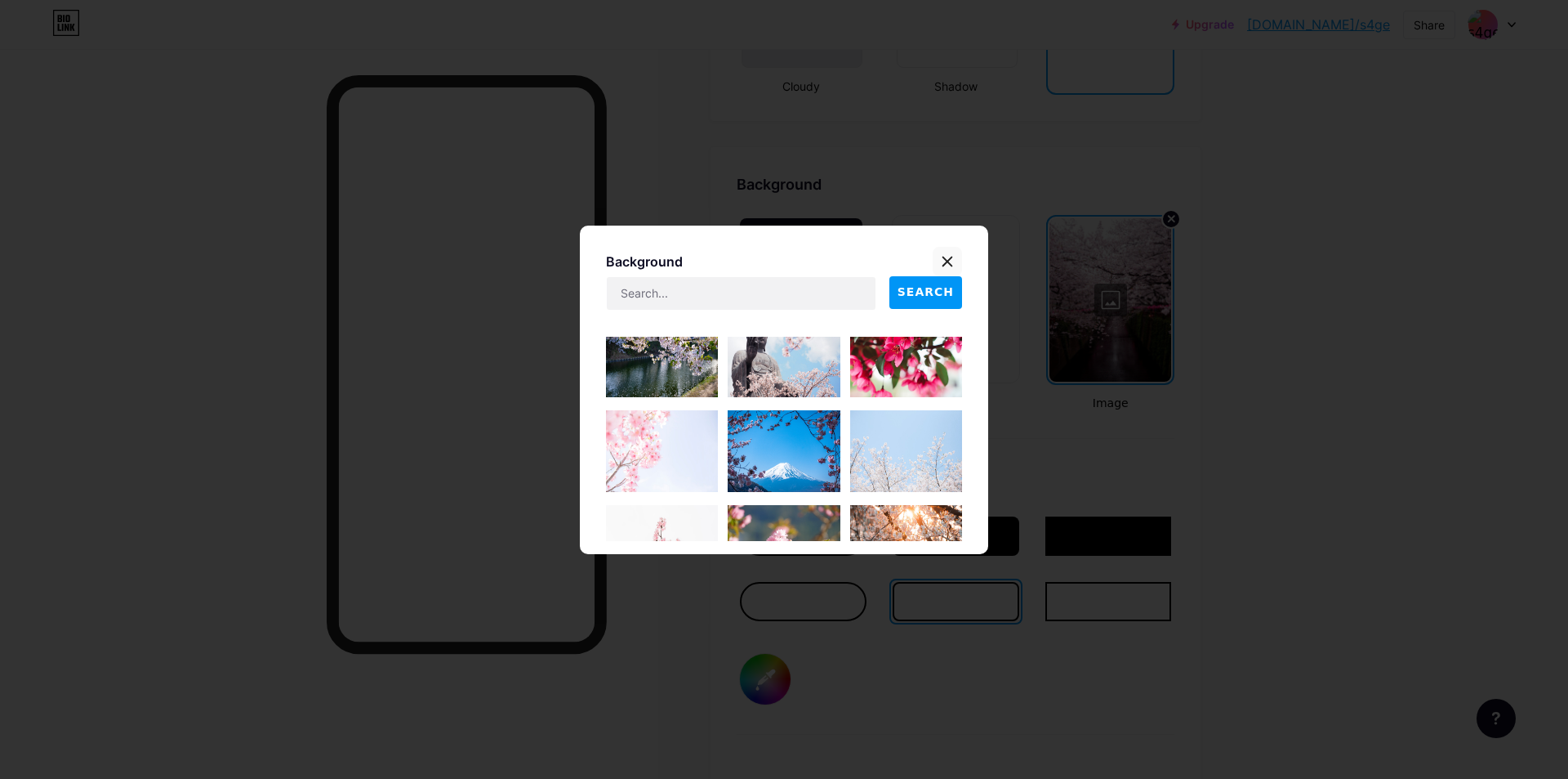
click at [950, 253] on div at bounding box center [947, 261] width 30 height 30
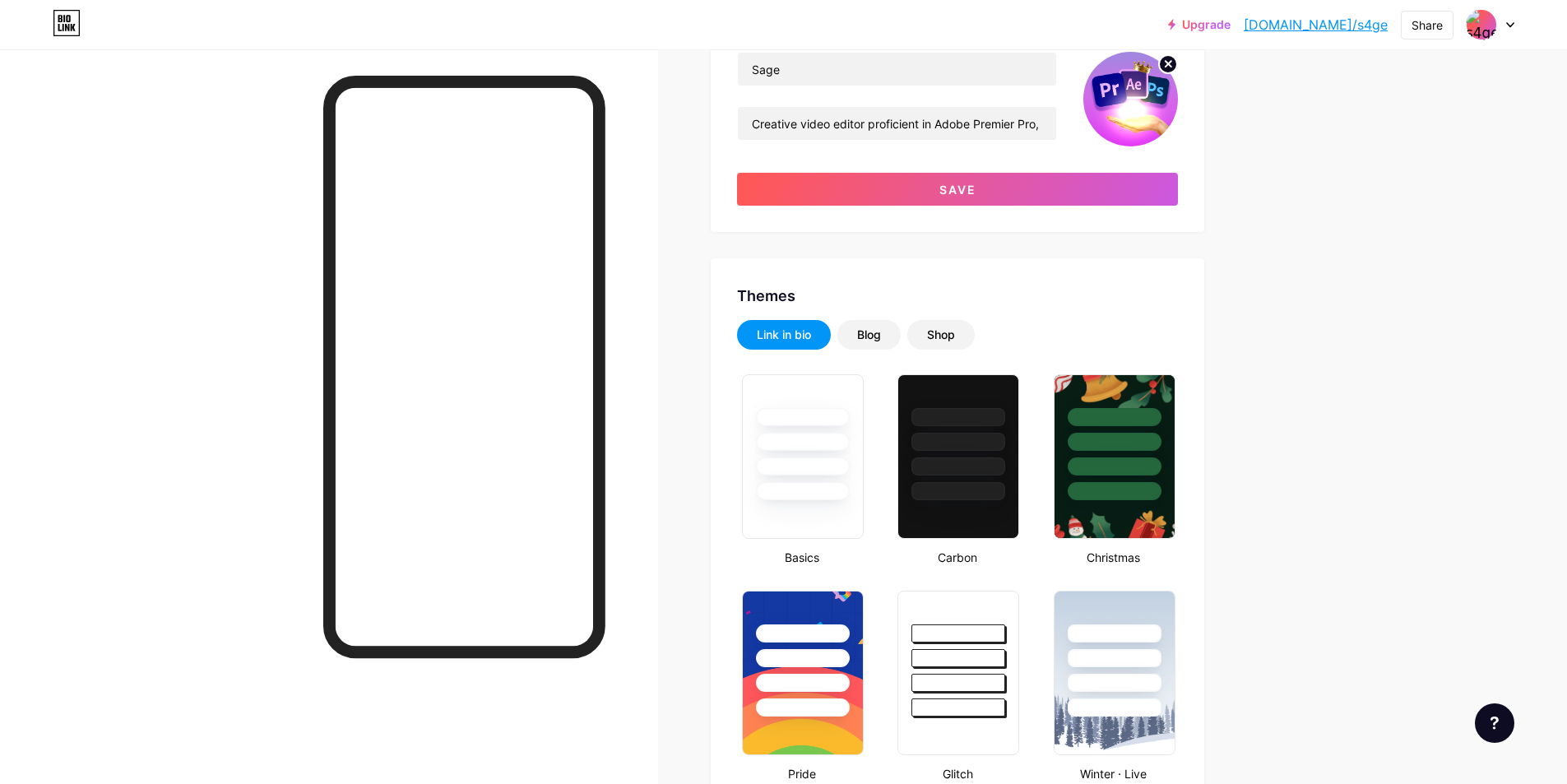
scroll to position [0, 0]
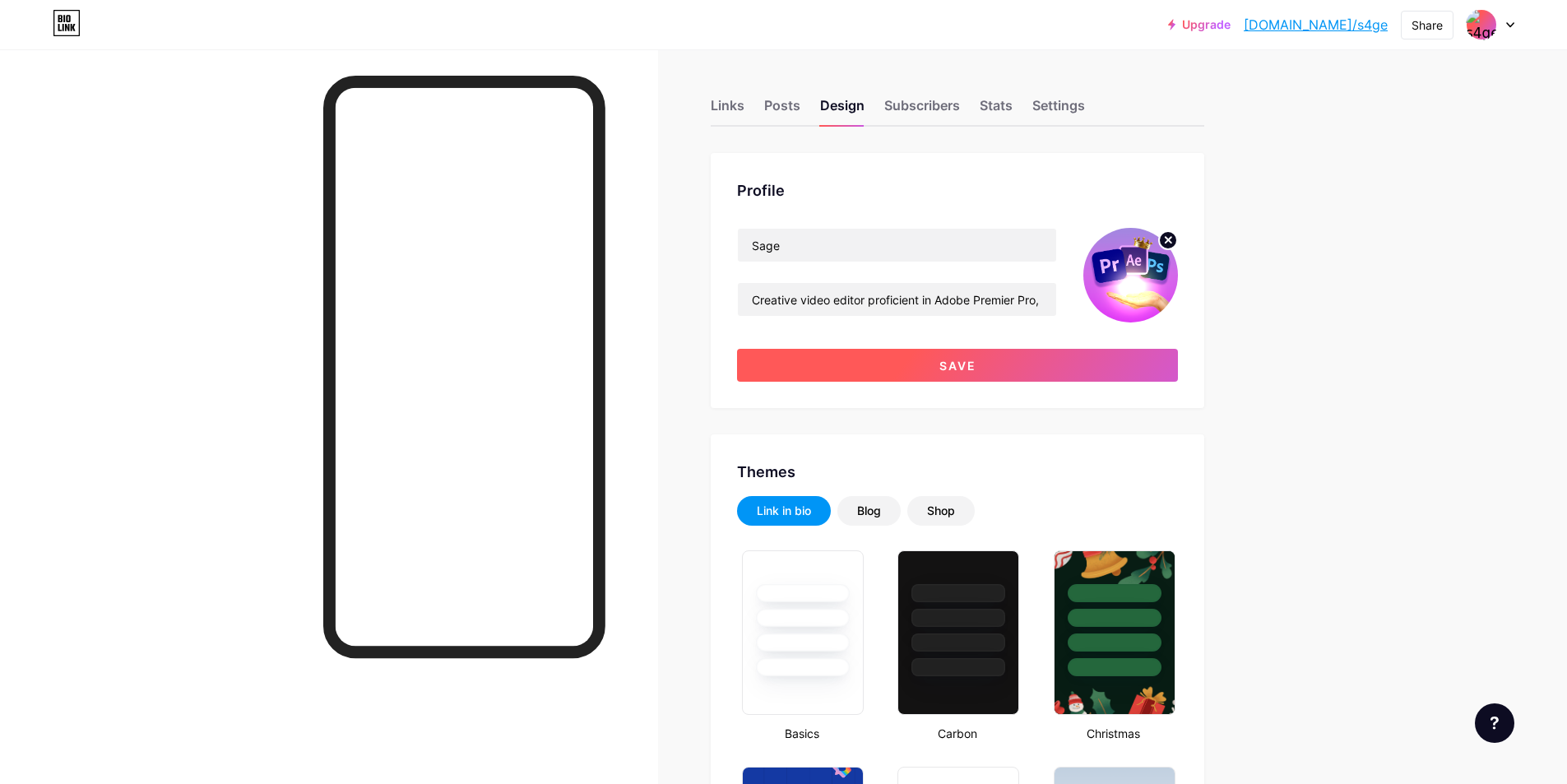
click at [1066, 363] on button "Save" at bounding box center [958, 365] width 441 height 33
